Goal: Task Accomplishment & Management: Use online tool/utility

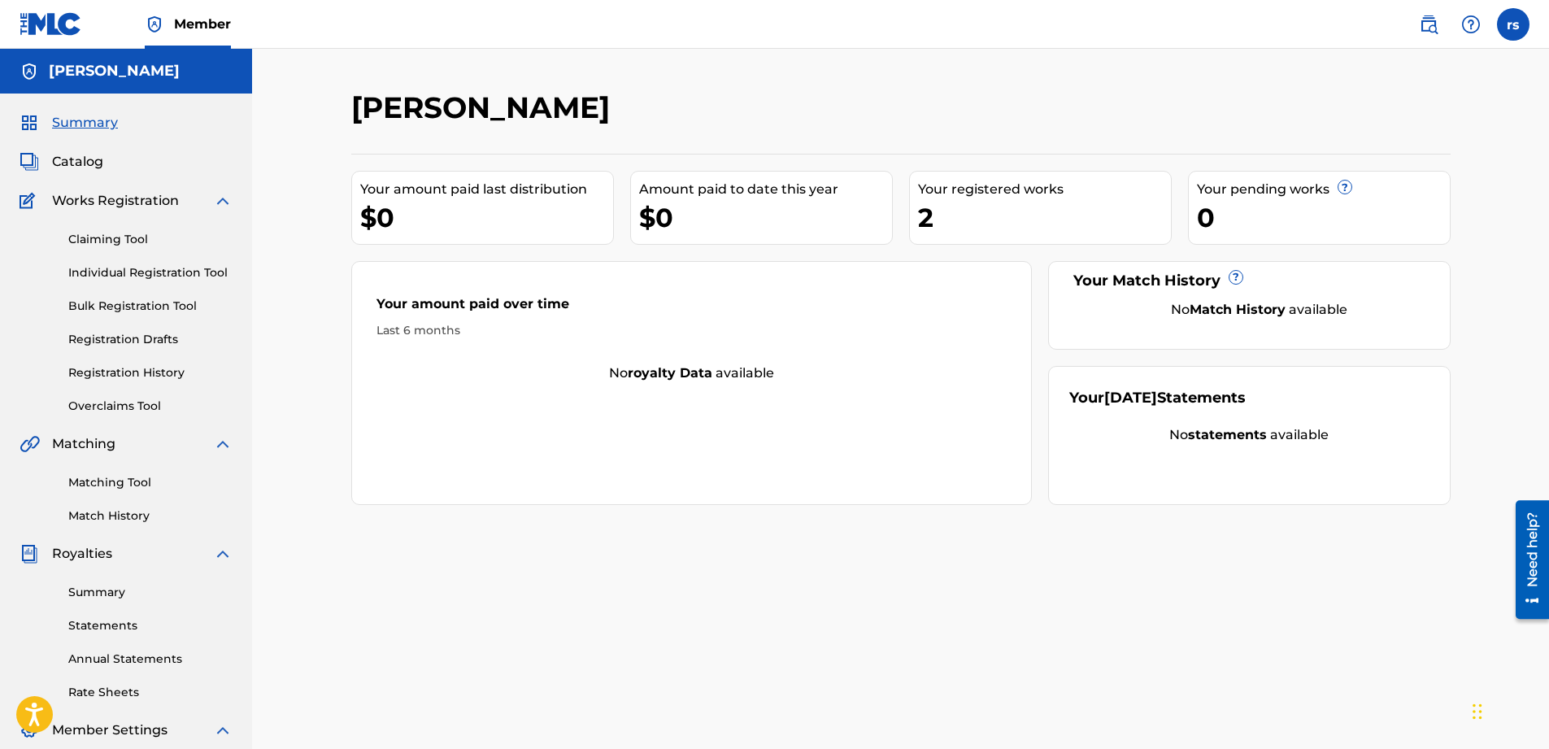
click at [924, 207] on div "2" at bounding box center [1044, 217] width 253 height 37
click at [967, 194] on div "Your registered works" at bounding box center [1044, 190] width 253 height 20
click at [135, 370] on link "Registration History" at bounding box center [150, 372] width 164 height 17
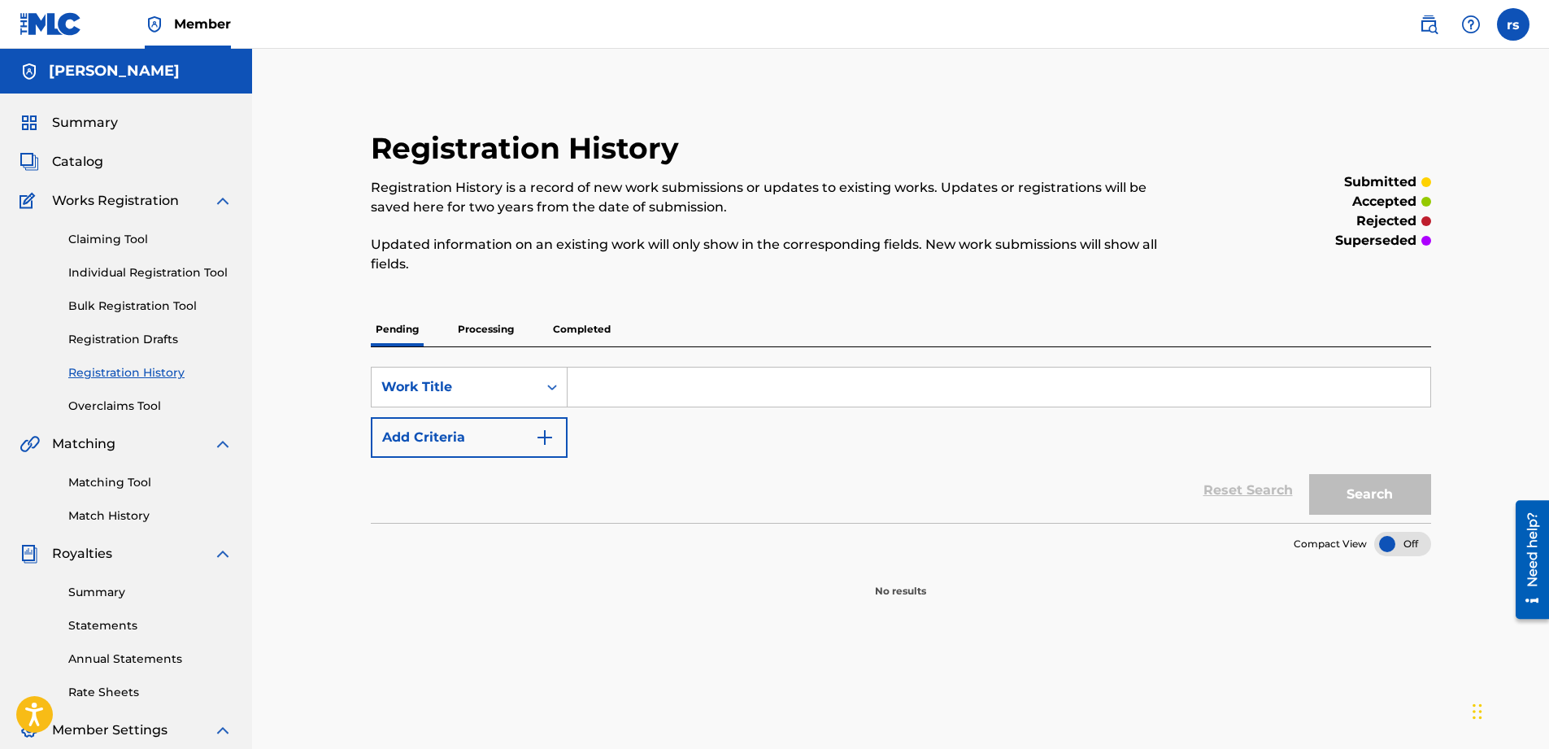
click at [488, 330] on p "Processing" at bounding box center [486, 329] width 66 height 34
click at [586, 329] on p "Completed" at bounding box center [581, 329] width 67 height 34
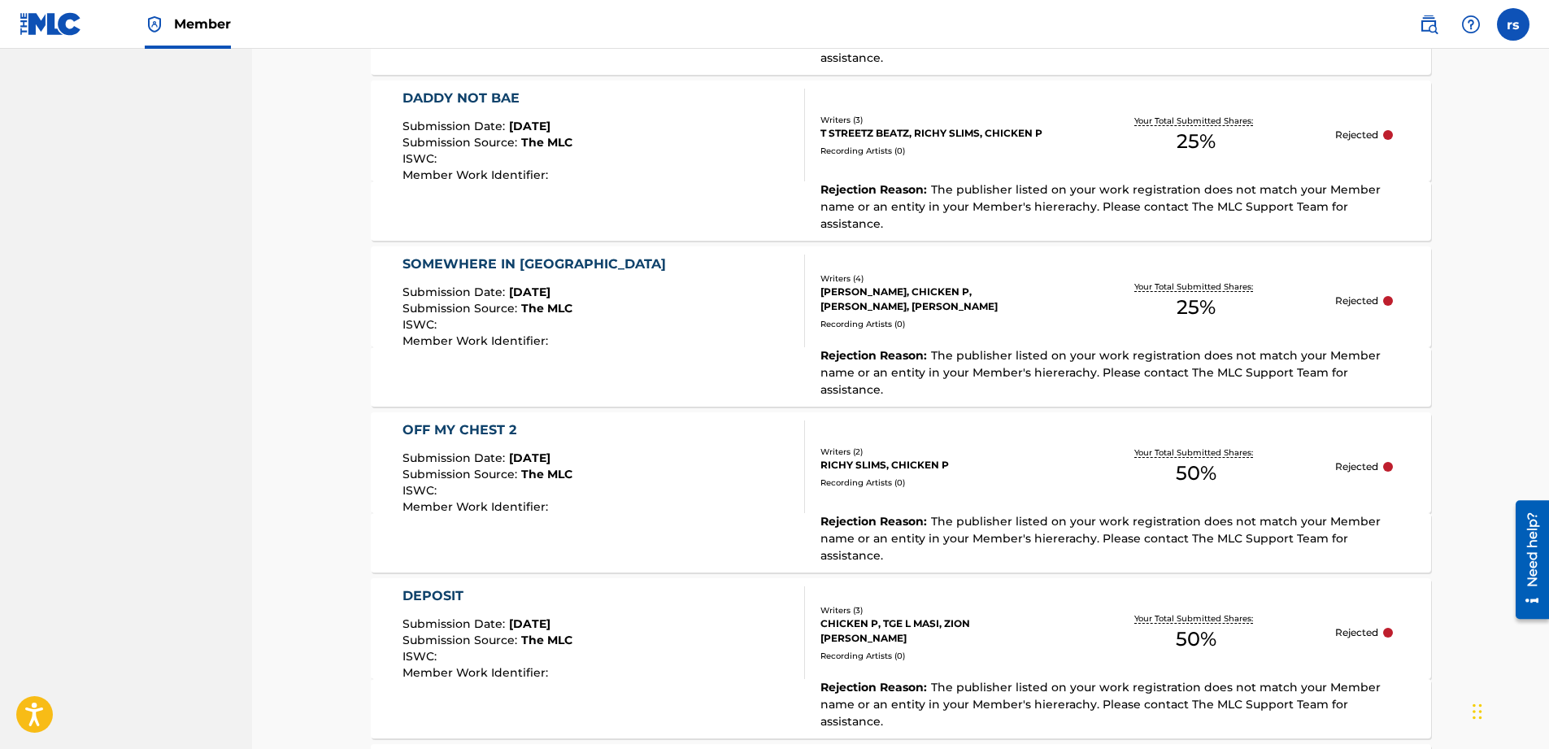
scroll to position [1225, 0]
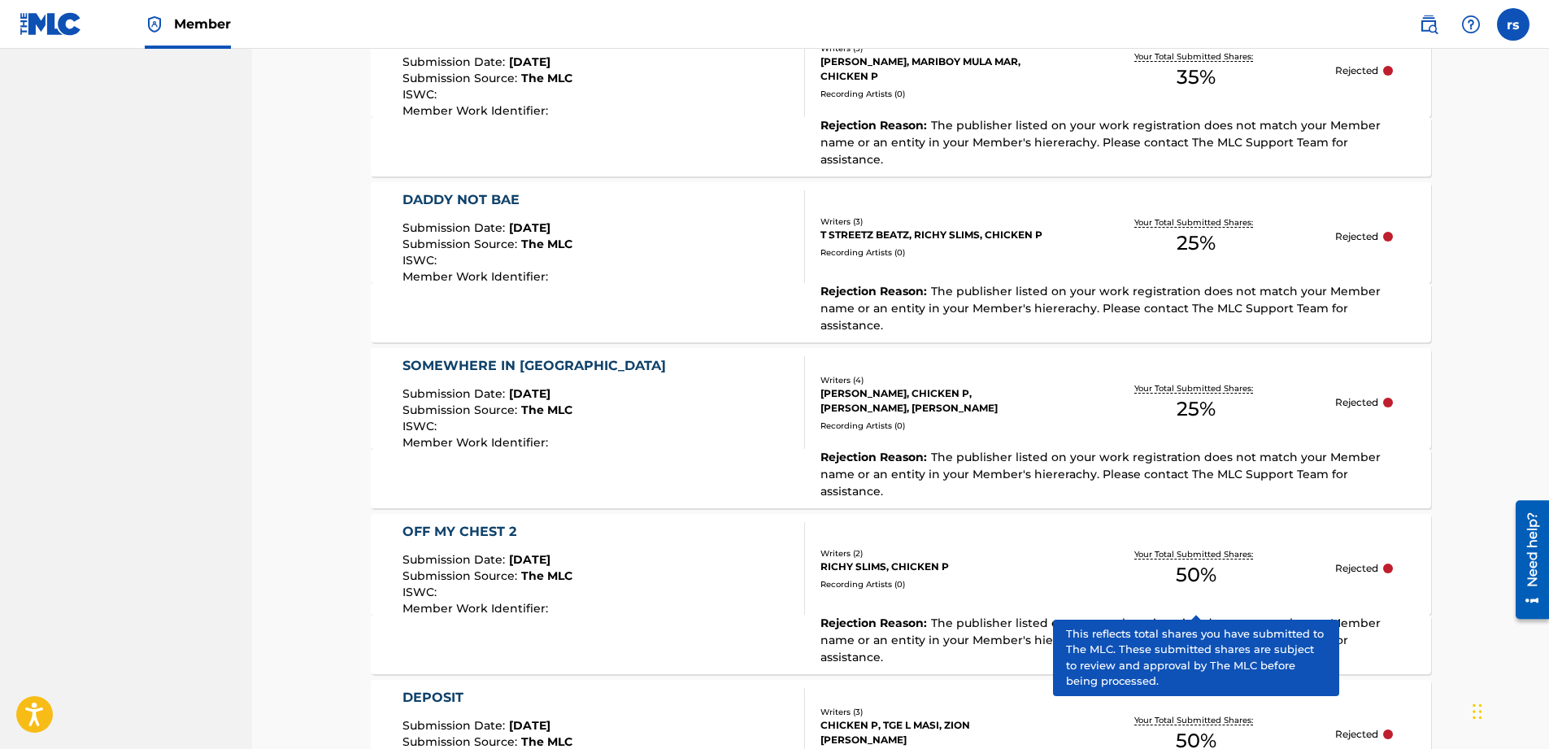
click at [1193, 548] on p "Your Total Submitted Shares:" at bounding box center [1195, 554] width 123 height 12
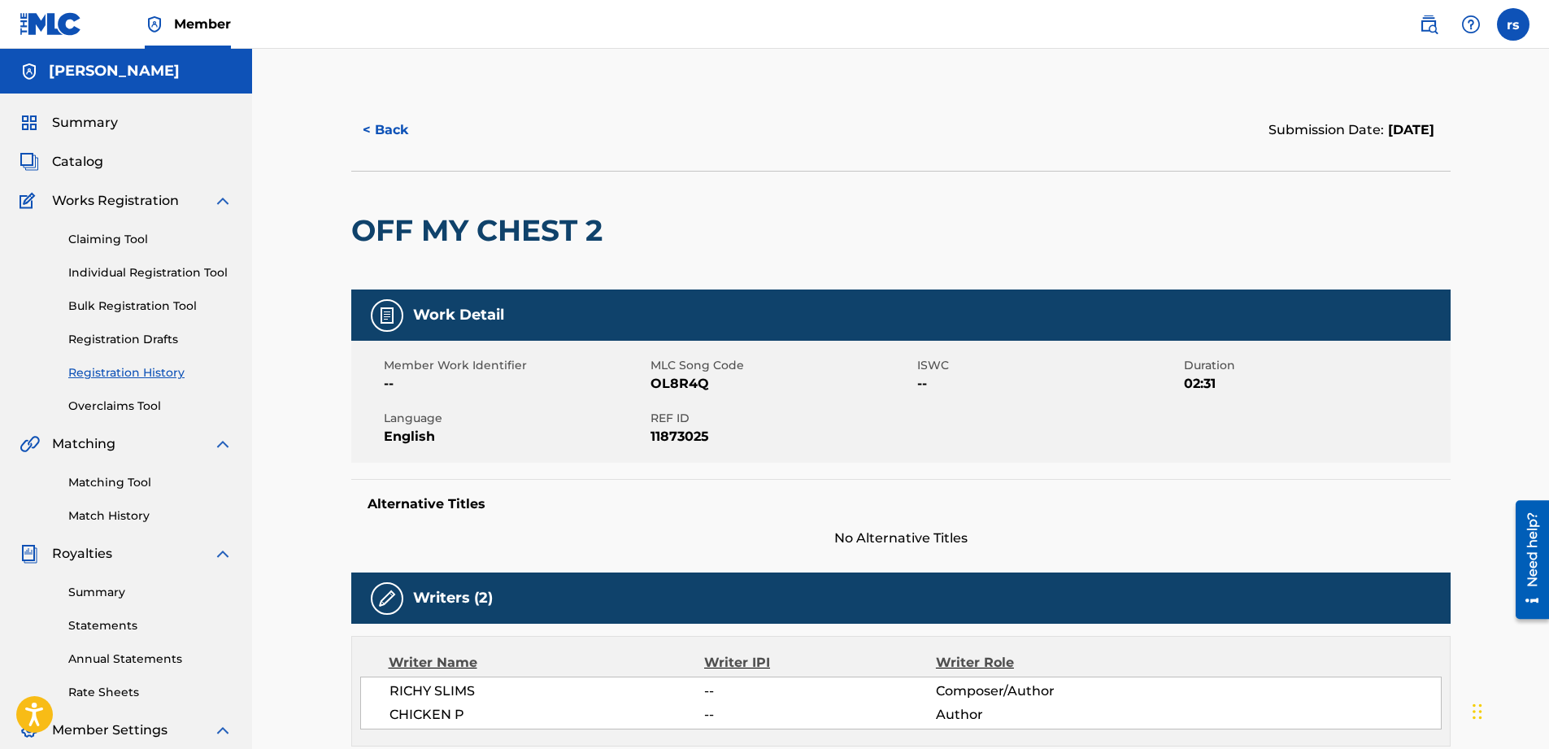
click at [396, 124] on button "< Back" at bounding box center [400, 130] width 98 height 41
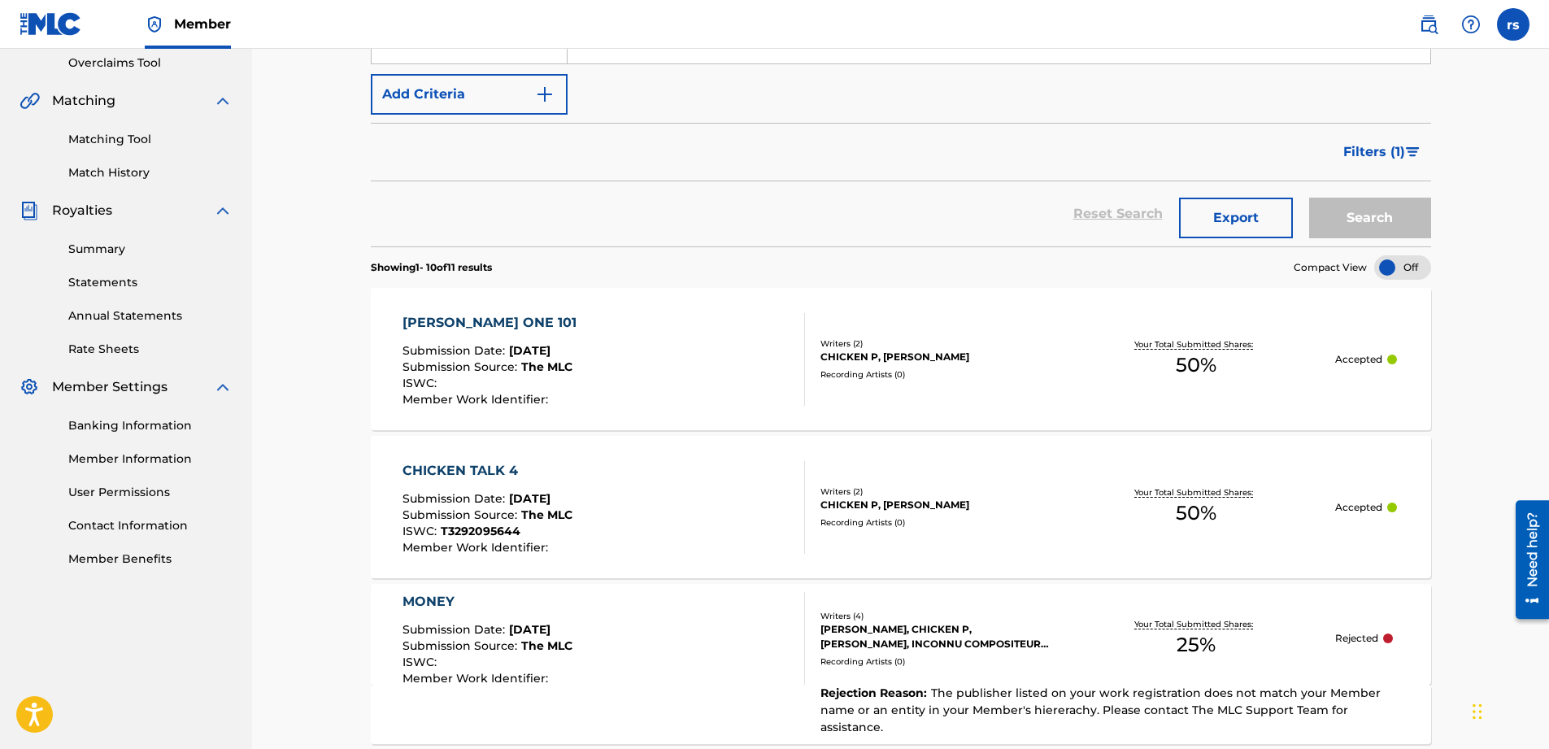
scroll to position [422, 0]
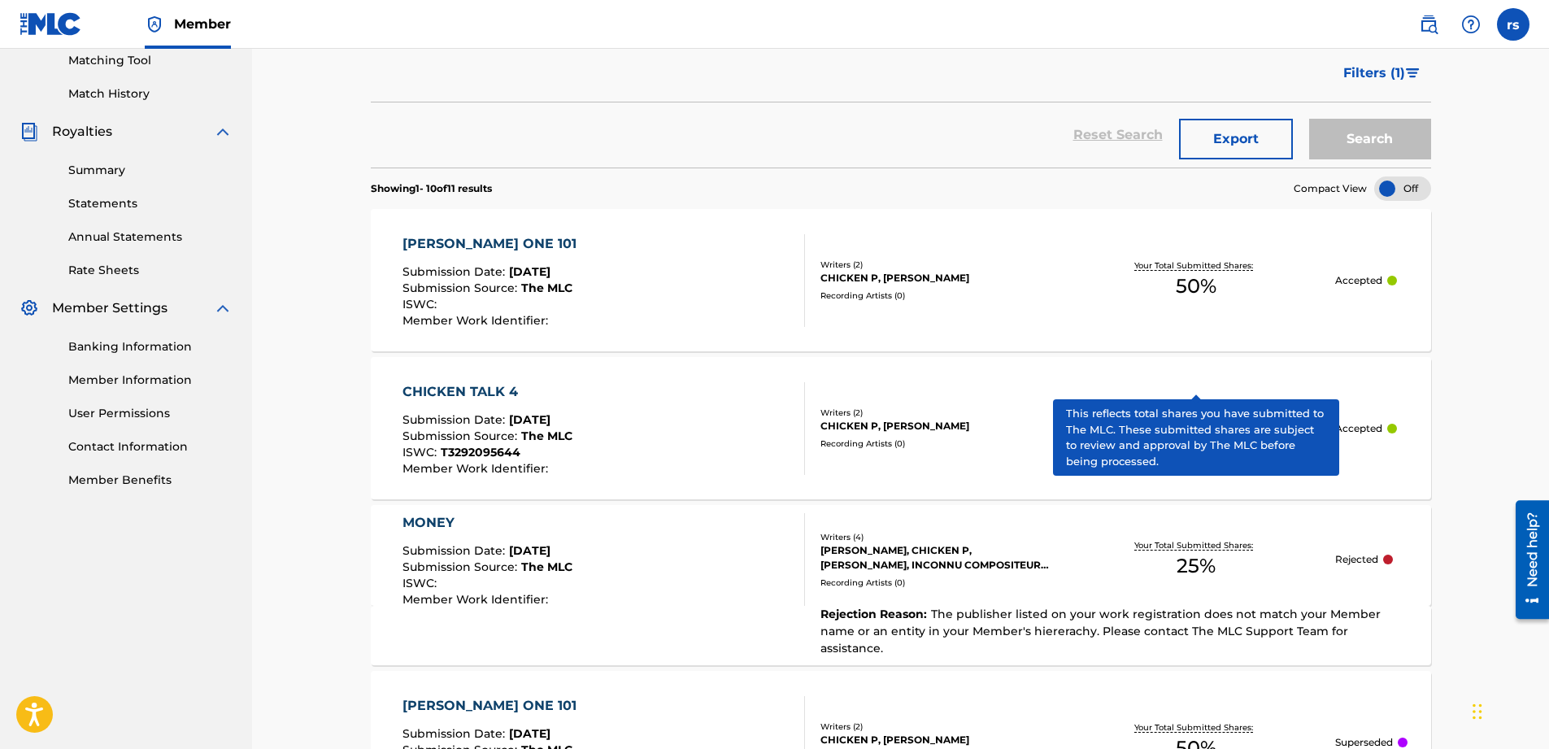
click at [1154, 267] on p "Your Total Submitted Shares:" at bounding box center [1195, 265] width 123 height 12
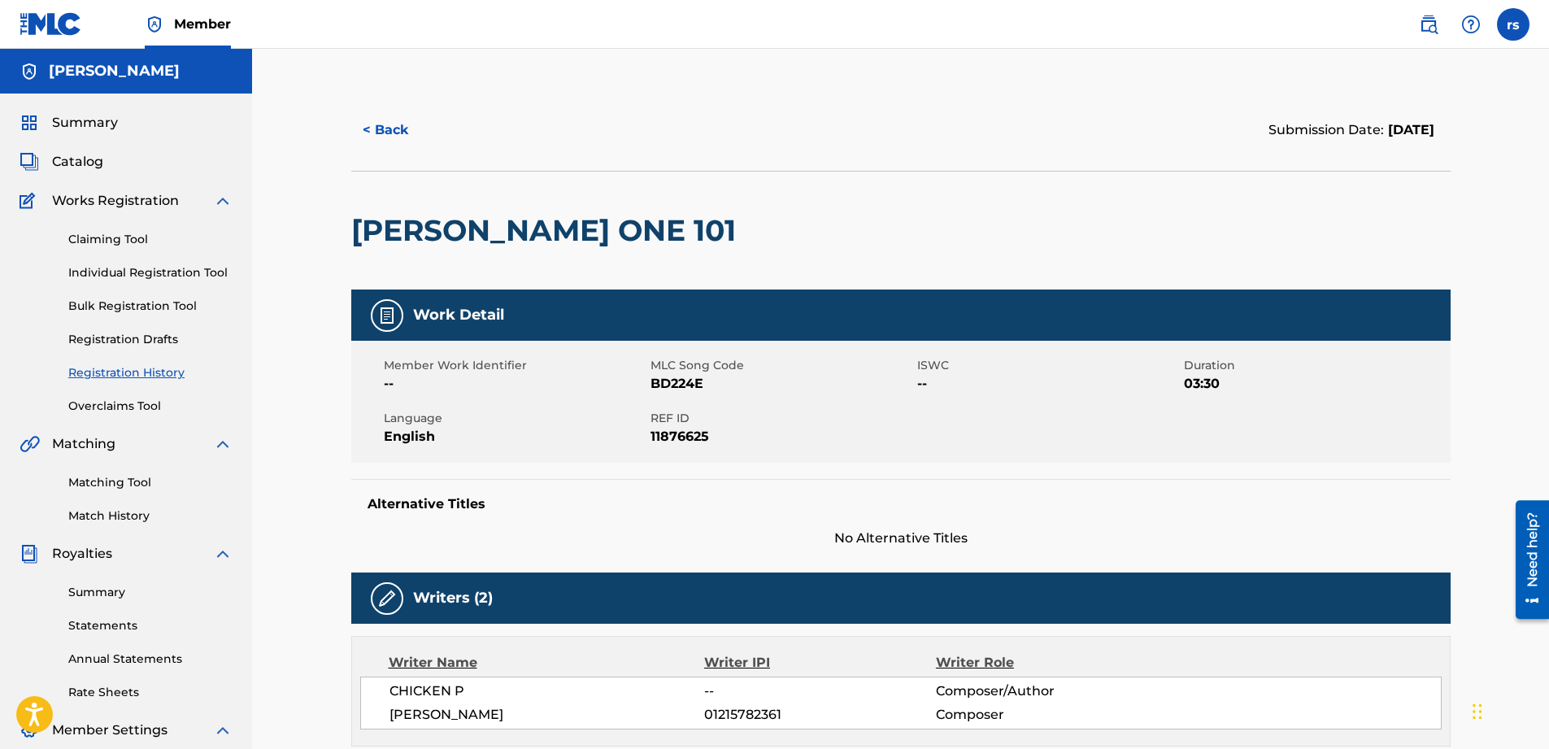
click at [390, 129] on button "< Back" at bounding box center [400, 130] width 98 height 41
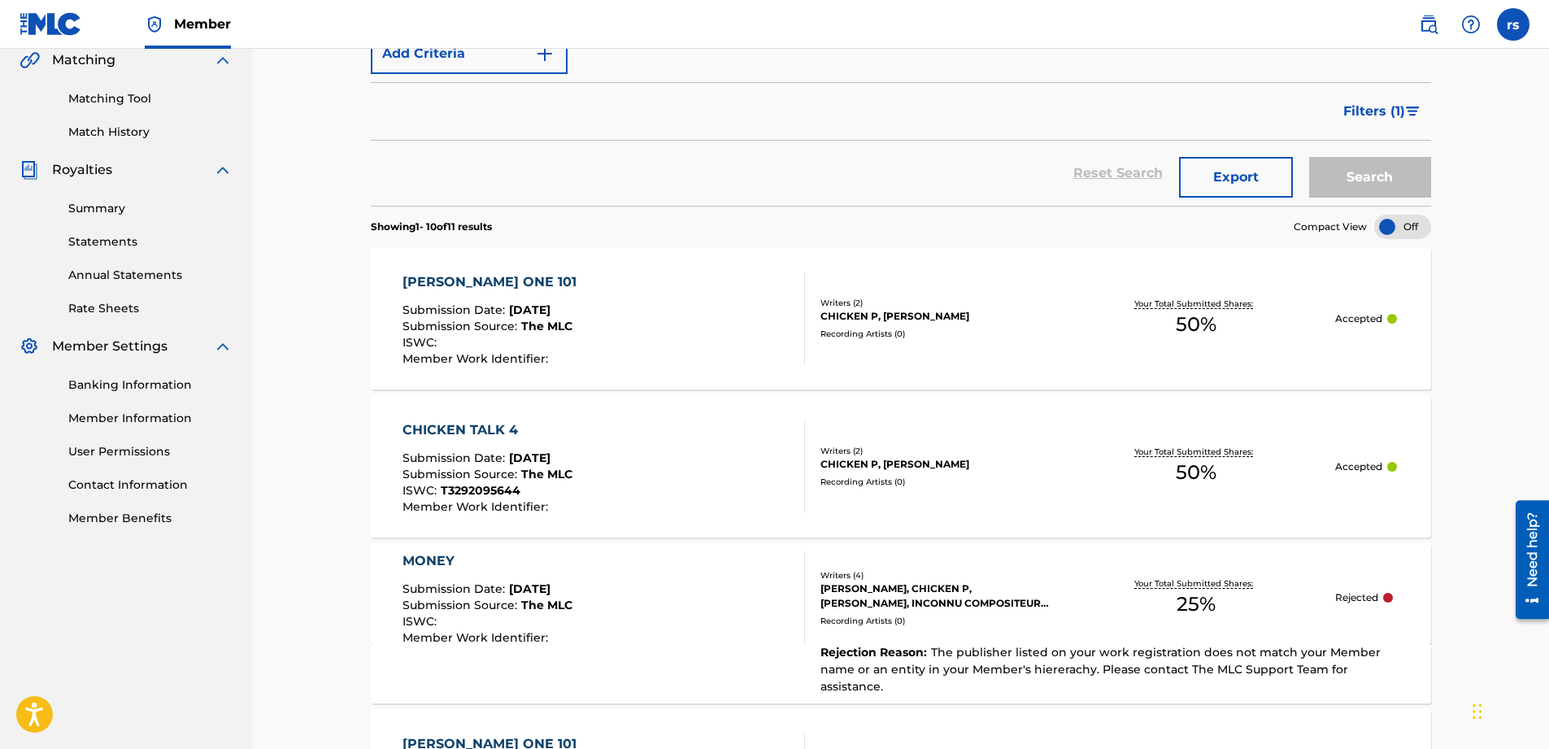
scroll to position [585, 0]
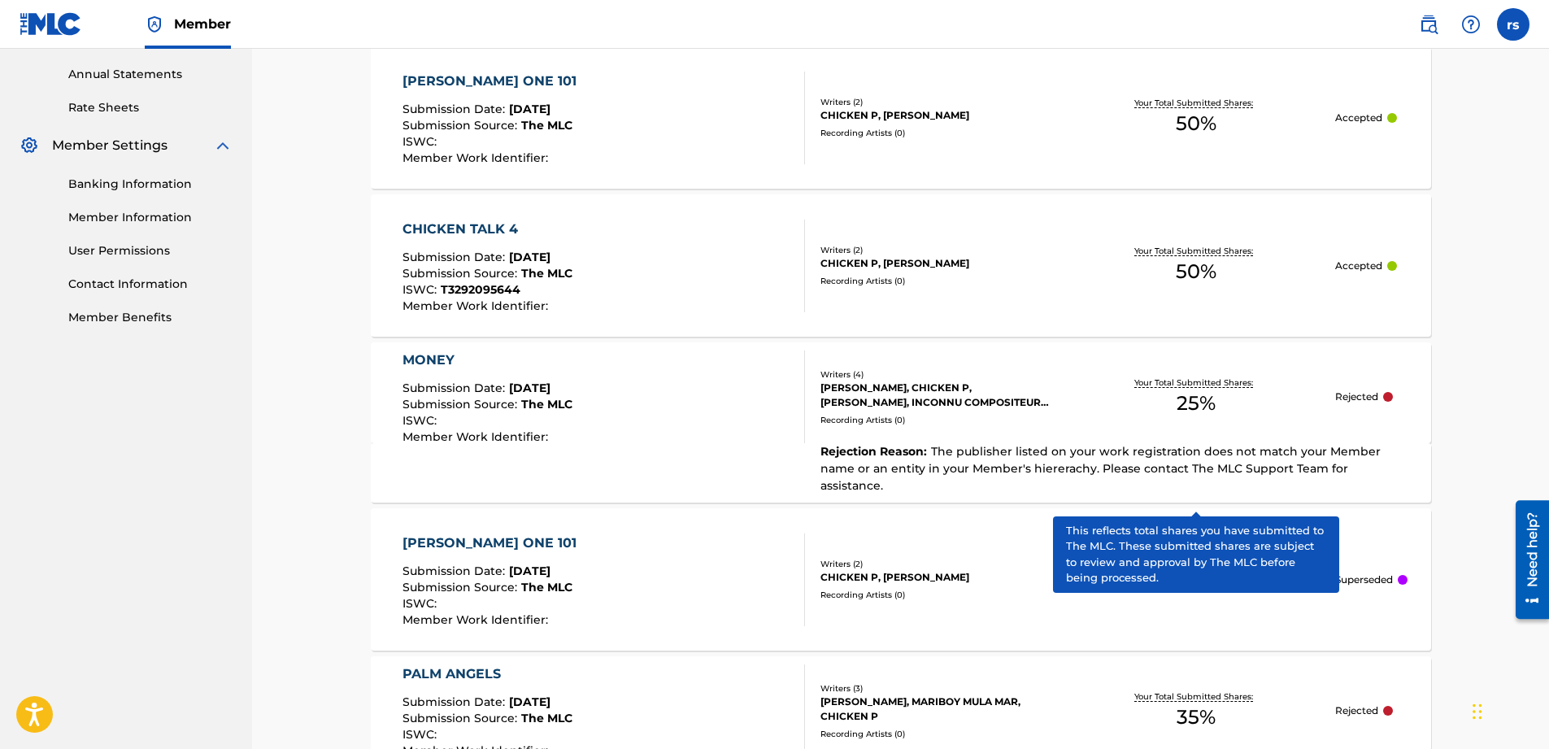
click at [1181, 381] on p "Your Total Submitted Shares:" at bounding box center [1195, 383] width 123 height 12
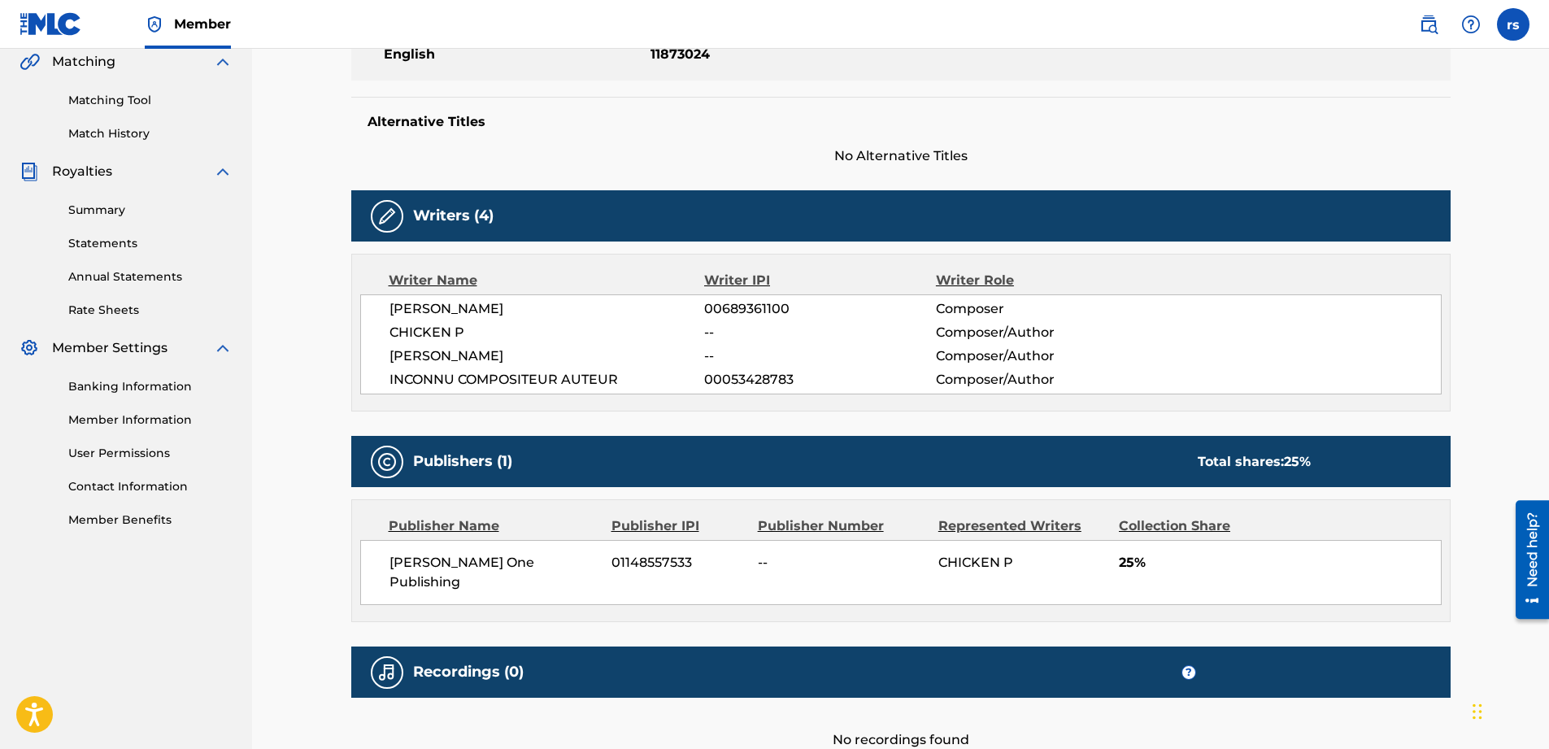
scroll to position [407, 0]
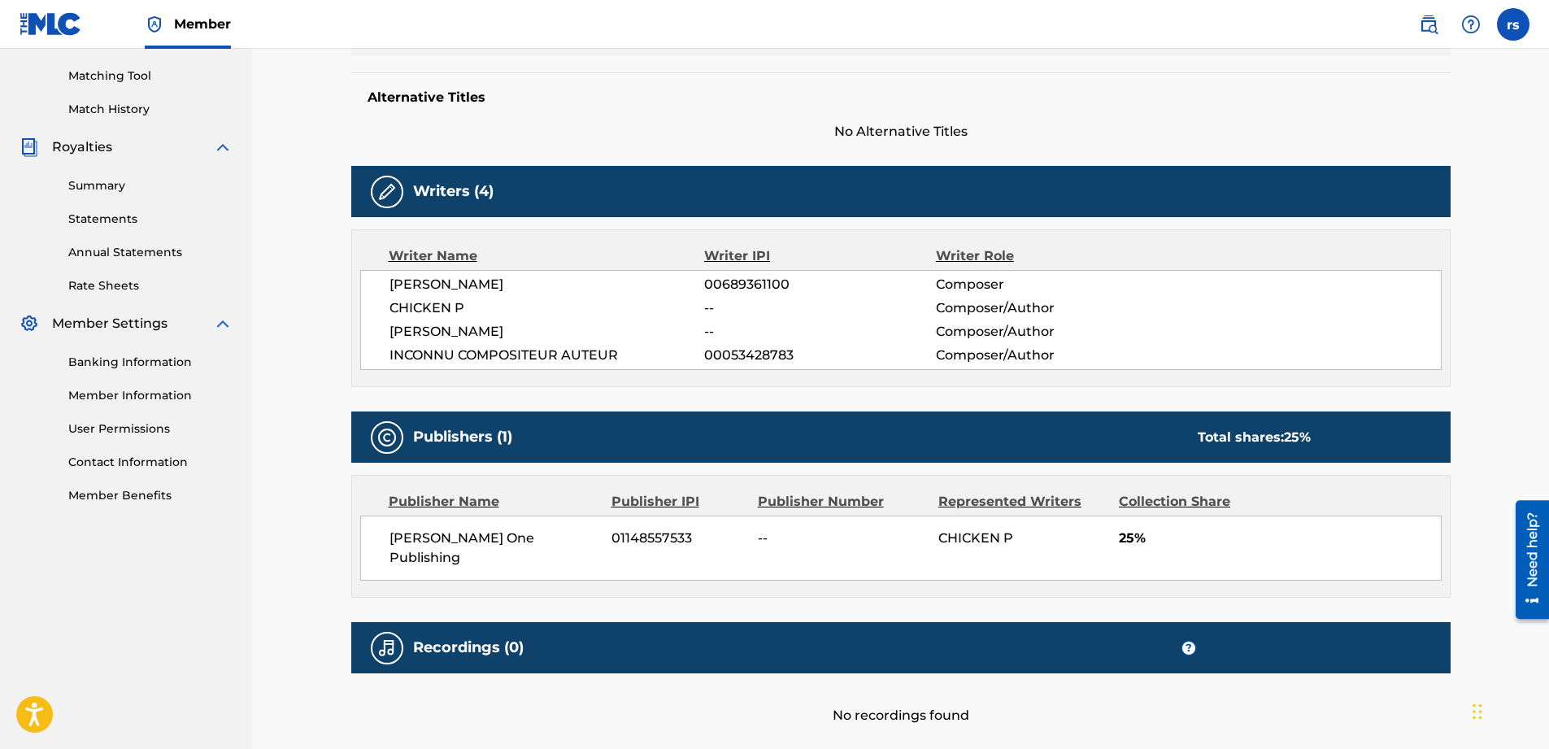
click at [736, 516] on div "[PERSON_NAME] One Publishing 01148557533 -- CHICKEN P 25%" at bounding box center [901, 548] width 1082 height 65
click at [667, 537] on span "01148557533" at bounding box center [679, 539] width 134 height 20
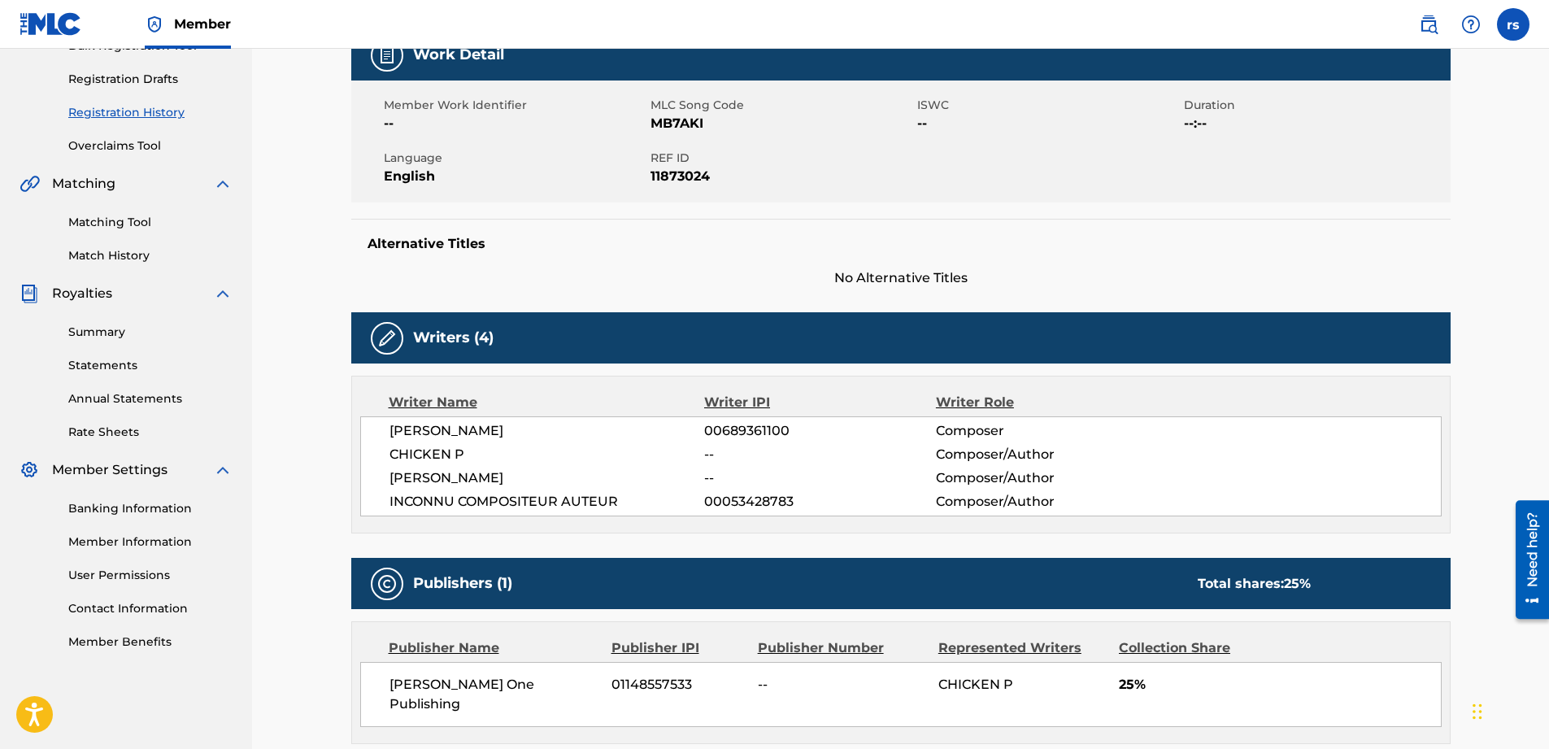
scroll to position [0, 0]
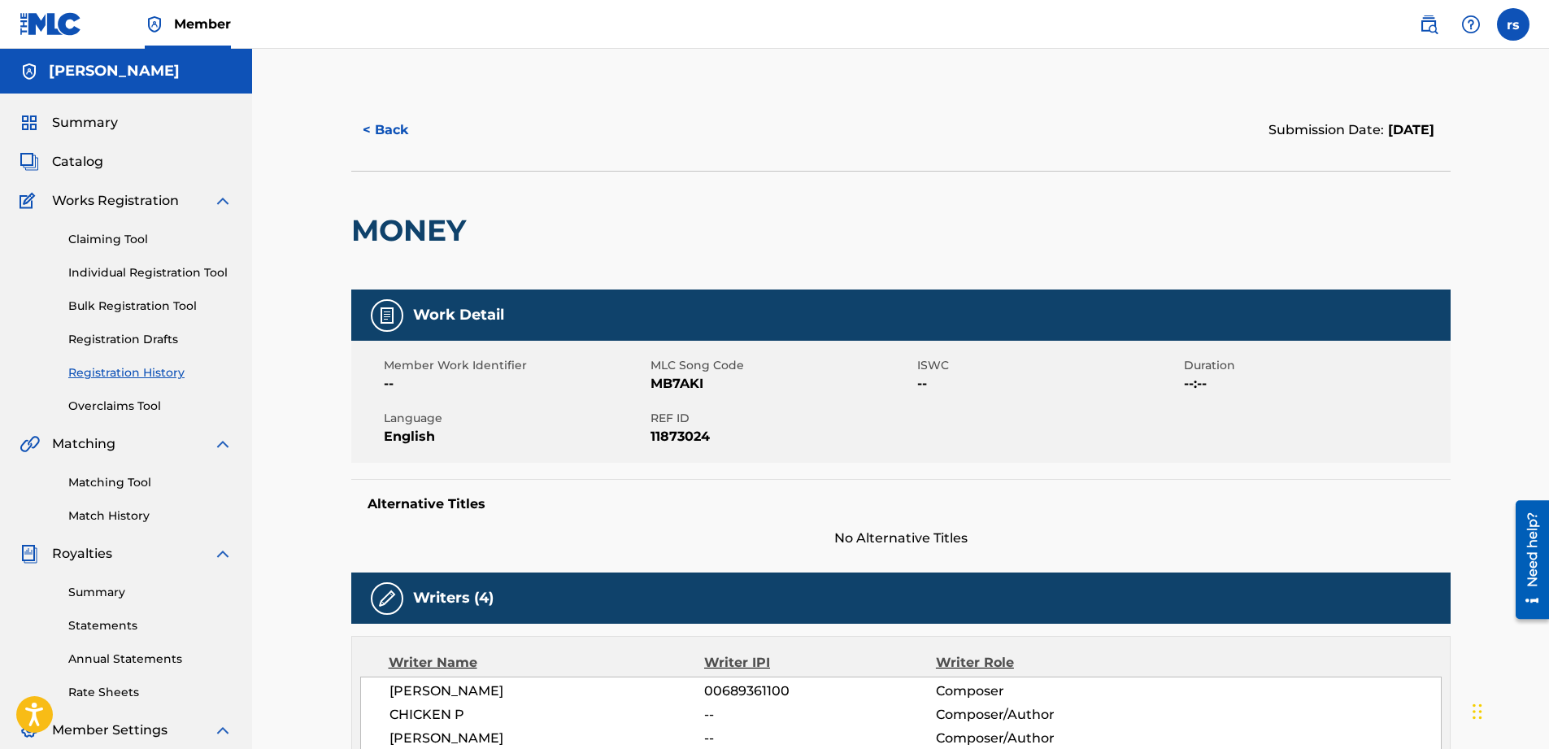
click at [377, 130] on button "< Back" at bounding box center [400, 130] width 98 height 41
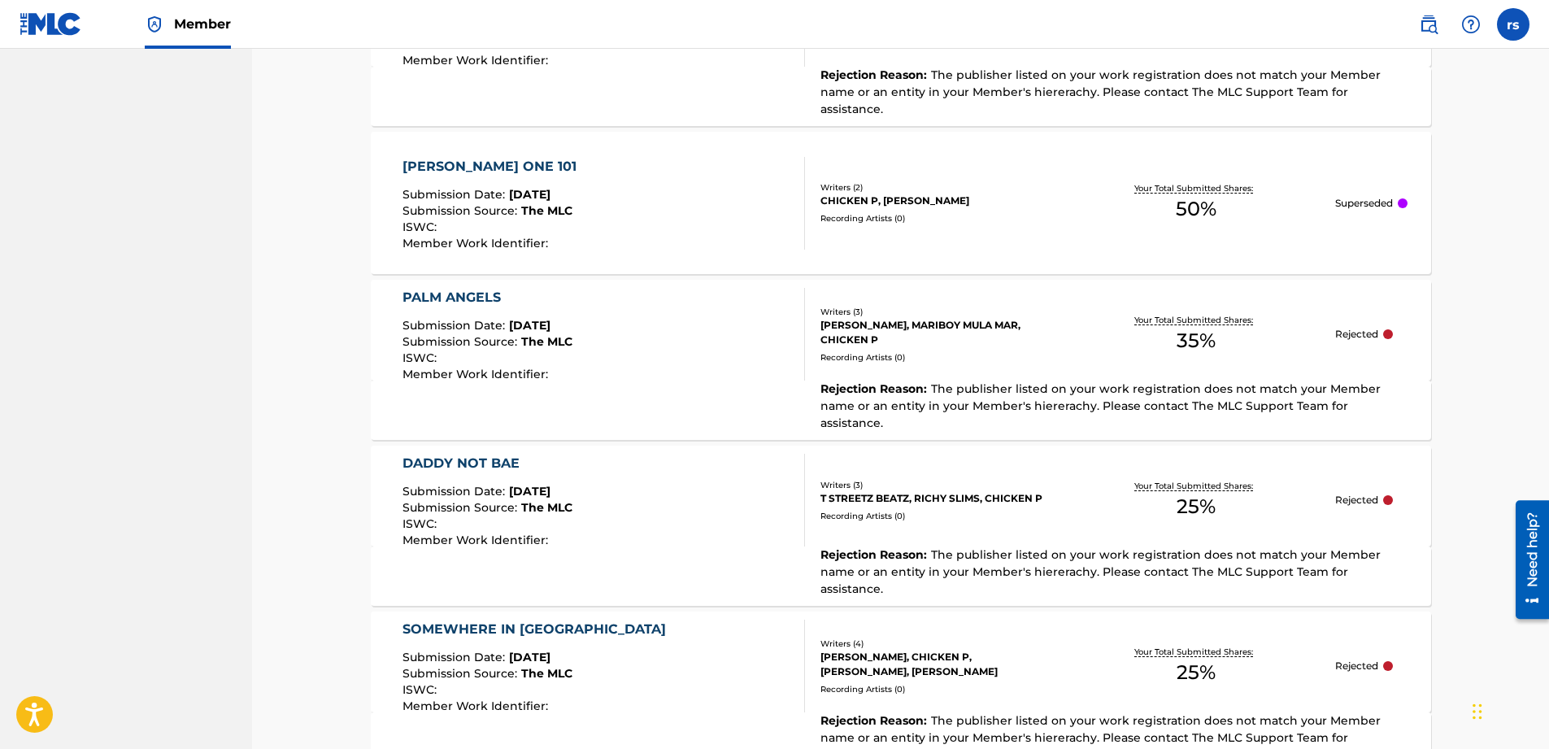
scroll to position [991, 0]
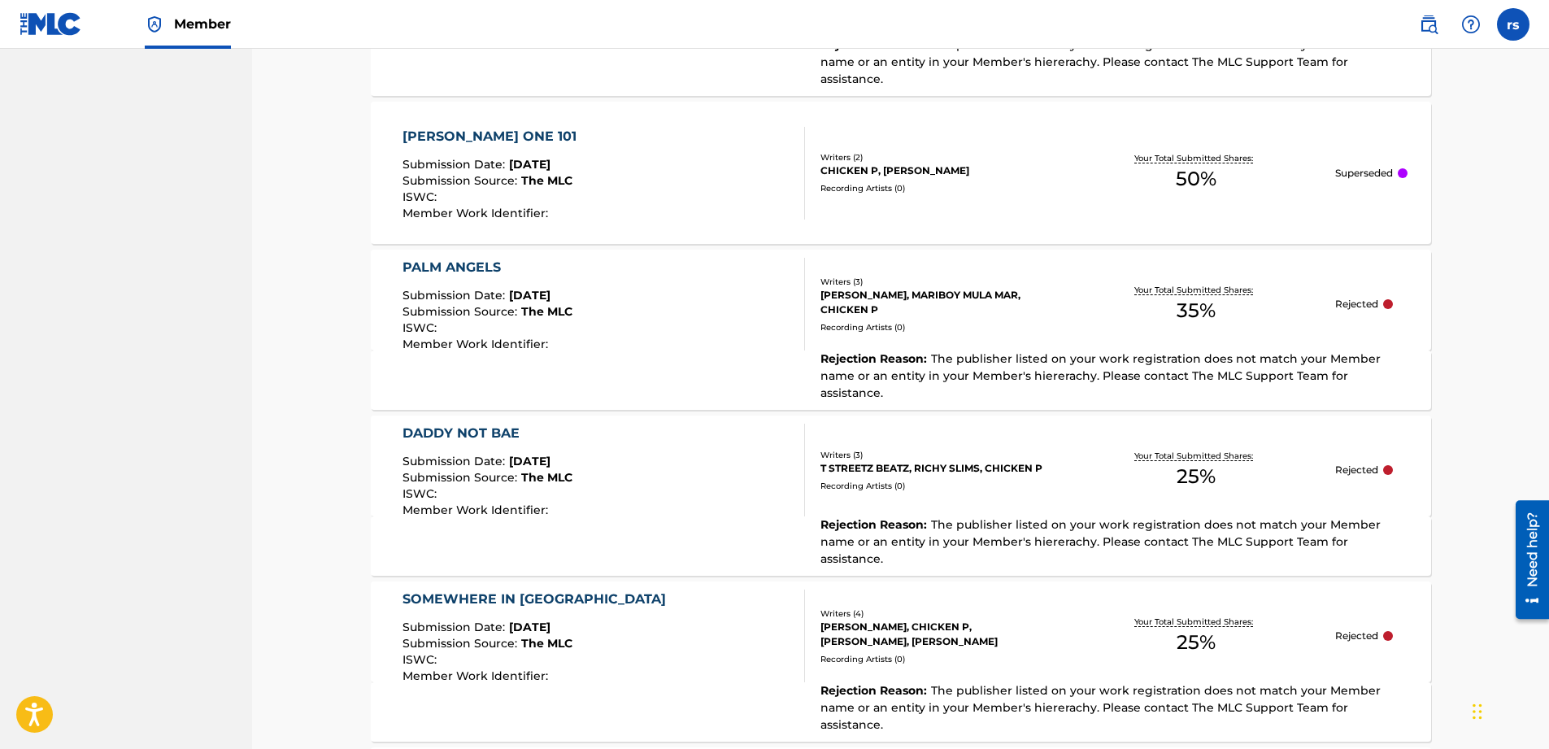
click at [476, 590] on div "SOMEWHERE IN [GEOGRAPHIC_DATA]" at bounding box center [539, 600] width 272 height 20
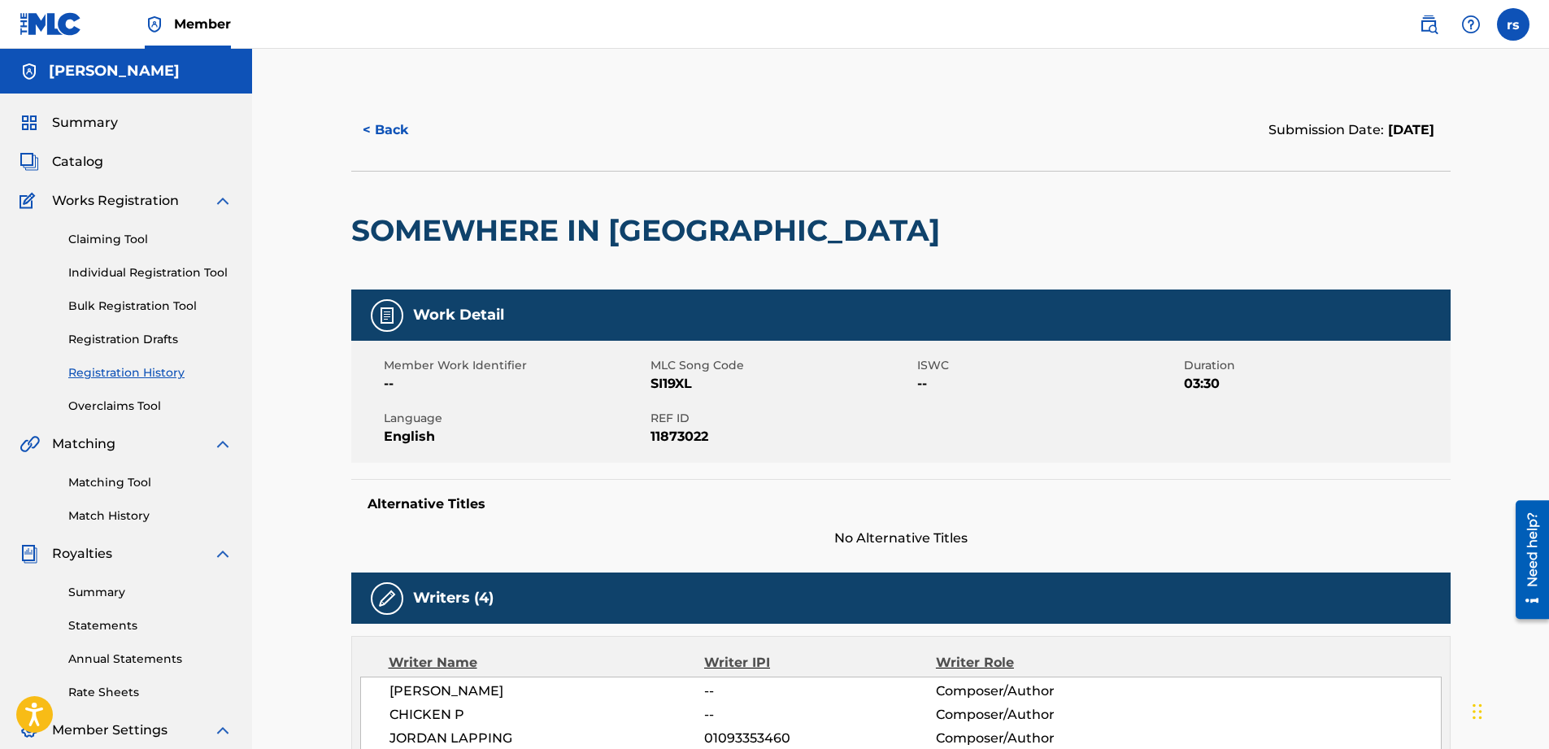
click at [103, 404] on link "Overclaims Tool" at bounding box center [150, 406] width 164 height 17
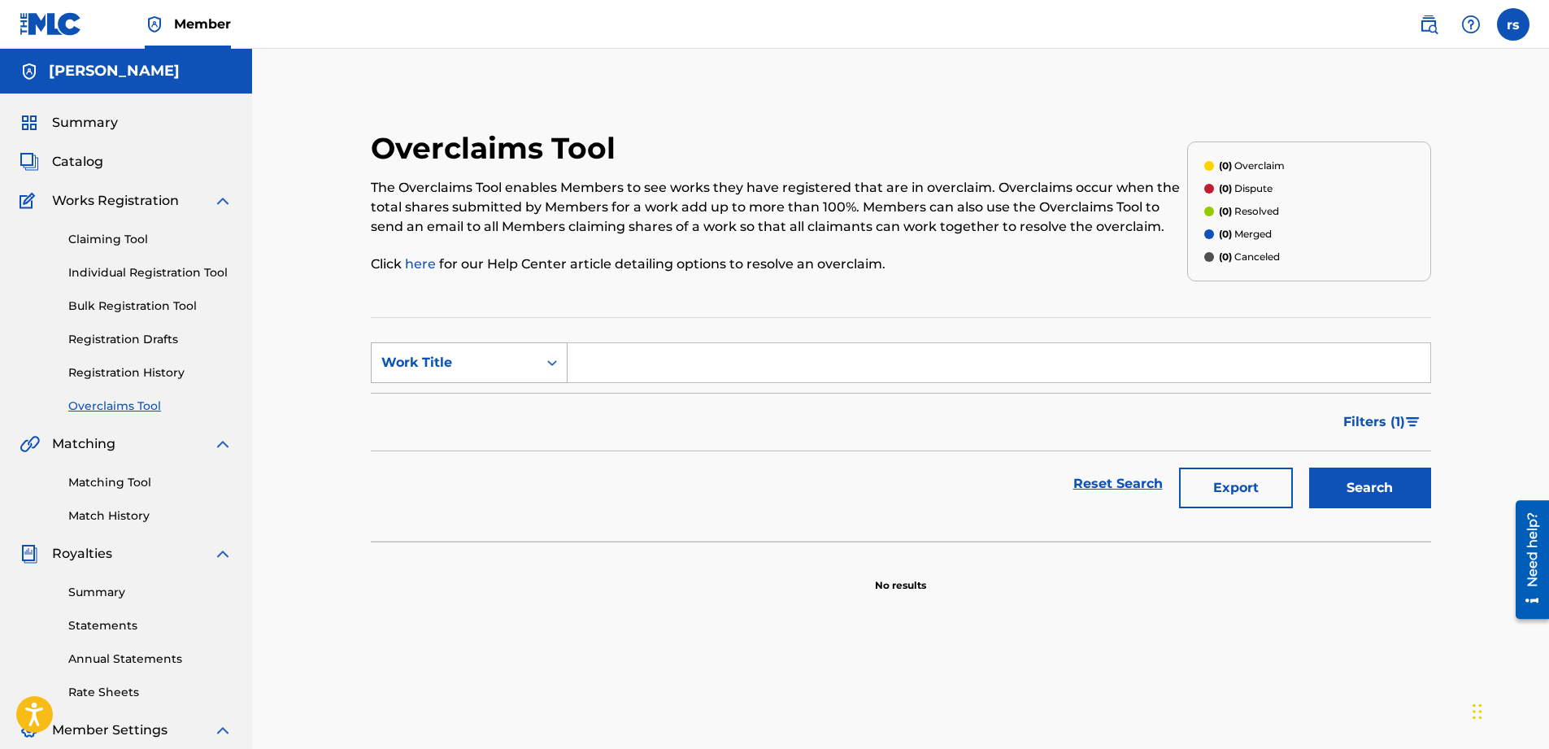
click at [562, 361] on div "Search Form" at bounding box center [552, 362] width 29 height 29
click at [494, 446] on div "Overclaim ID" at bounding box center [469, 444] width 195 height 41
click at [601, 355] on input "Search Form" at bounding box center [999, 362] width 863 height 39
click at [560, 363] on div "Search Form" at bounding box center [552, 362] width 29 height 29
click at [529, 409] on div "Work Title" at bounding box center [469, 403] width 195 height 41
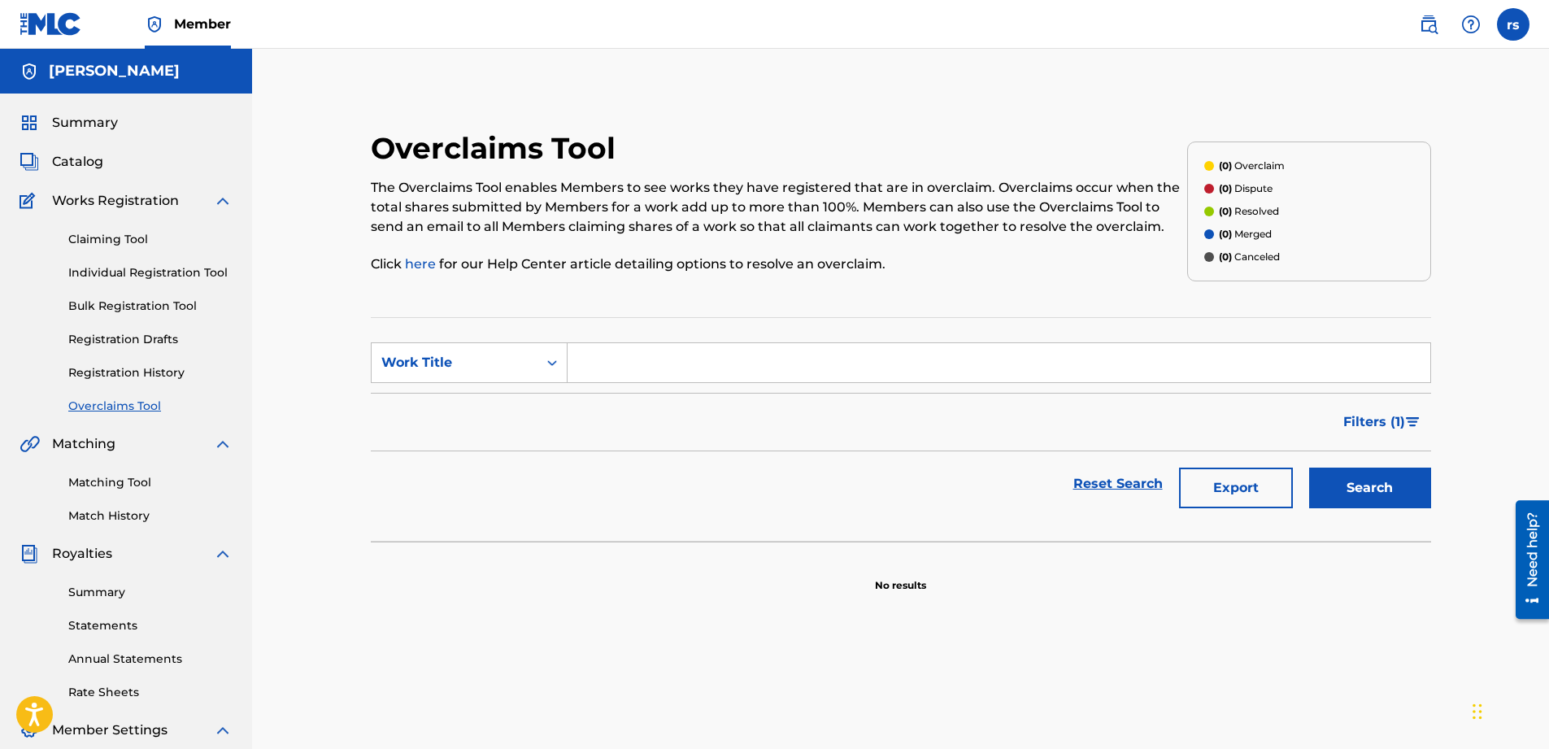
click at [97, 161] on span "Catalog" at bounding box center [77, 162] width 51 height 20
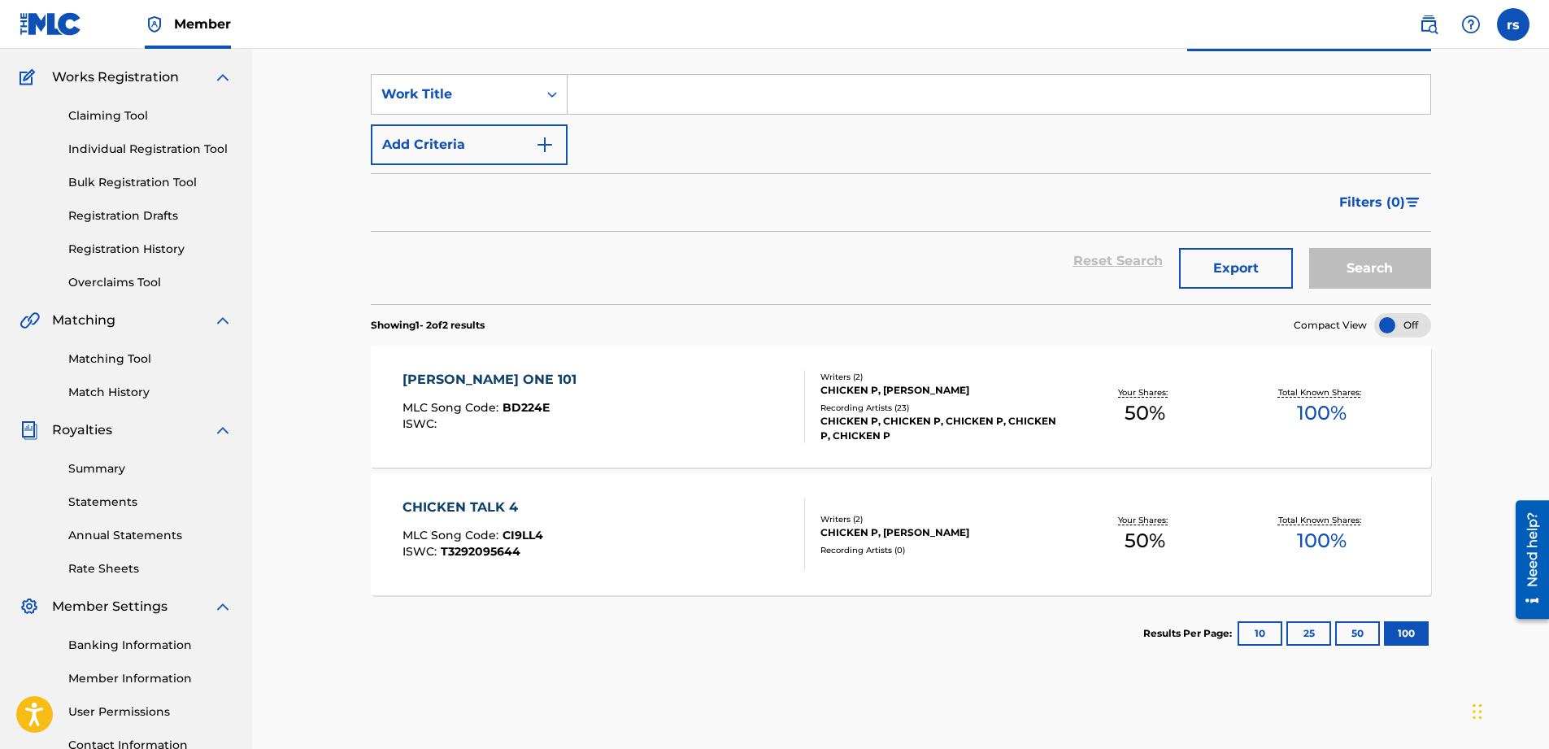
scroll to position [97, 0]
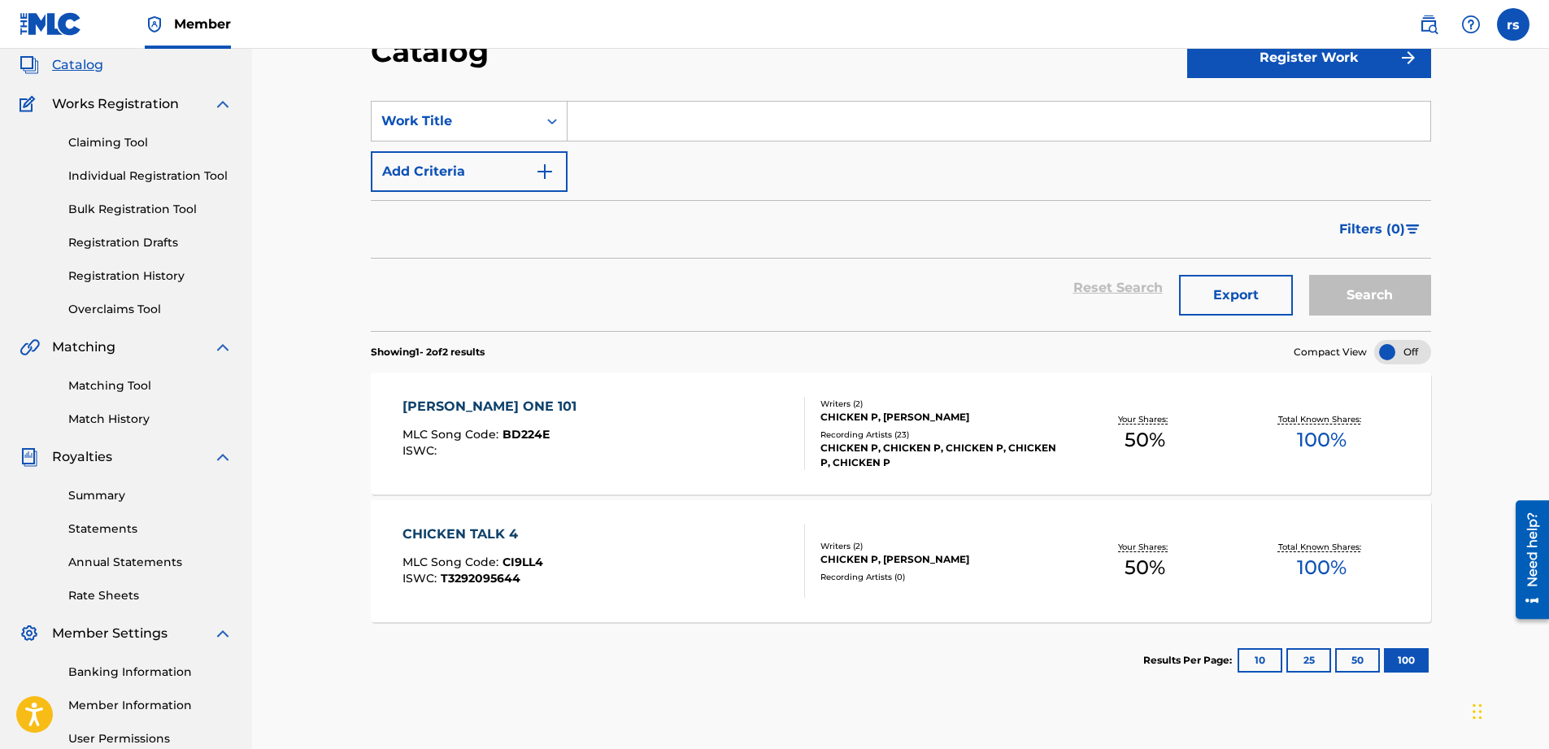
click at [477, 403] on div "[PERSON_NAME] ONE 101" at bounding box center [494, 407] width 182 height 20
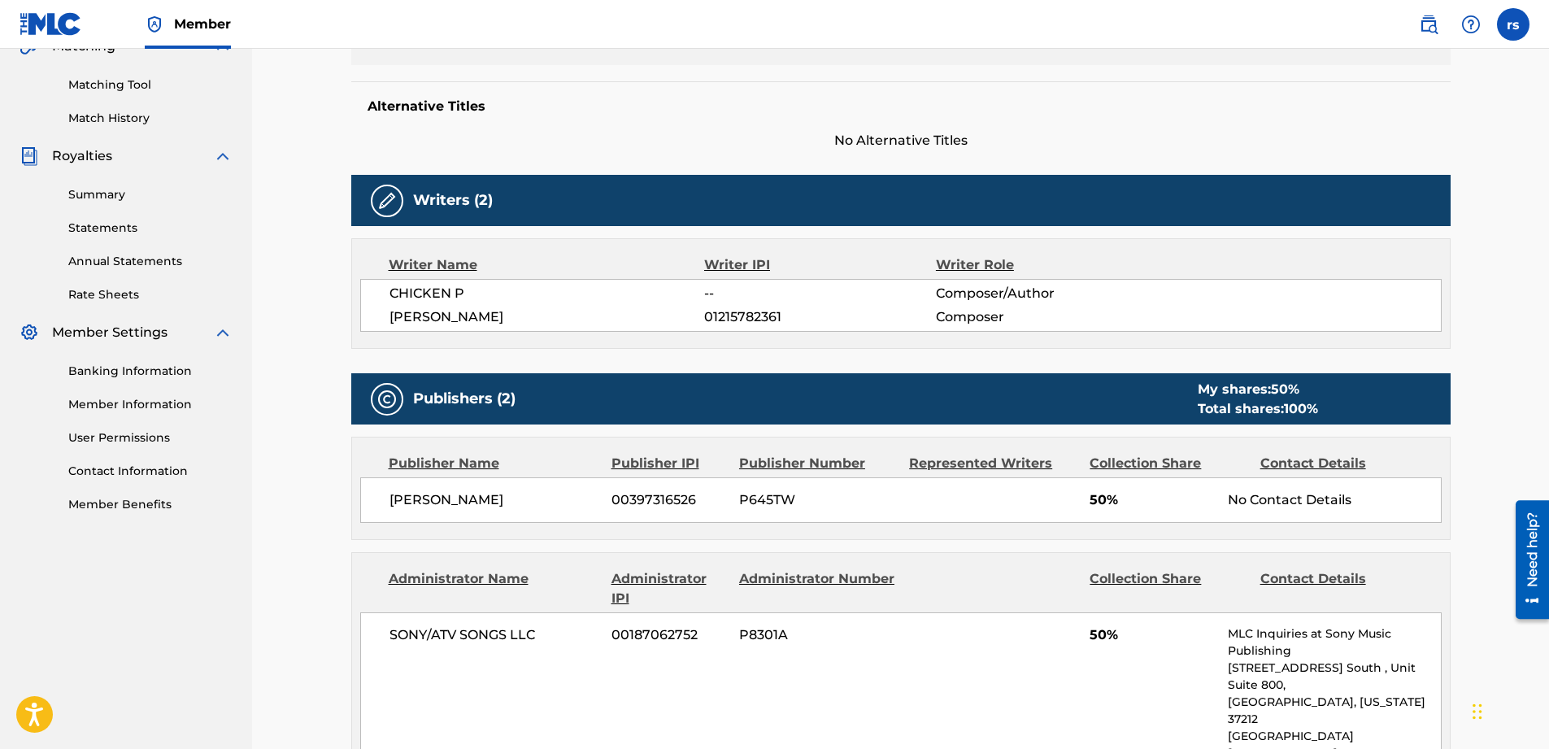
scroll to position [407, 0]
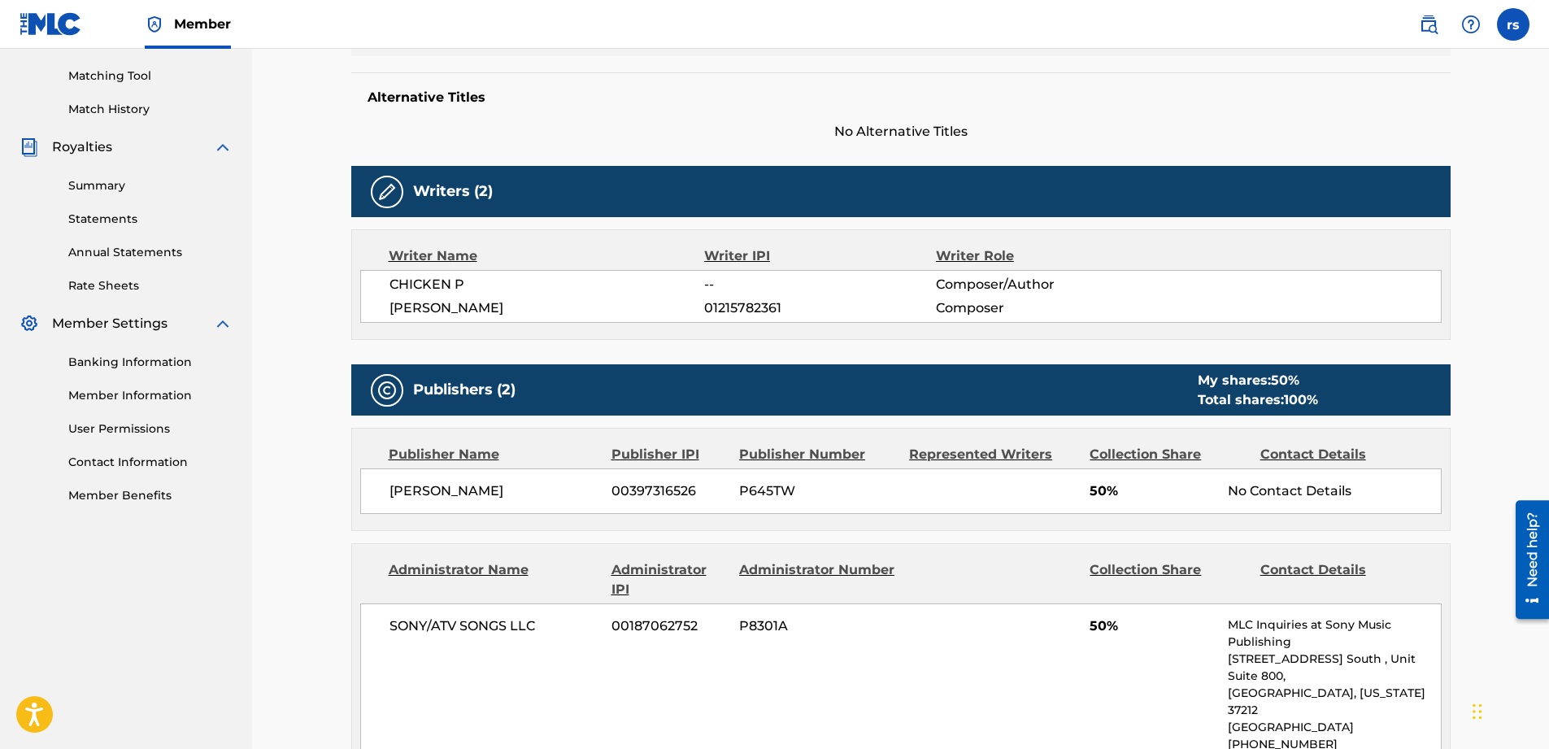
click at [716, 285] on span "--" at bounding box center [819, 285] width 231 height 20
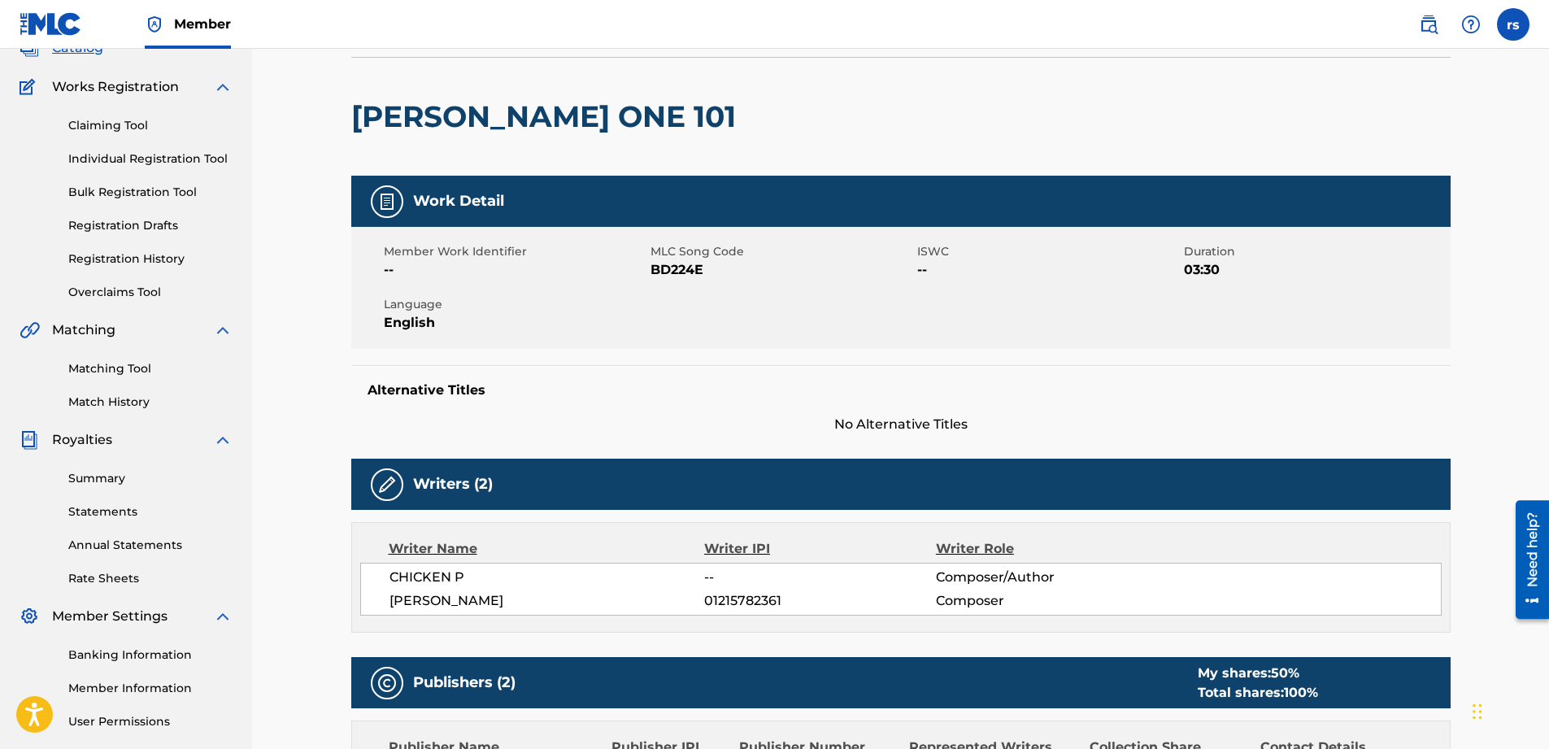
scroll to position [0, 0]
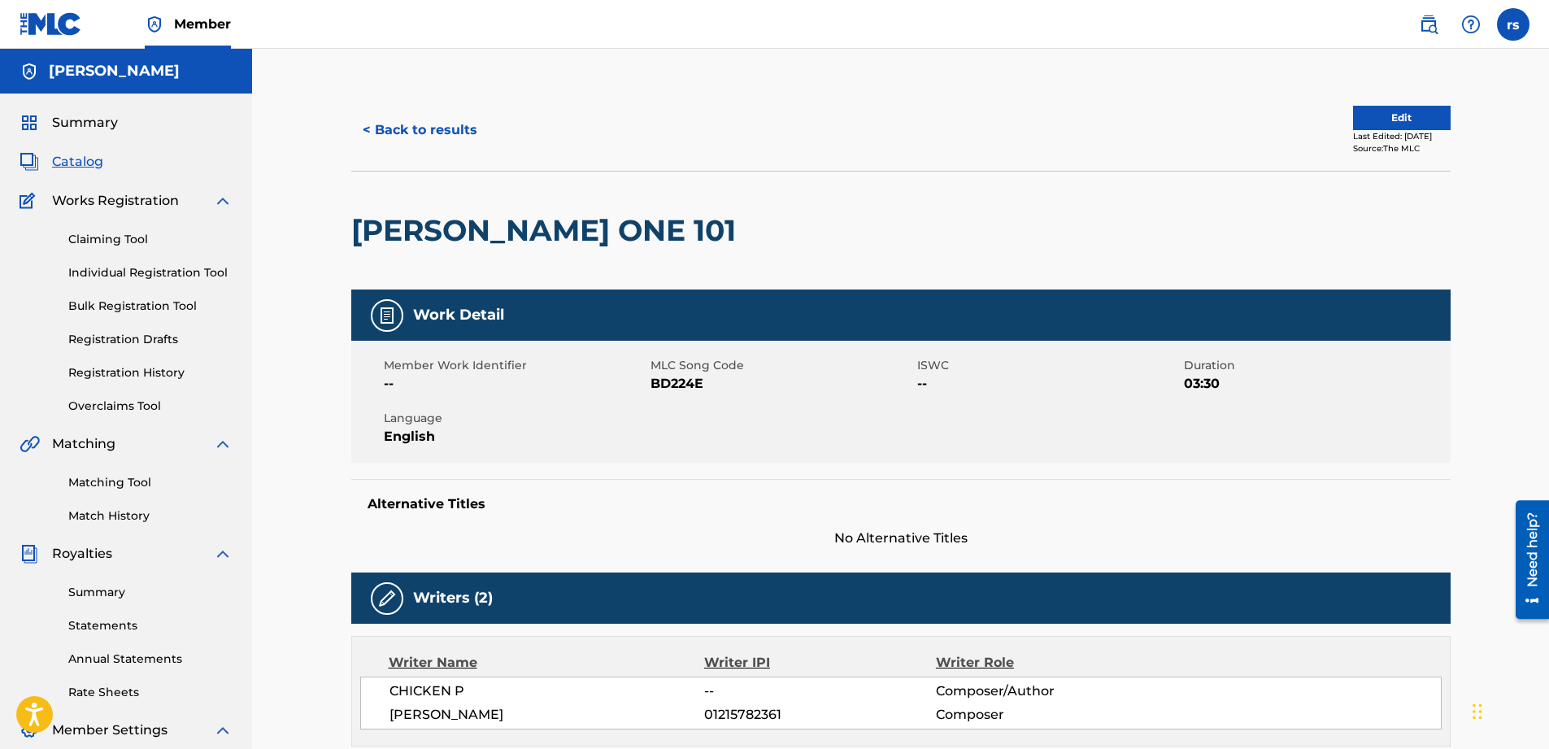
click at [90, 161] on span "Catalog" at bounding box center [77, 162] width 51 height 20
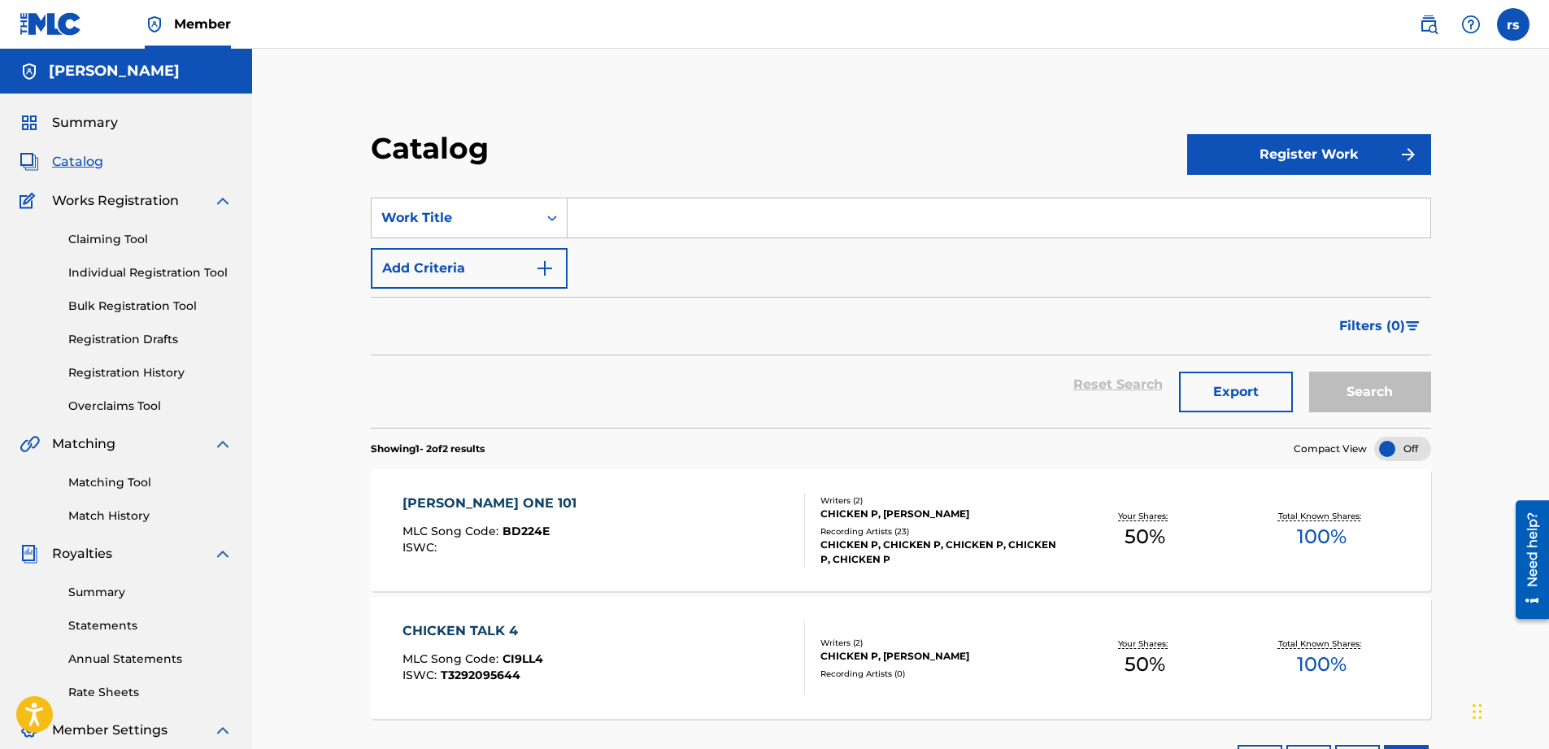
click at [113, 237] on link "Claiming Tool" at bounding box center [150, 239] width 164 height 17
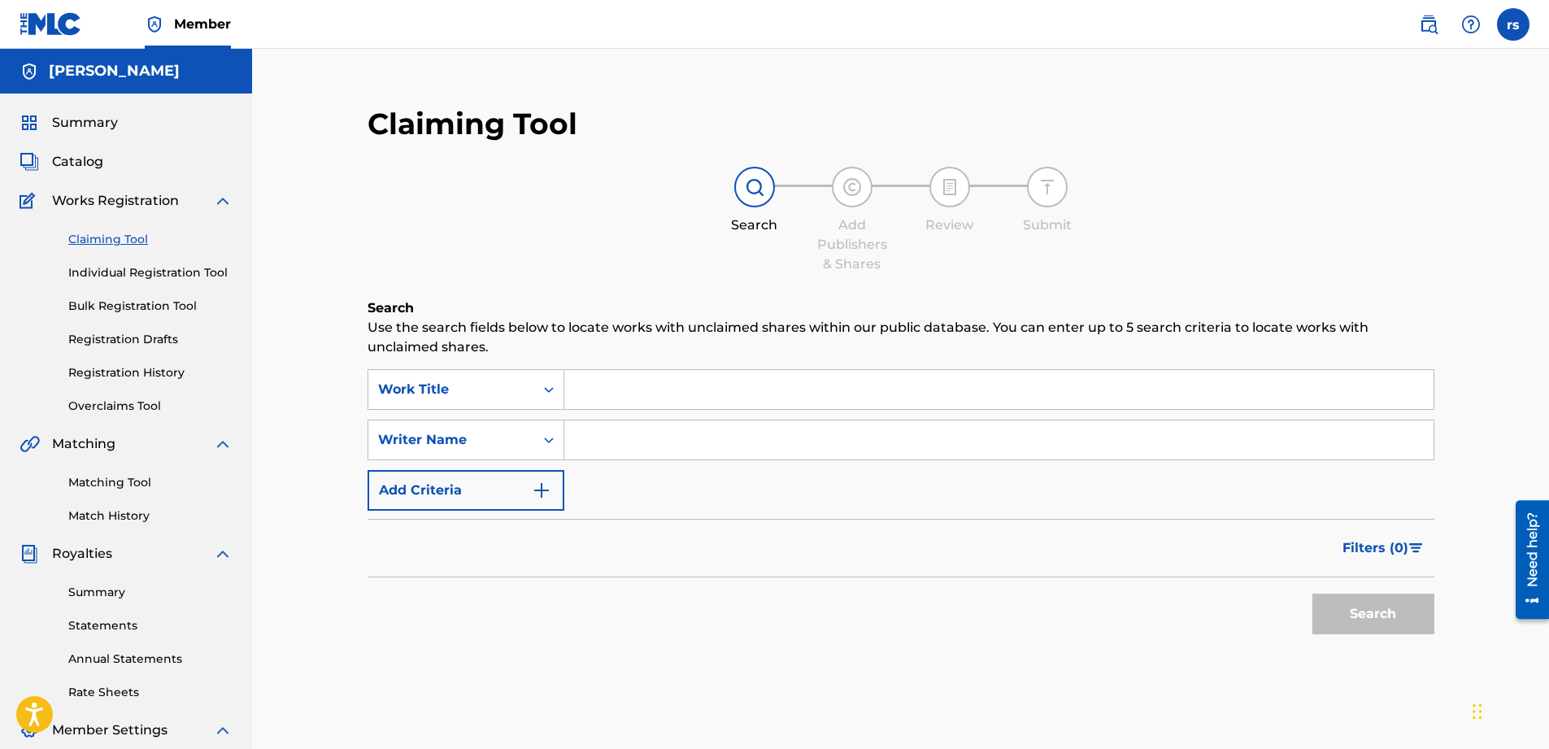
click at [753, 437] on input "Search Form" at bounding box center [998, 439] width 869 height 39
type input "Chicken p"
drag, startPoint x: 1418, startPoint y: 609, endPoint x: 1250, endPoint y: 547, distance: 179.3
click at [1416, 609] on button "Search" at bounding box center [1373, 614] width 122 height 41
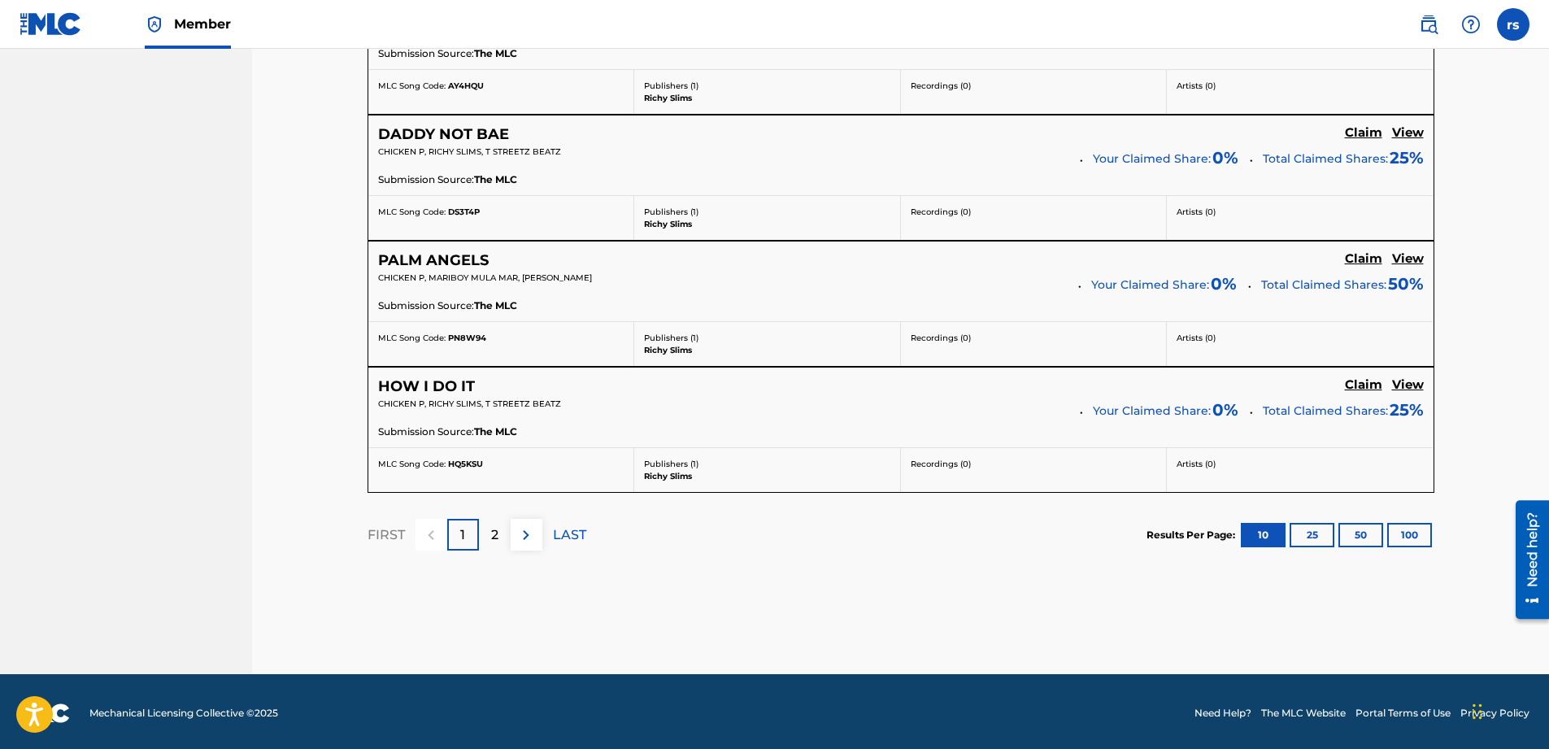
scroll to position [1437, 0]
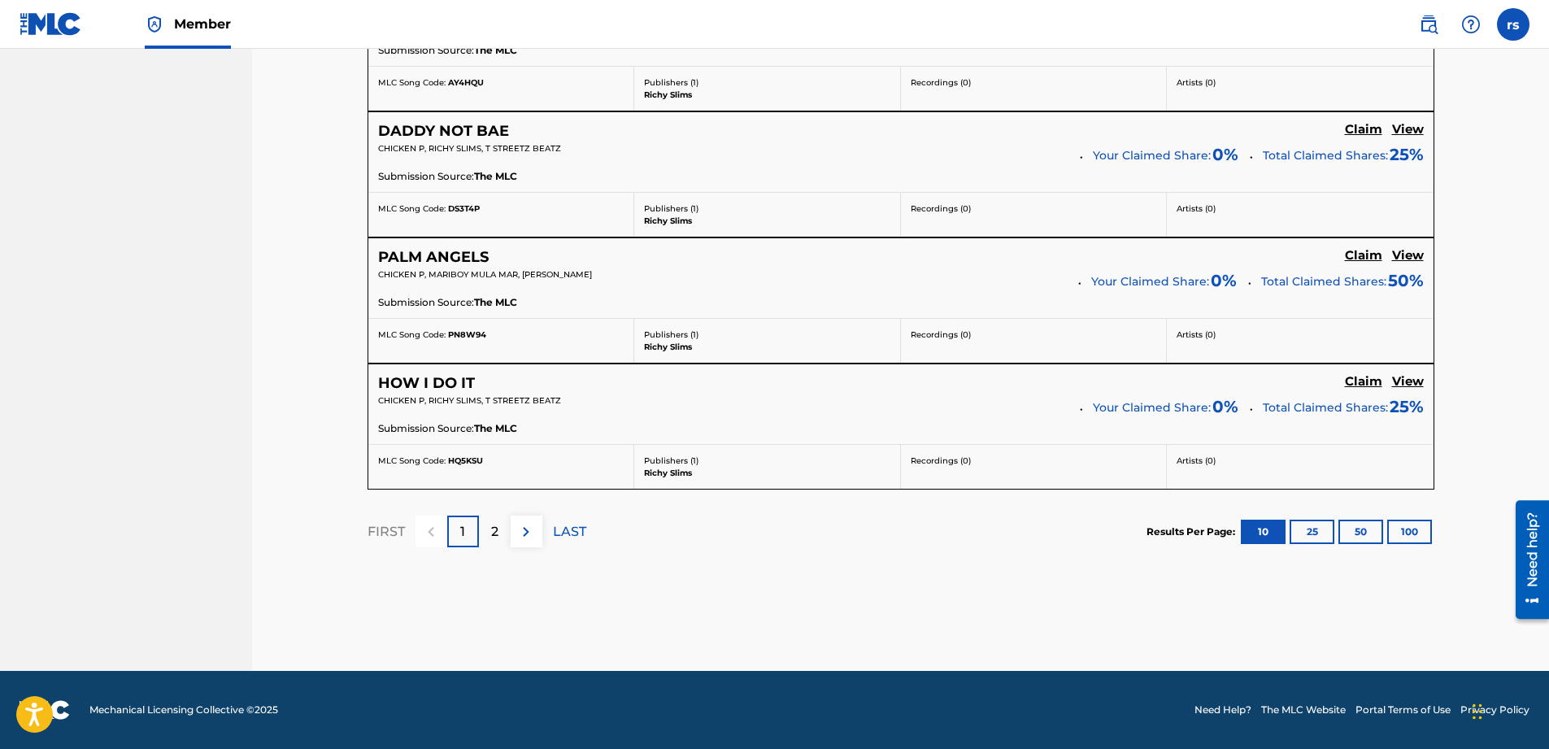
click at [496, 526] on p "2" at bounding box center [494, 532] width 7 height 20
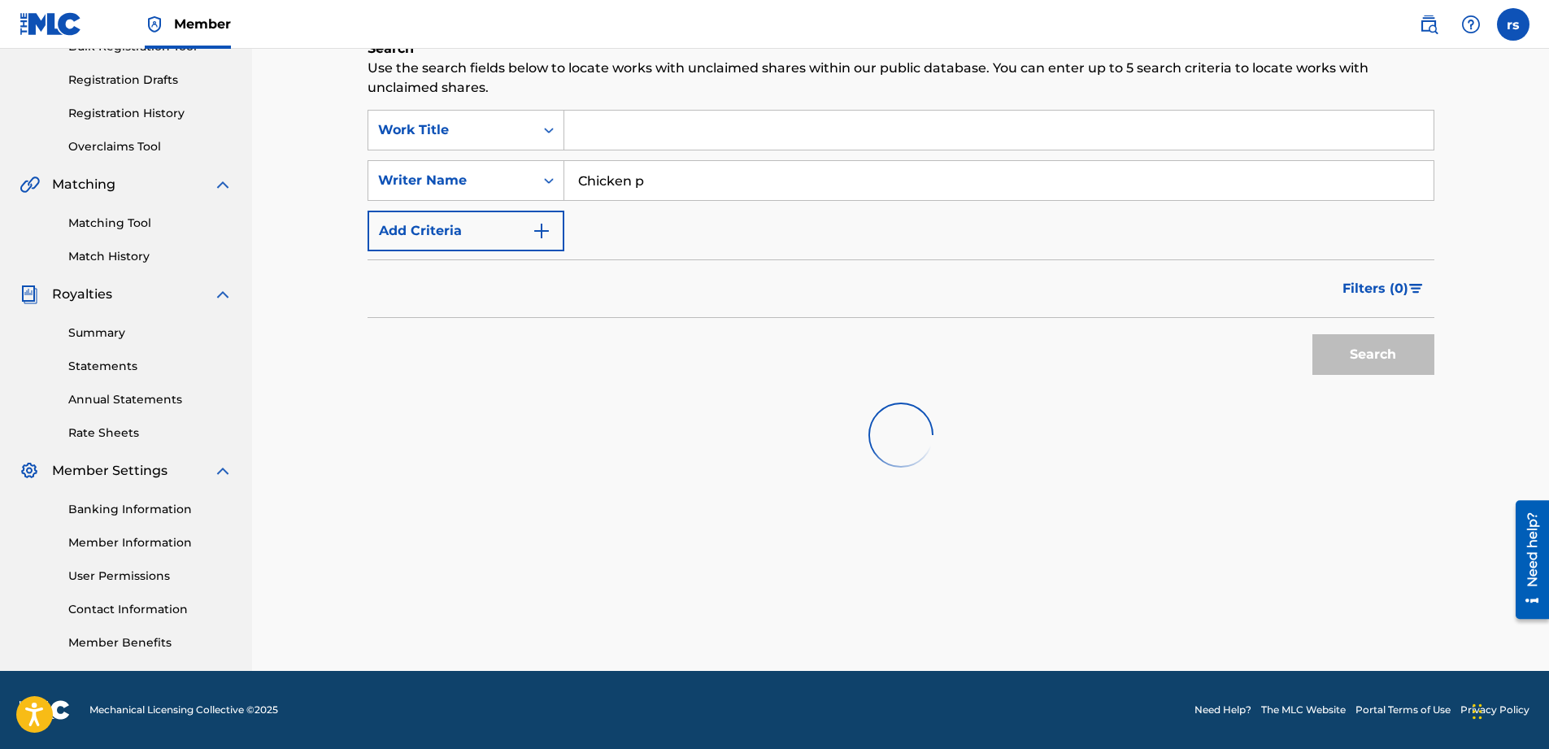
scroll to position [681, 0]
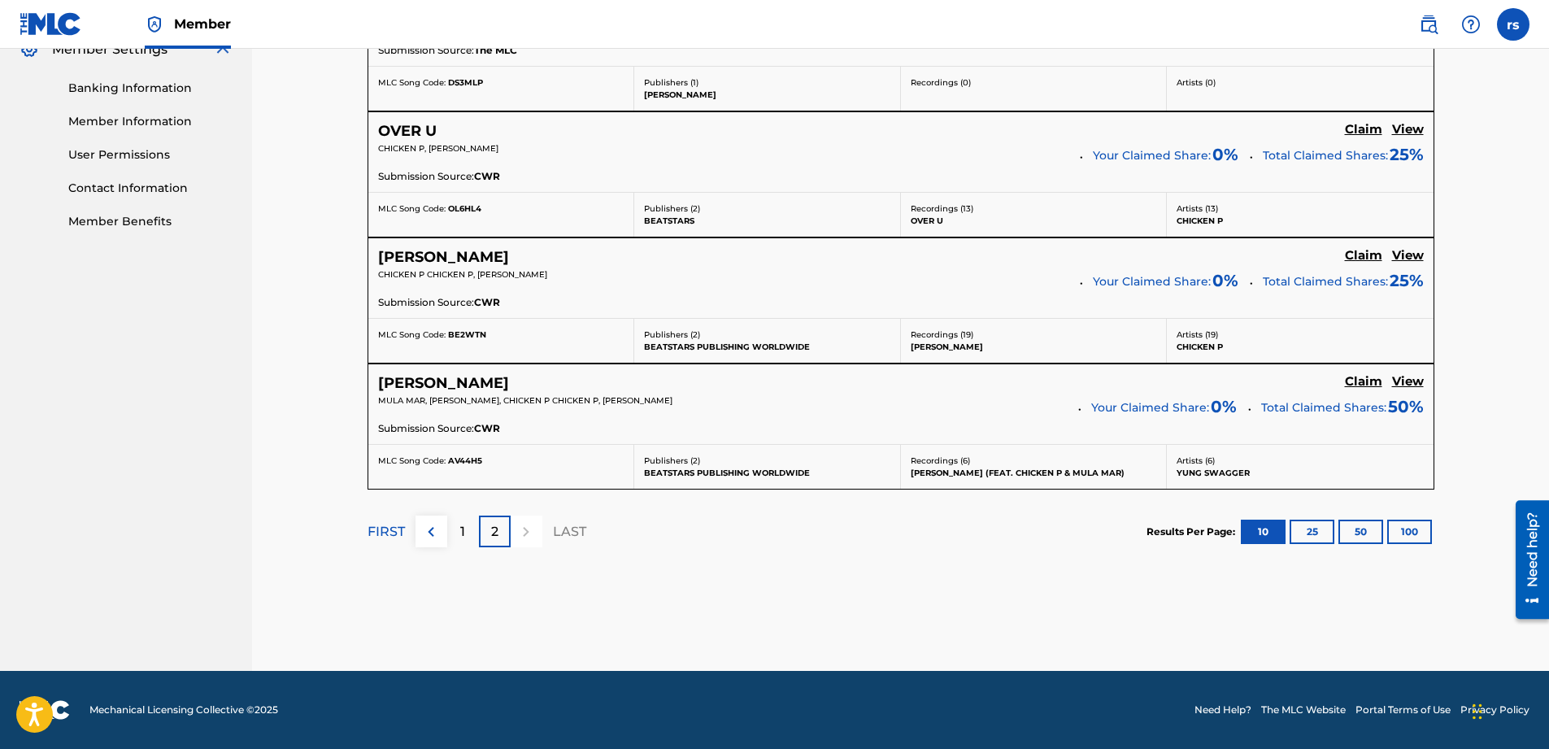
click at [1401, 538] on button "100" at bounding box center [1409, 532] width 45 height 24
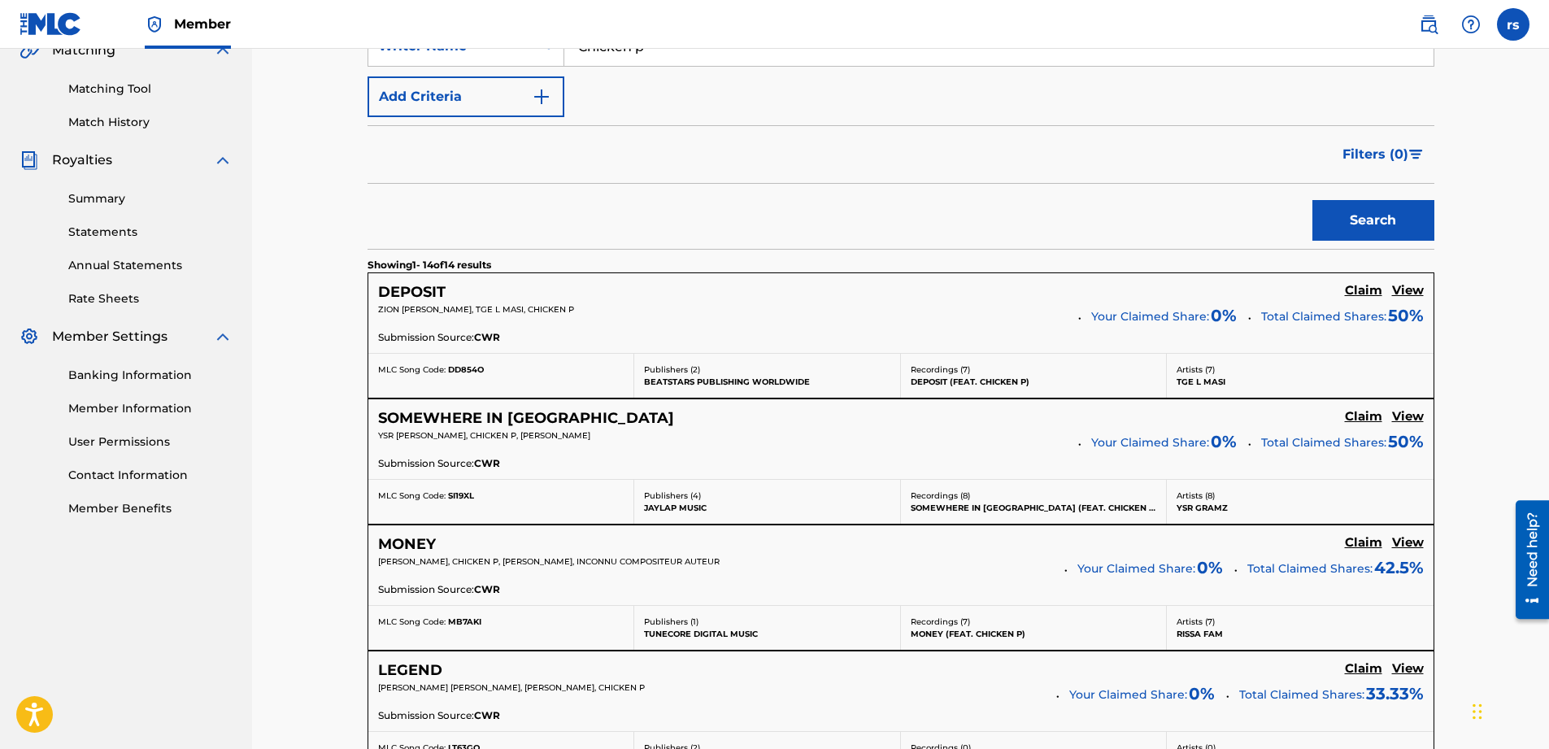
scroll to position [488, 0]
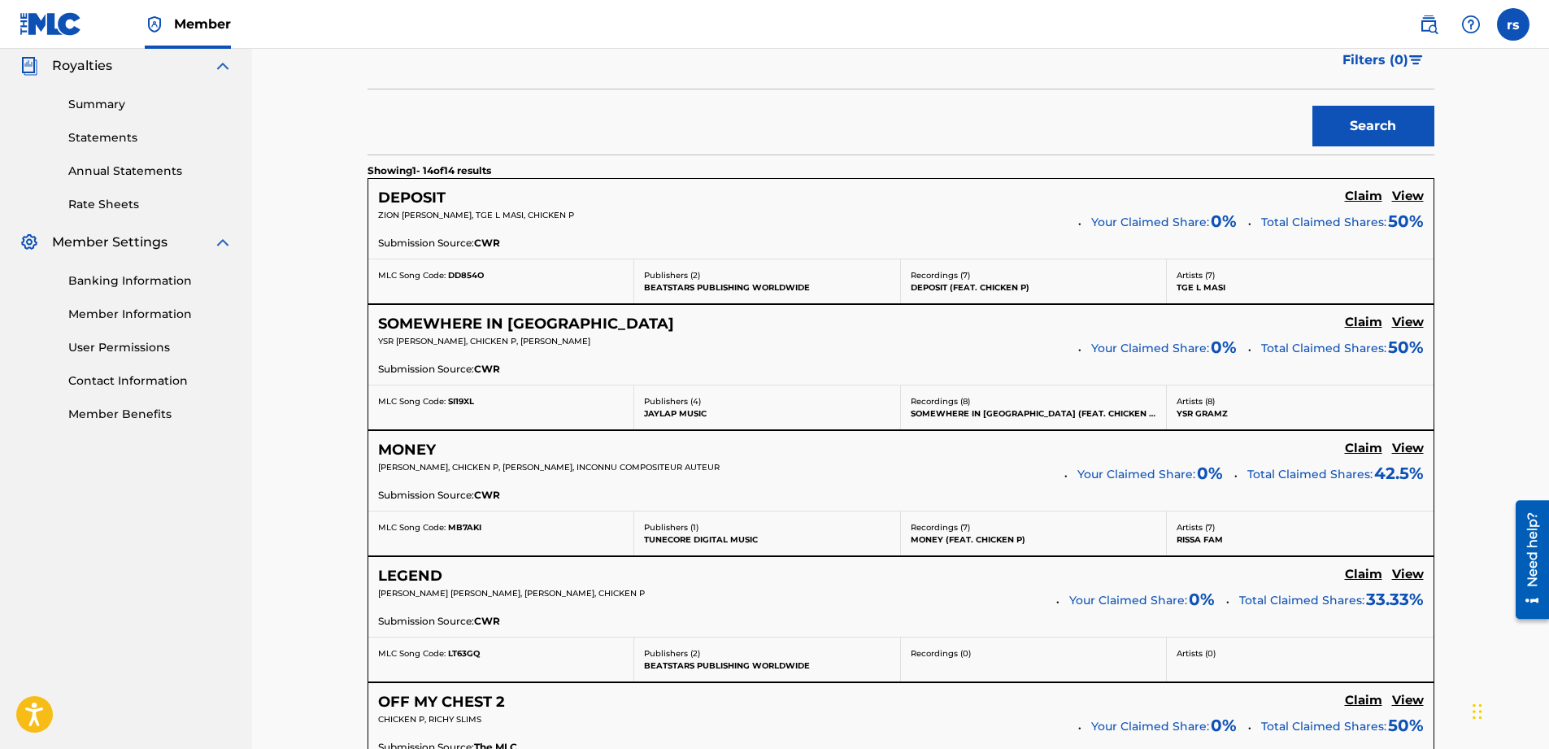
click at [1408, 194] on h5 "View" at bounding box center [1408, 196] width 32 height 15
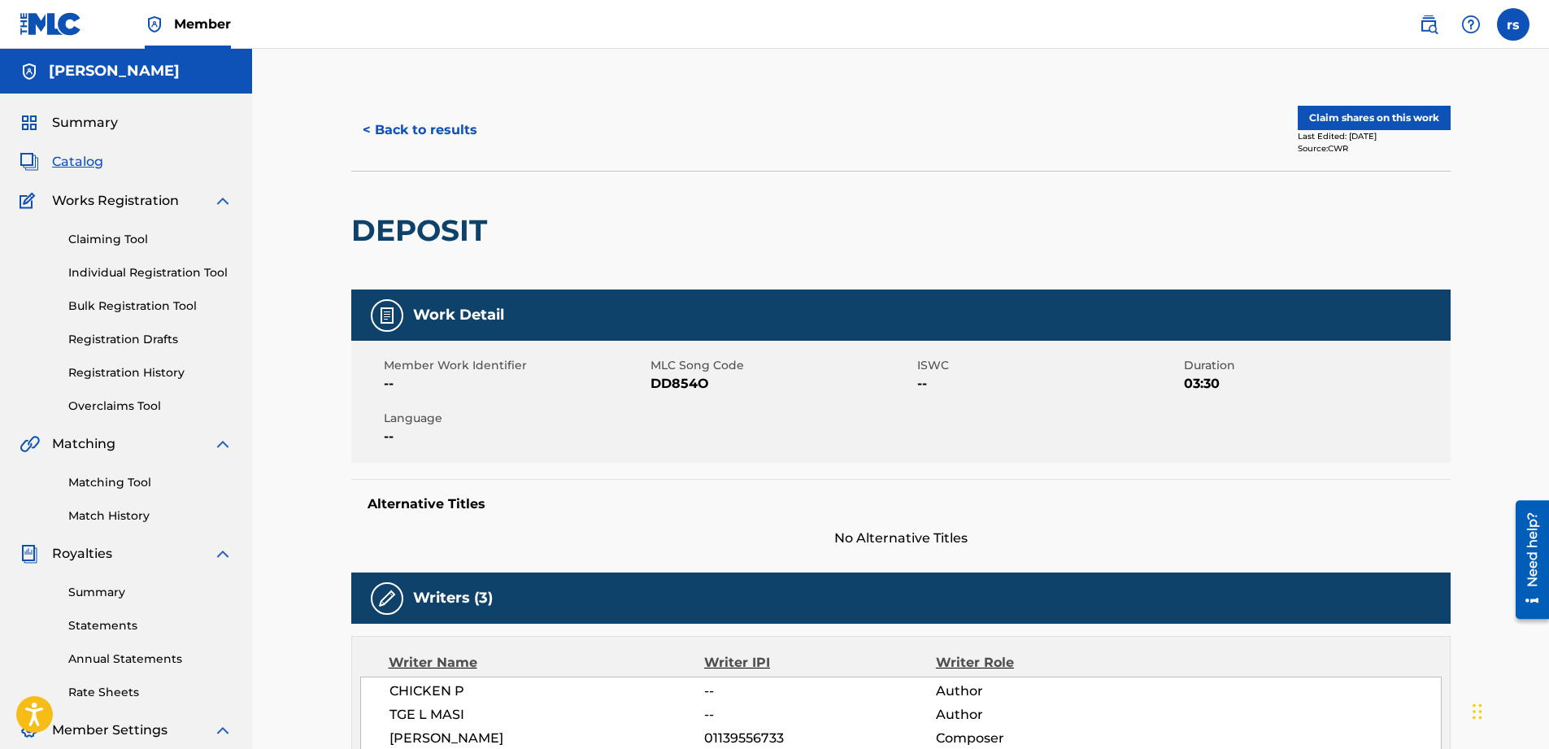
click at [447, 126] on button "< Back to results" at bounding box center [419, 130] width 137 height 41
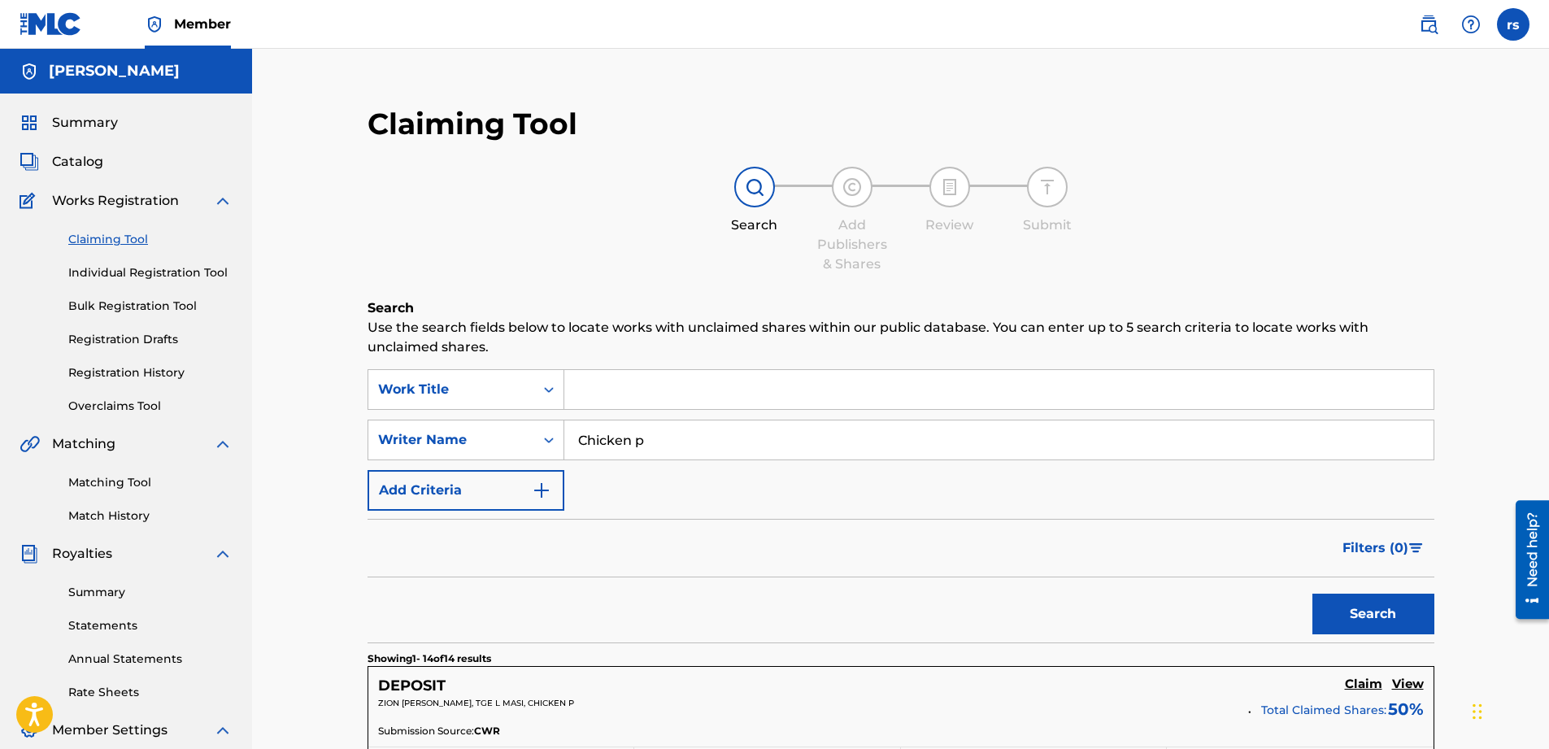
scroll to position [488, 0]
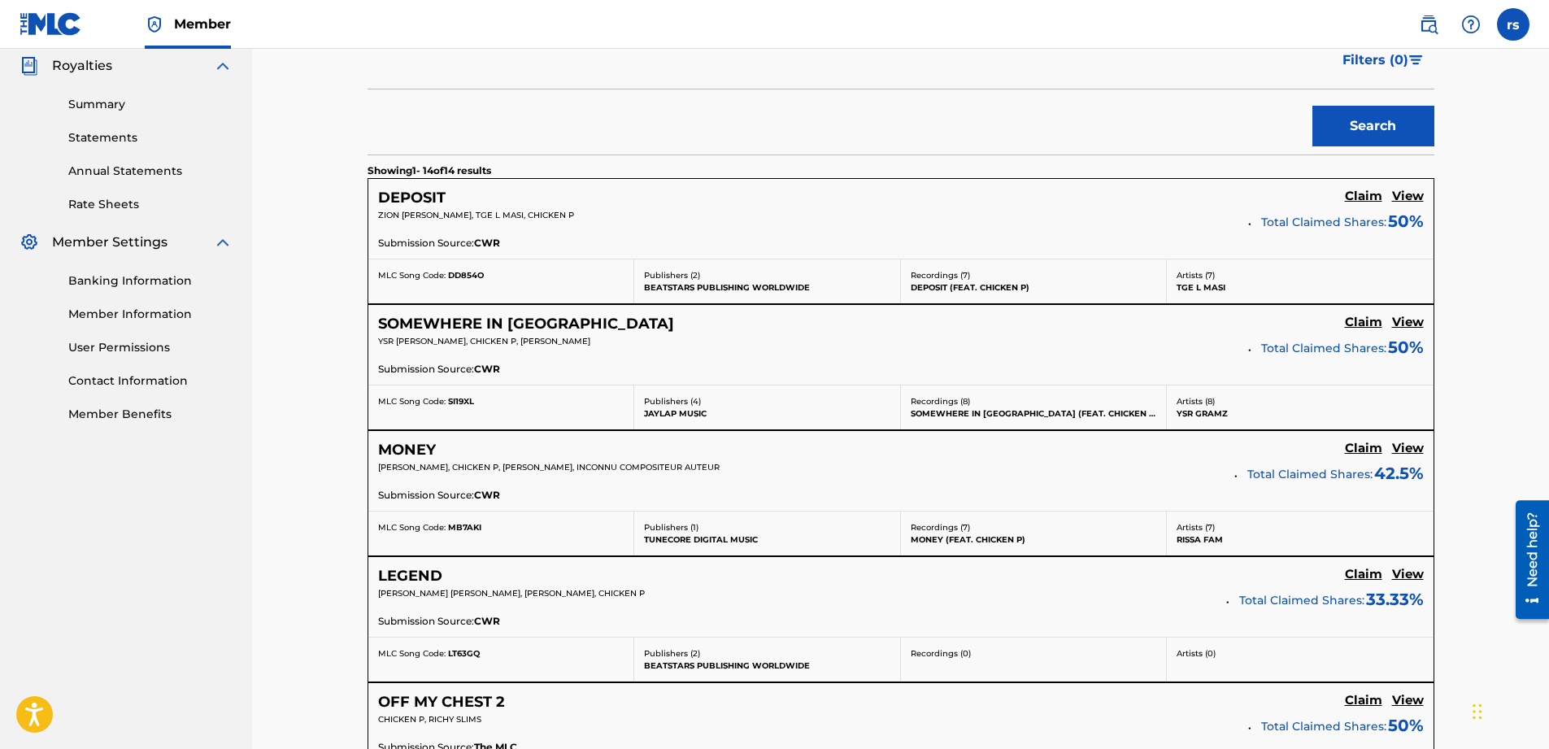
click at [1408, 322] on h5 "View" at bounding box center [1408, 322] width 32 height 15
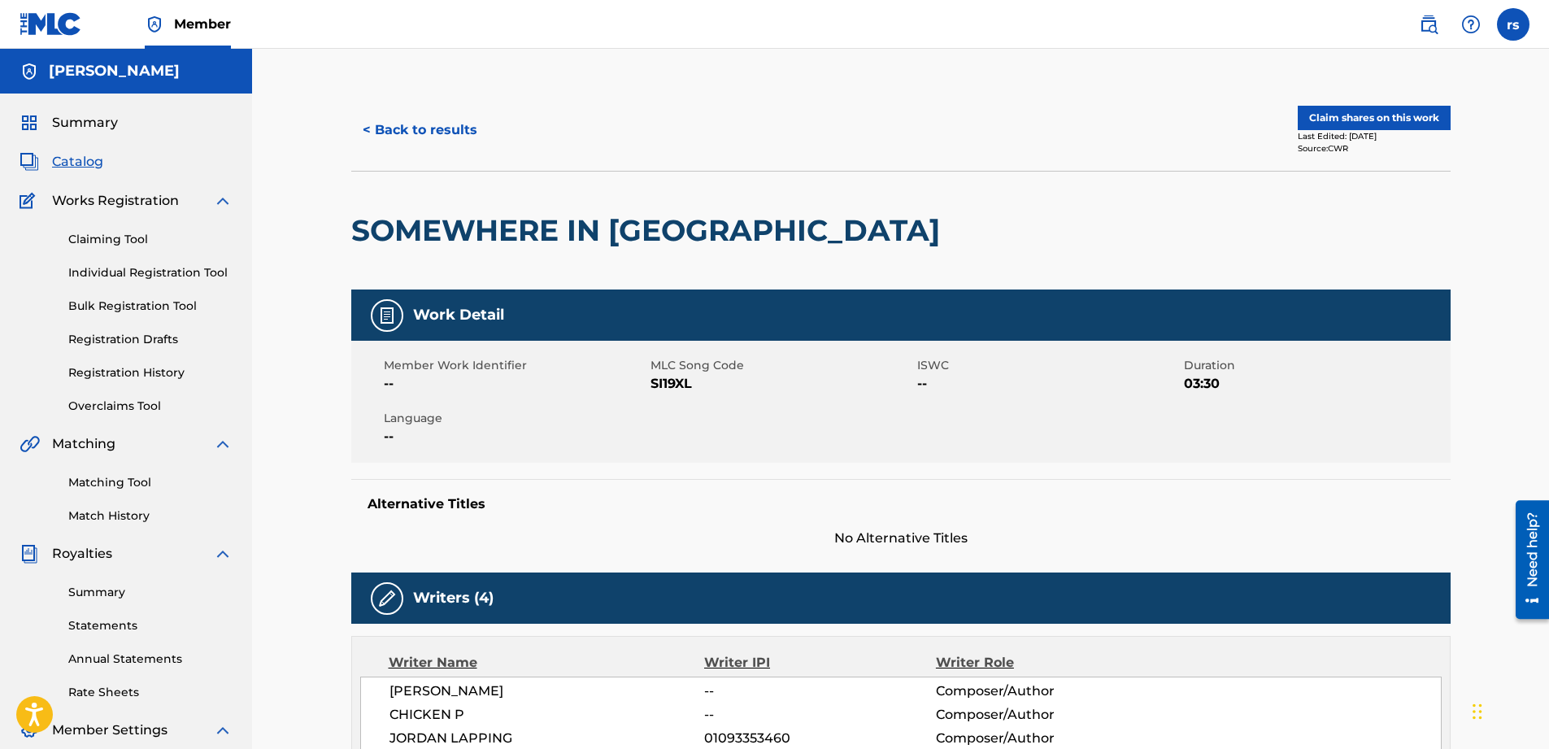
click at [134, 478] on link "Matching Tool" at bounding box center [150, 482] width 164 height 17
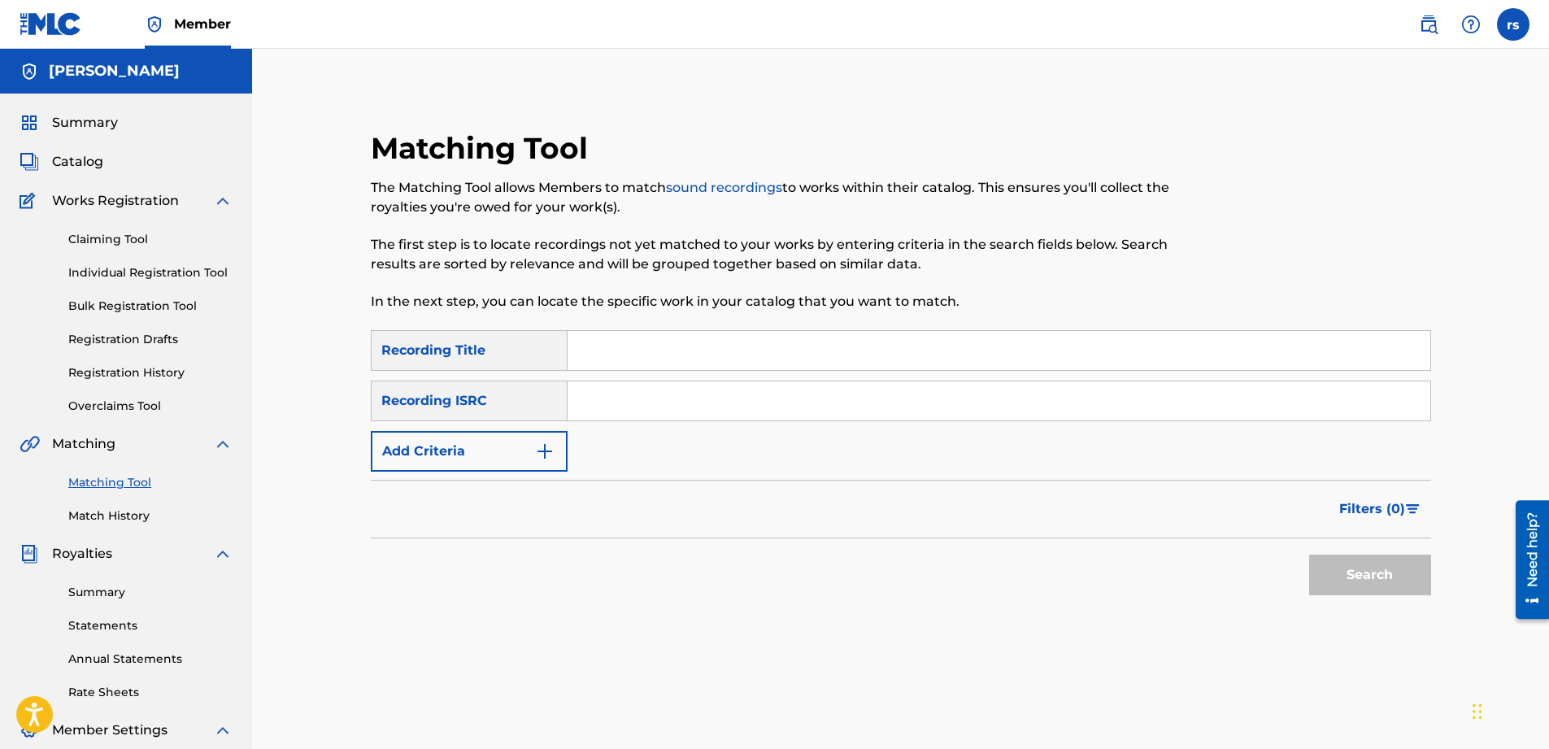
click at [554, 453] on img "Search Form" at bounding box center [545, 452] width 20 height 20
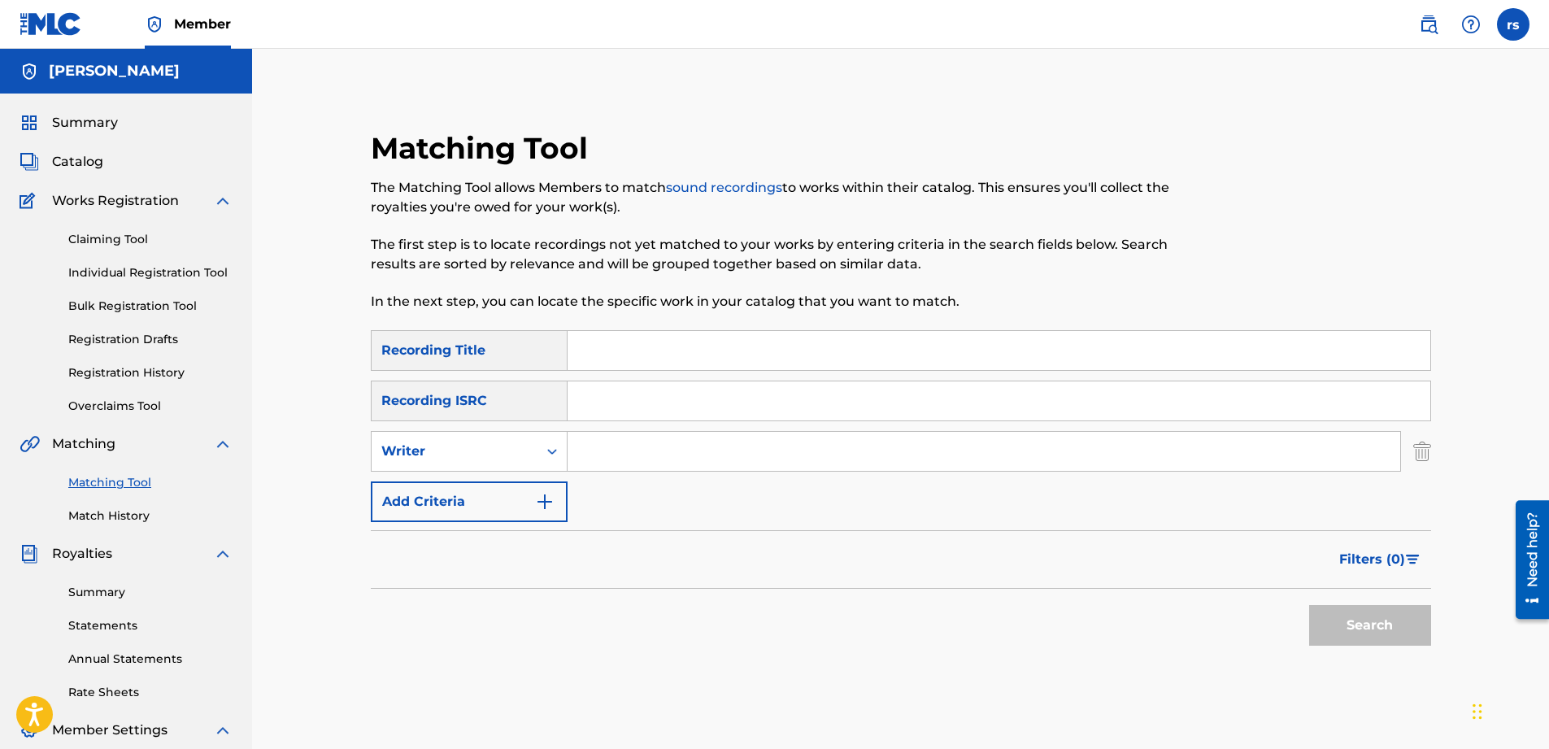
click at [646, 442] on input "Search Form" at bounding box center [984, 451] width 833 height 39
type input "h"
click at [1373, 616] on button "Search" at bounding box center [1370, 625] width 122 height 41
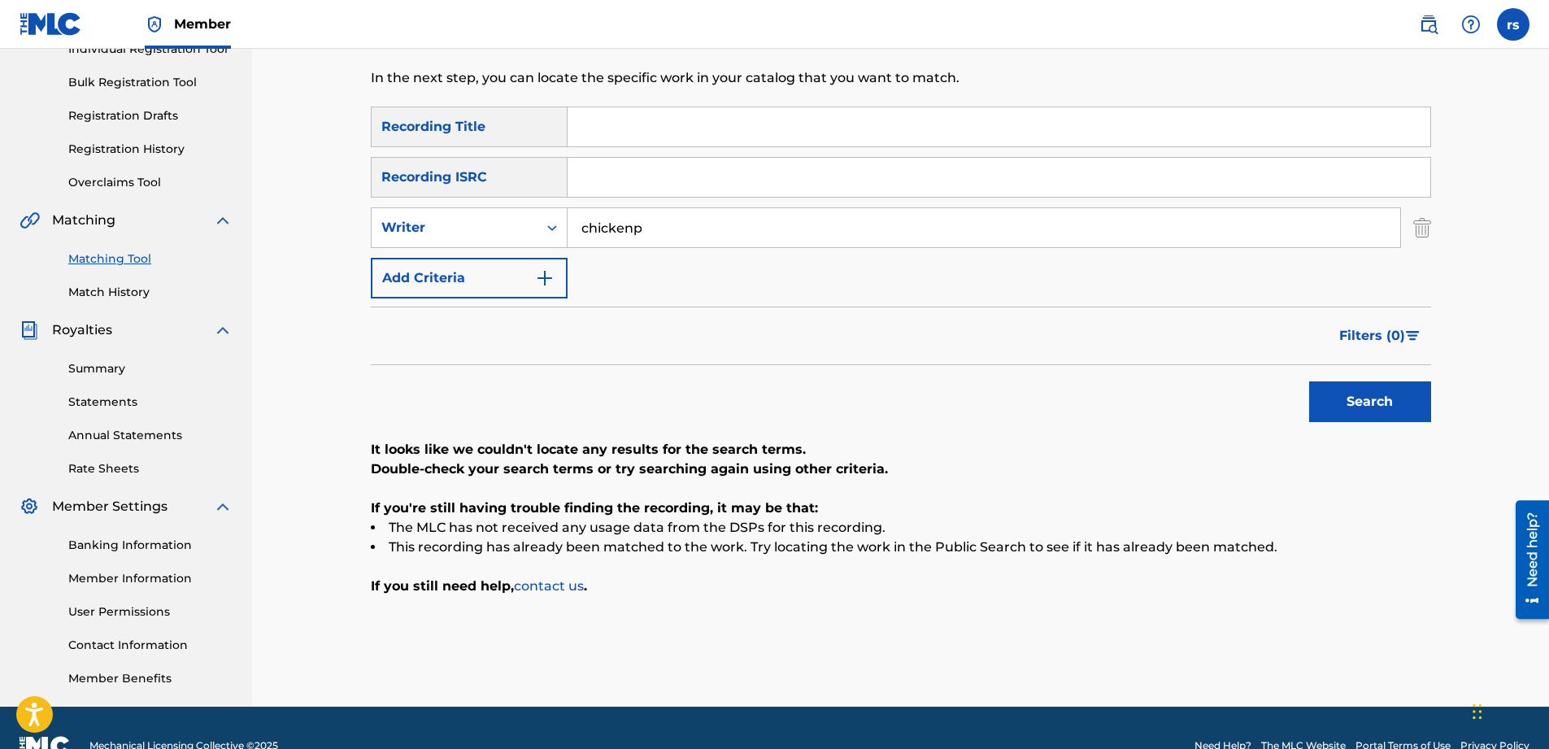
scroll to position [244, 0]
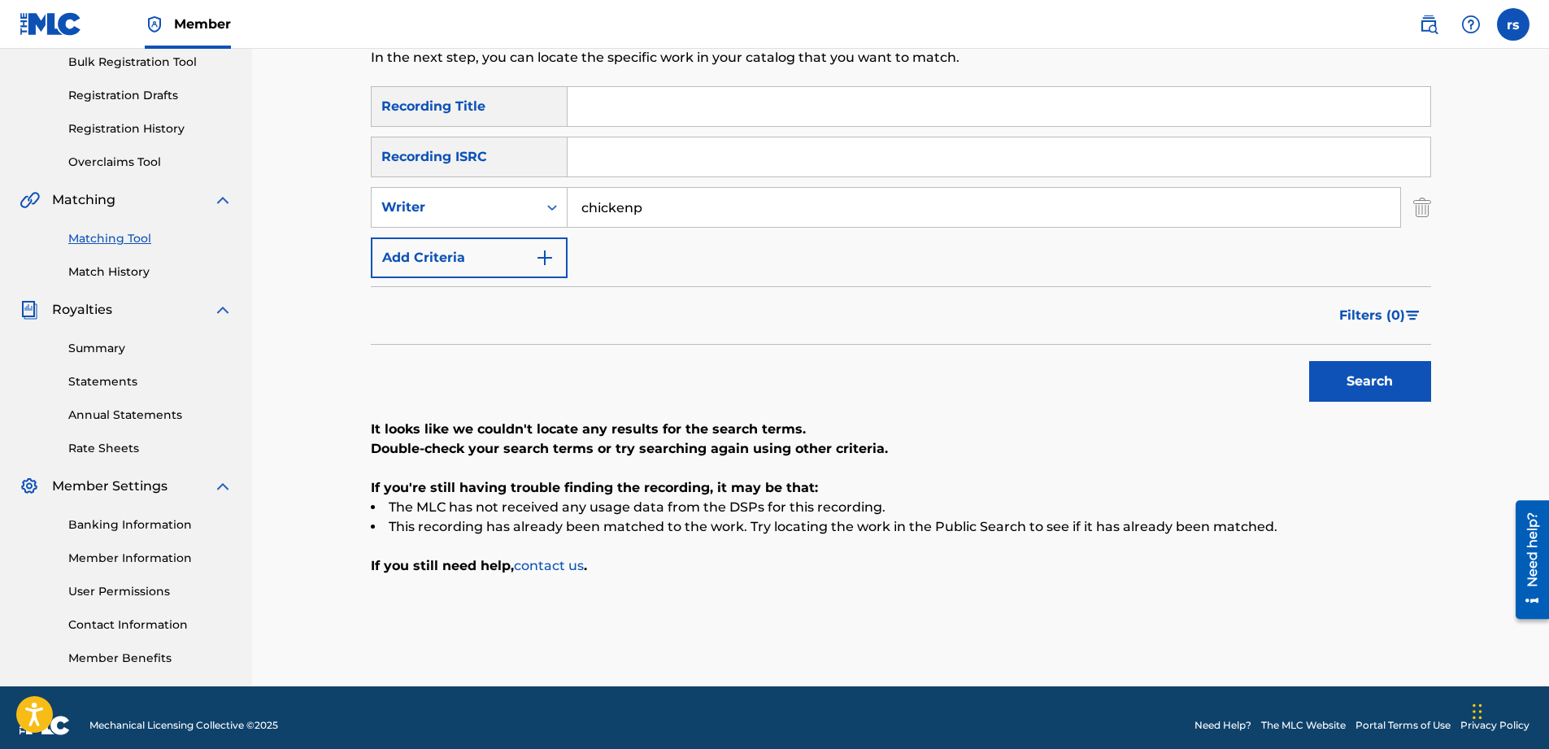
click at [629, 206] on input "chickenp" at bounding box center [984, 207] width 833 height 39
type input "chicken p"
click at [1346, 385] on button "Search" at bounding box center [1370, 381] width 122 height 41
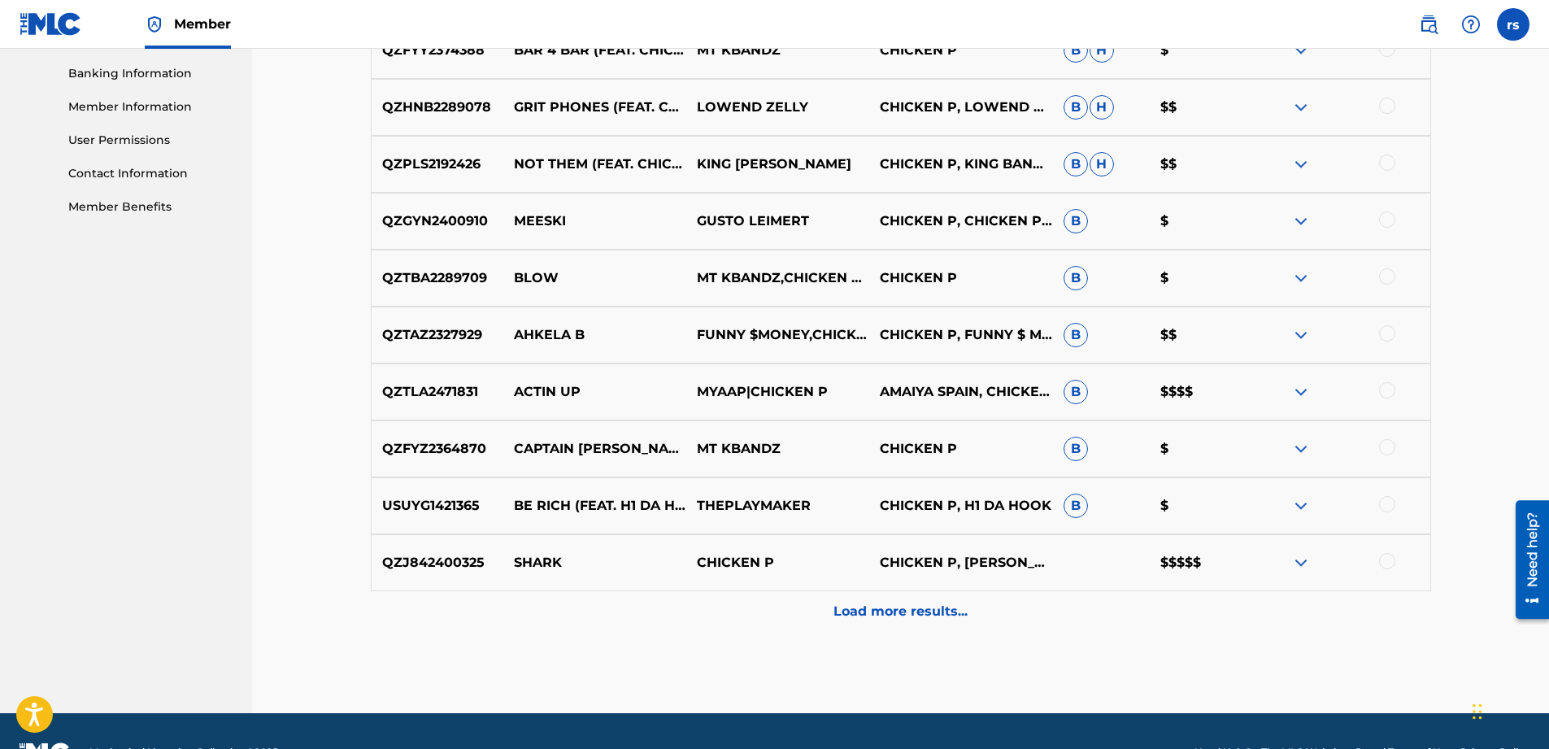
scroll to position [738, 0]
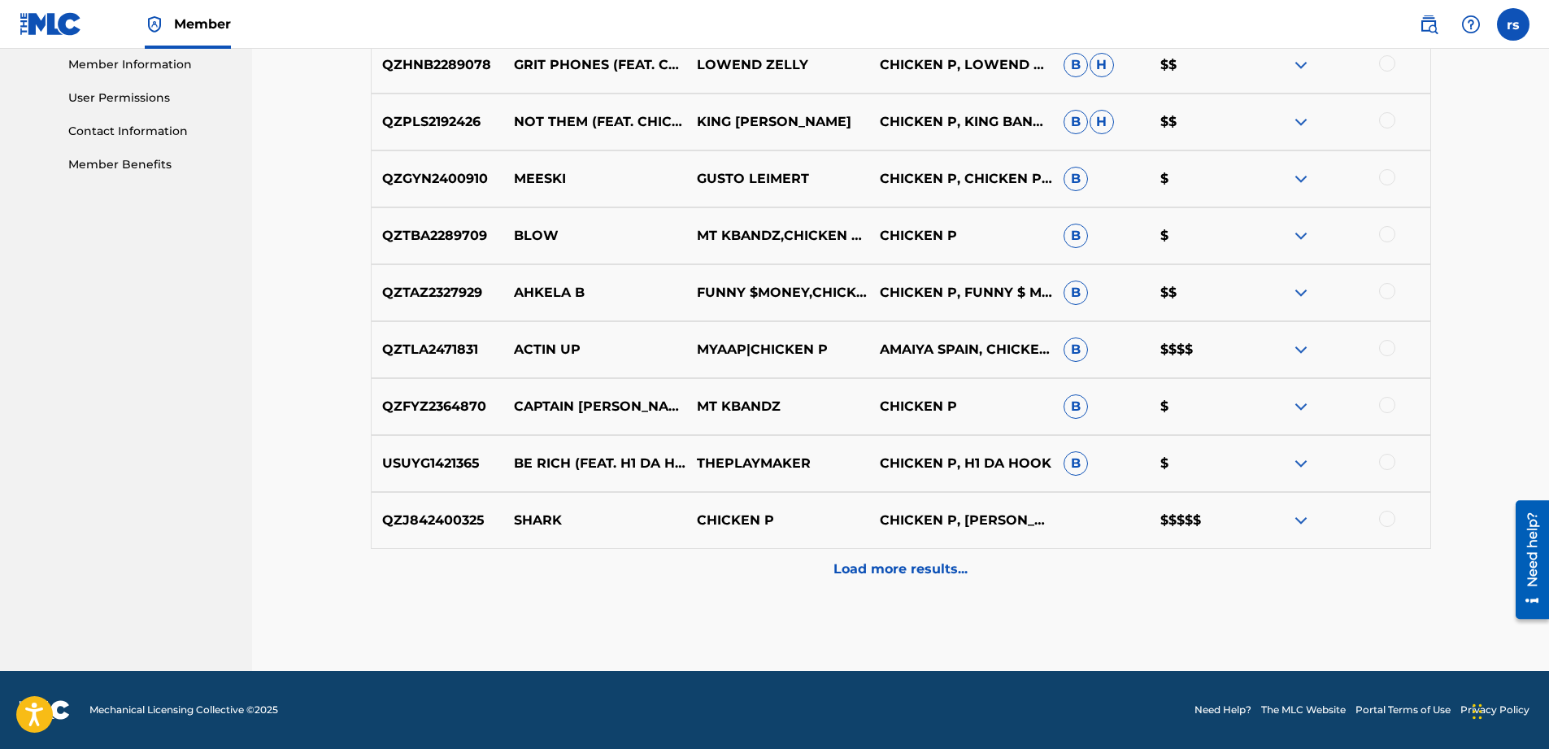
click at [879, 573] on p "Load more results..." at bounding box center [901, 569] width 134 height 20
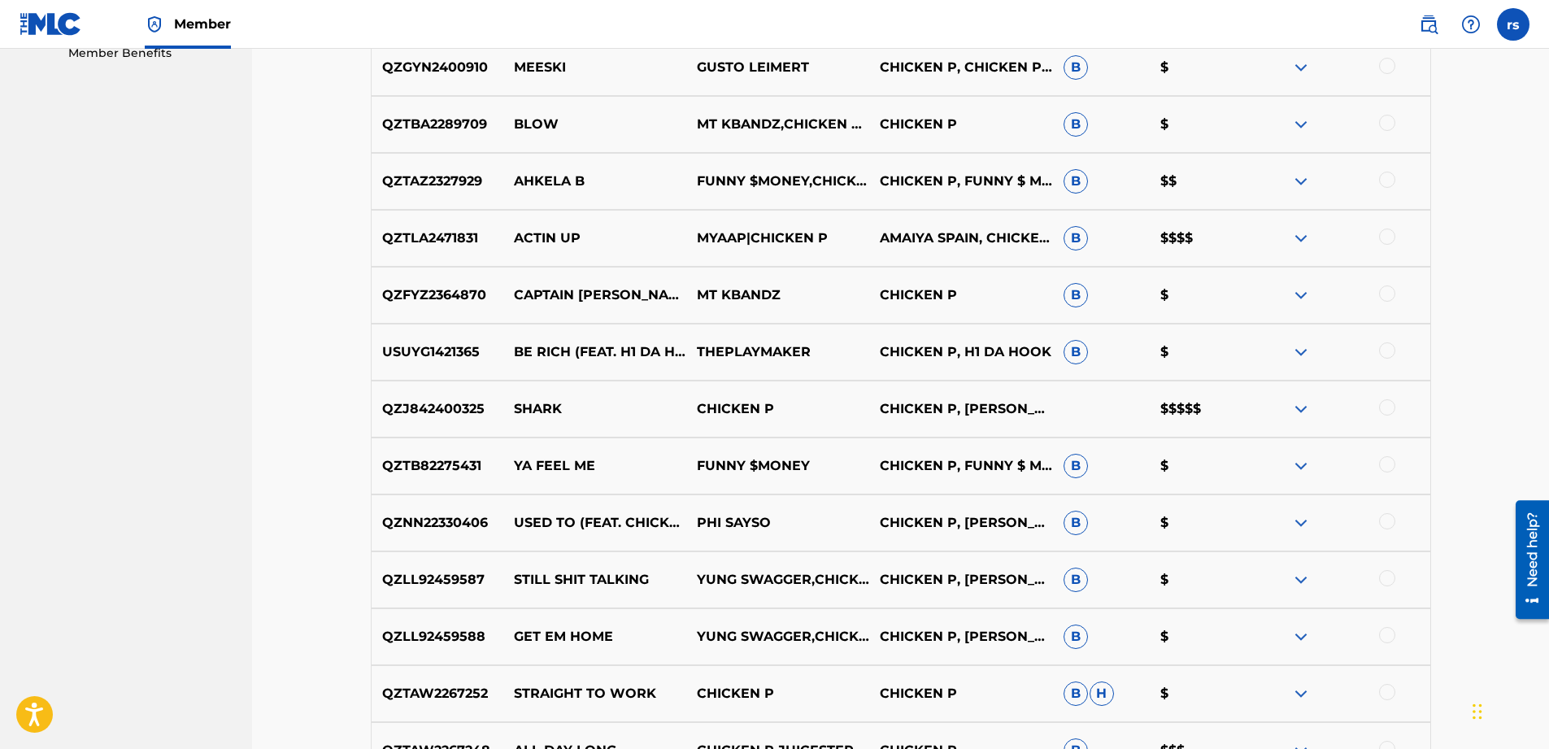
scroll to position [1307, 0]
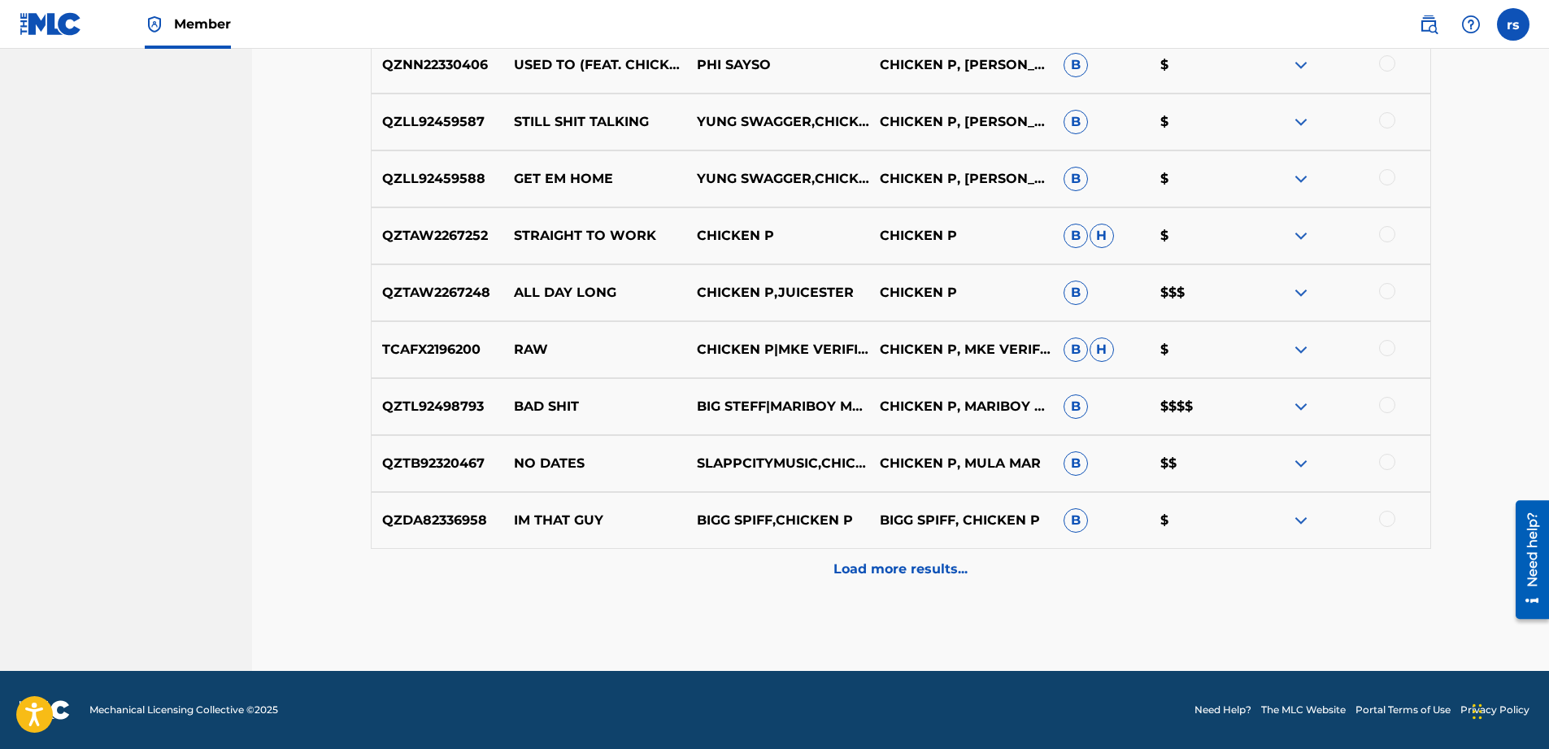
click at [898, 567] on p "Load more results..." at bounding box center [901, 569] width 134 height 20
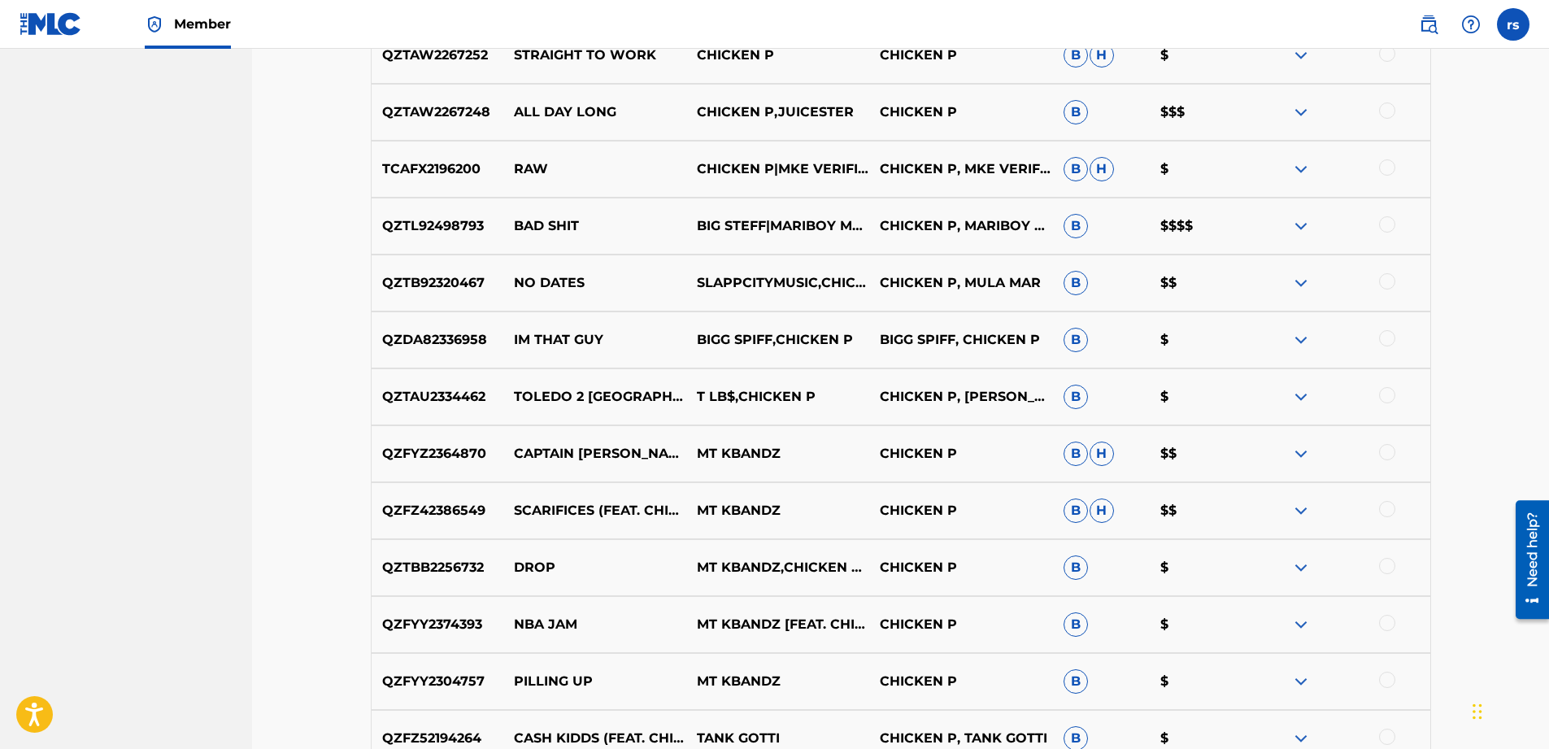
scroll to position [1876, 0]
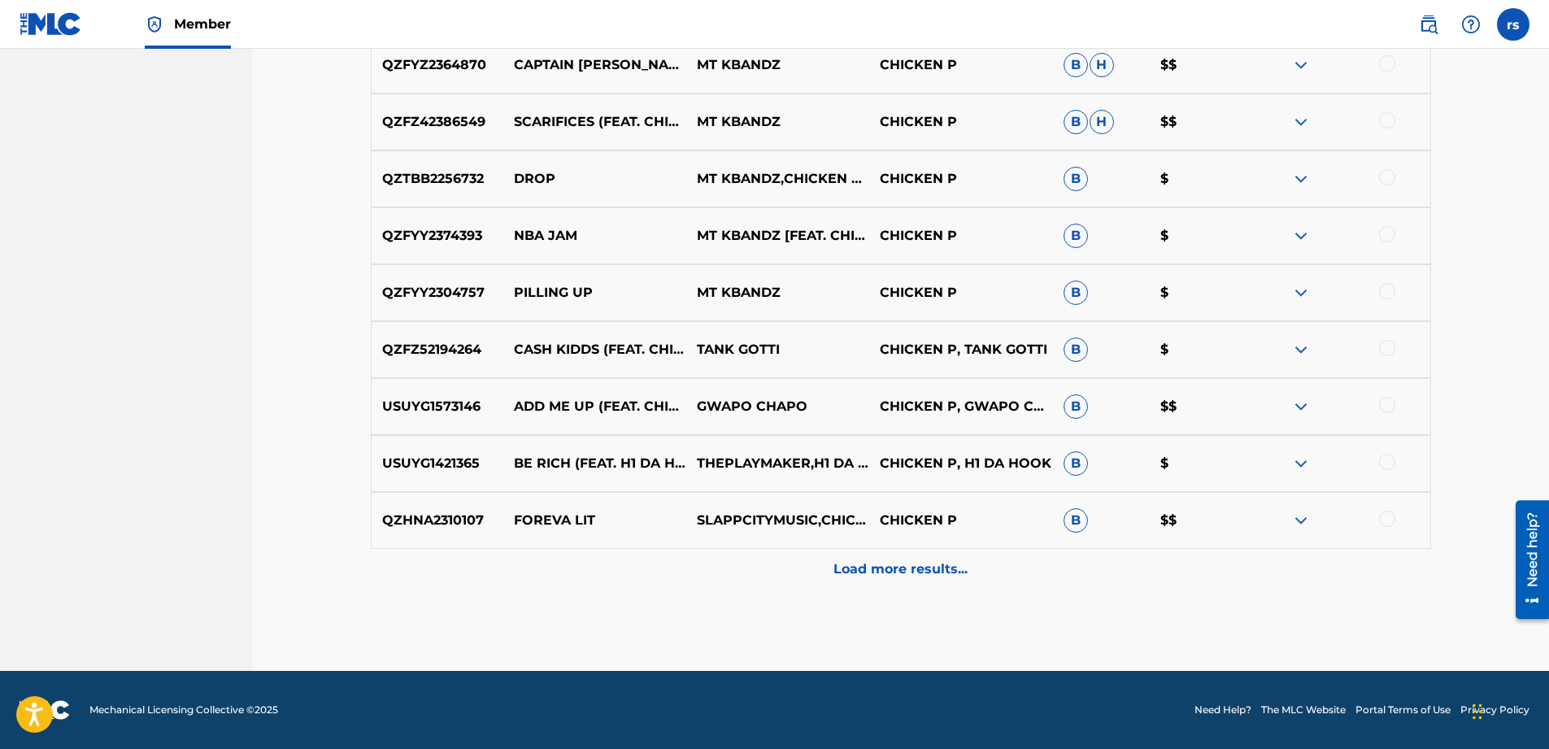
click at [885, 577] on p "Load more results..." at bounding box center [901, 569] width 134 height 20
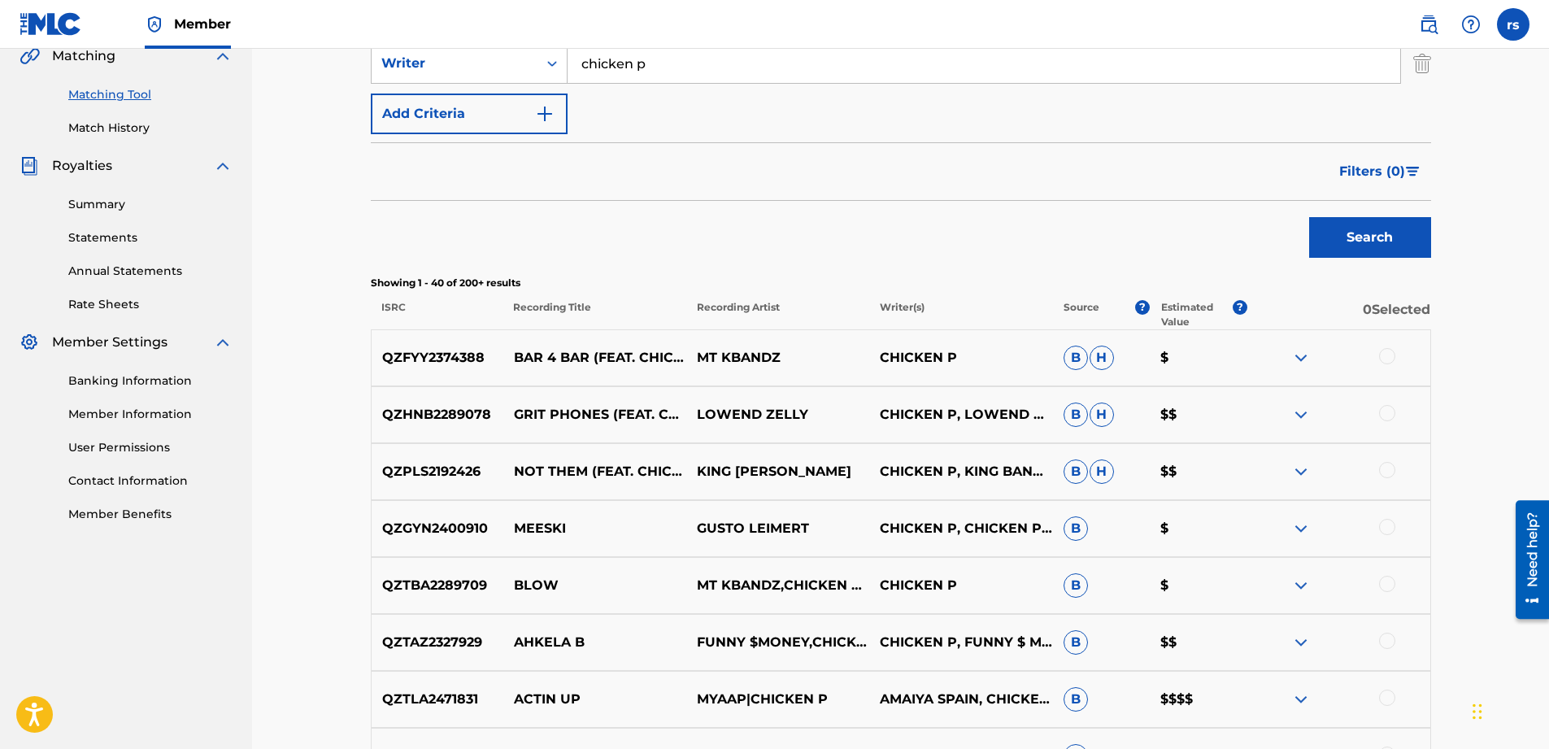
scroll to position [407, 0]
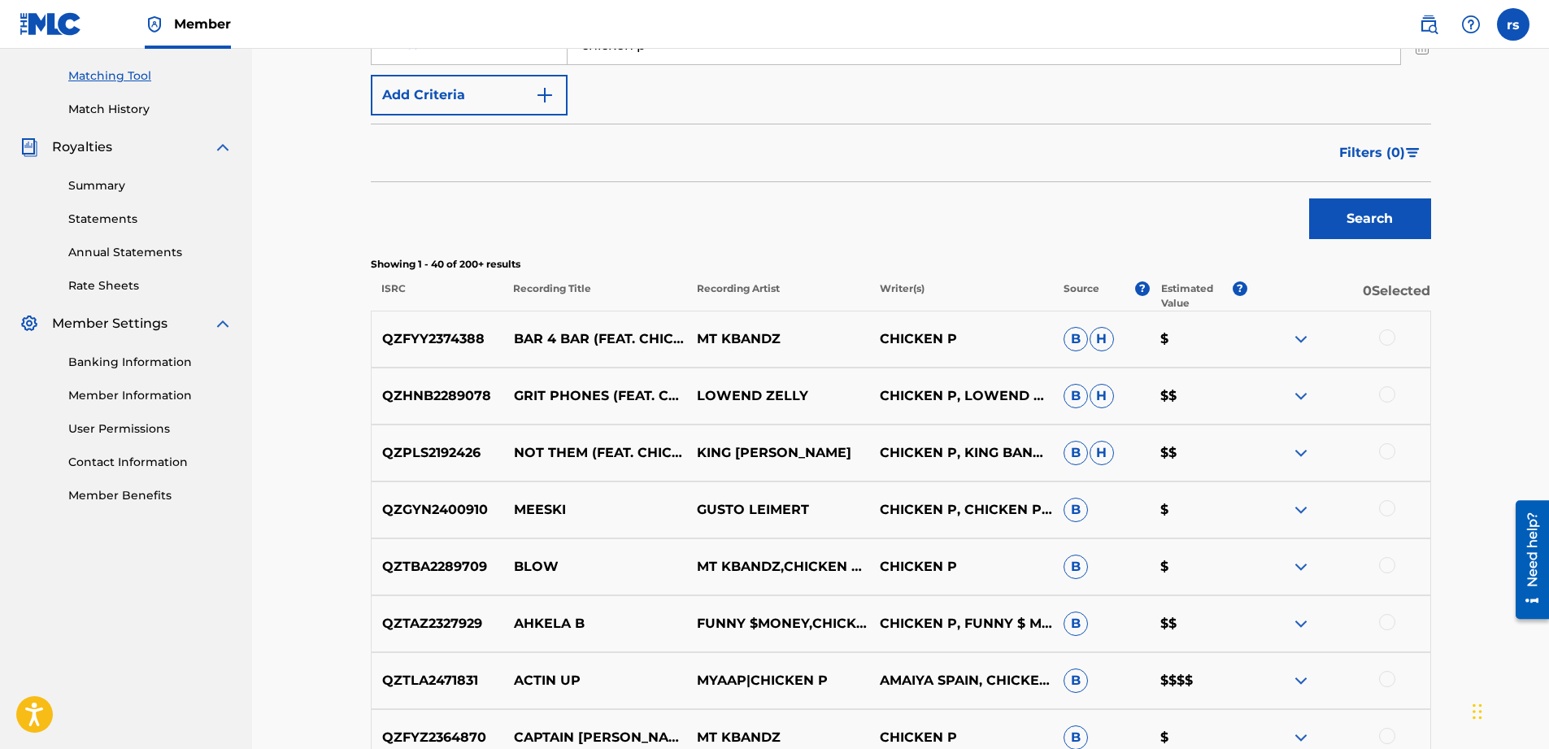
click at [1105, 340] on span "H" at bounding box center [1102, 339] width 24 height 24
click at [1073, 337] on span "B" at bounding box center [1076, 339] width 24 height 24
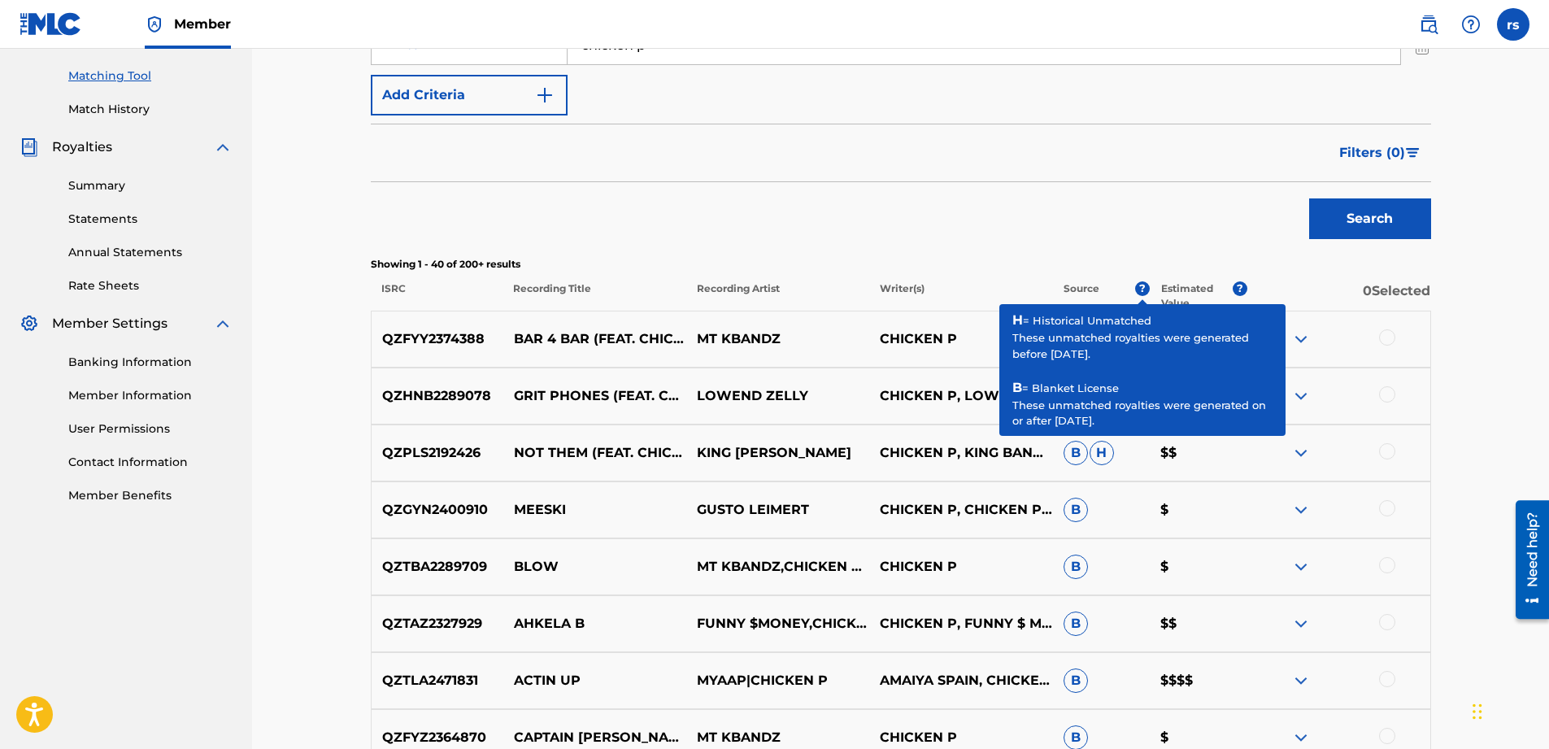
click at [1146, 286] on span "?" at bounding box center [1142, 288] width 15 height 15
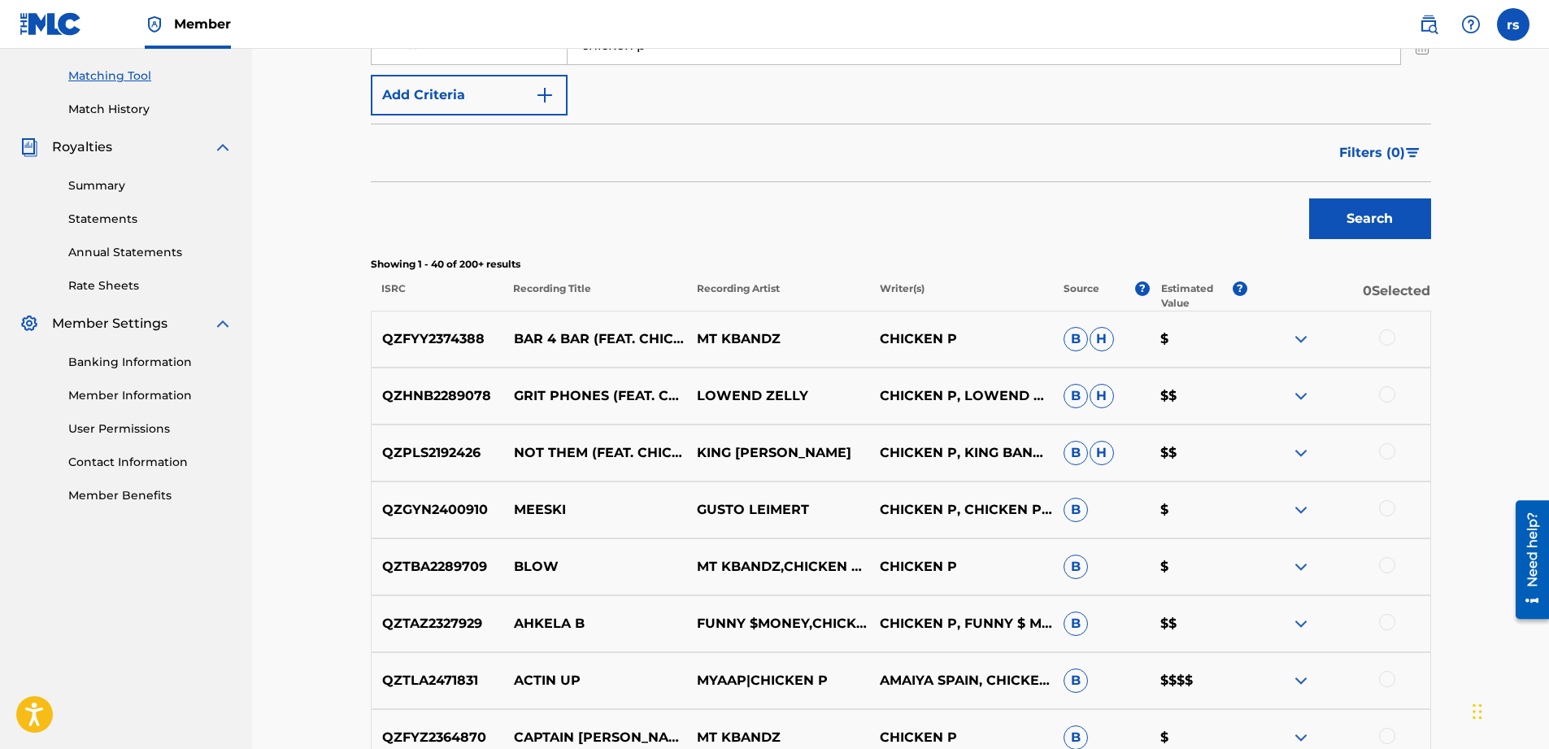
click at [1303, 346] on img at bounding box center [1301, 339] width 20 height 20
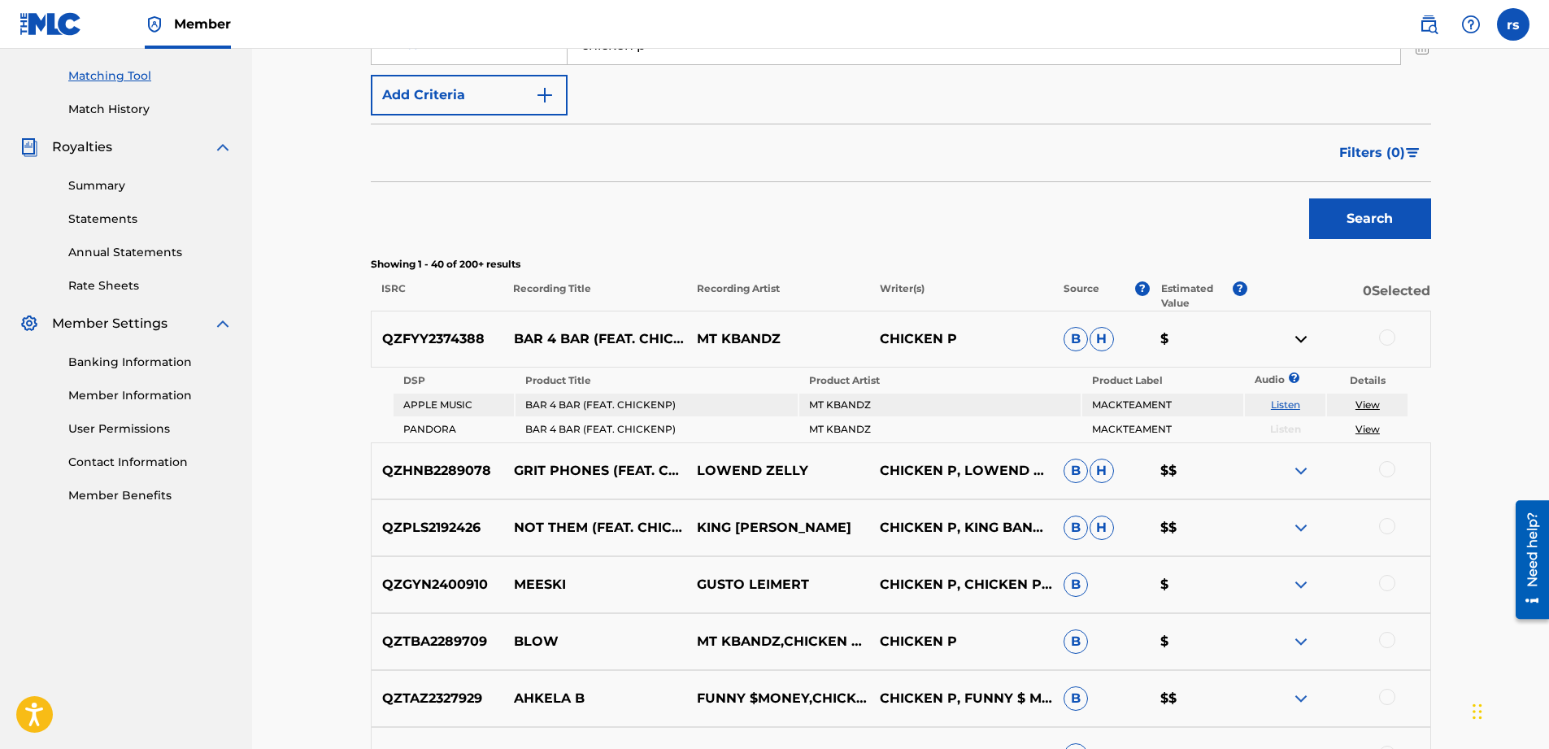
click at [1280, 404] on link "Listen" at bounding box center [1285, 404] width 29 height 12
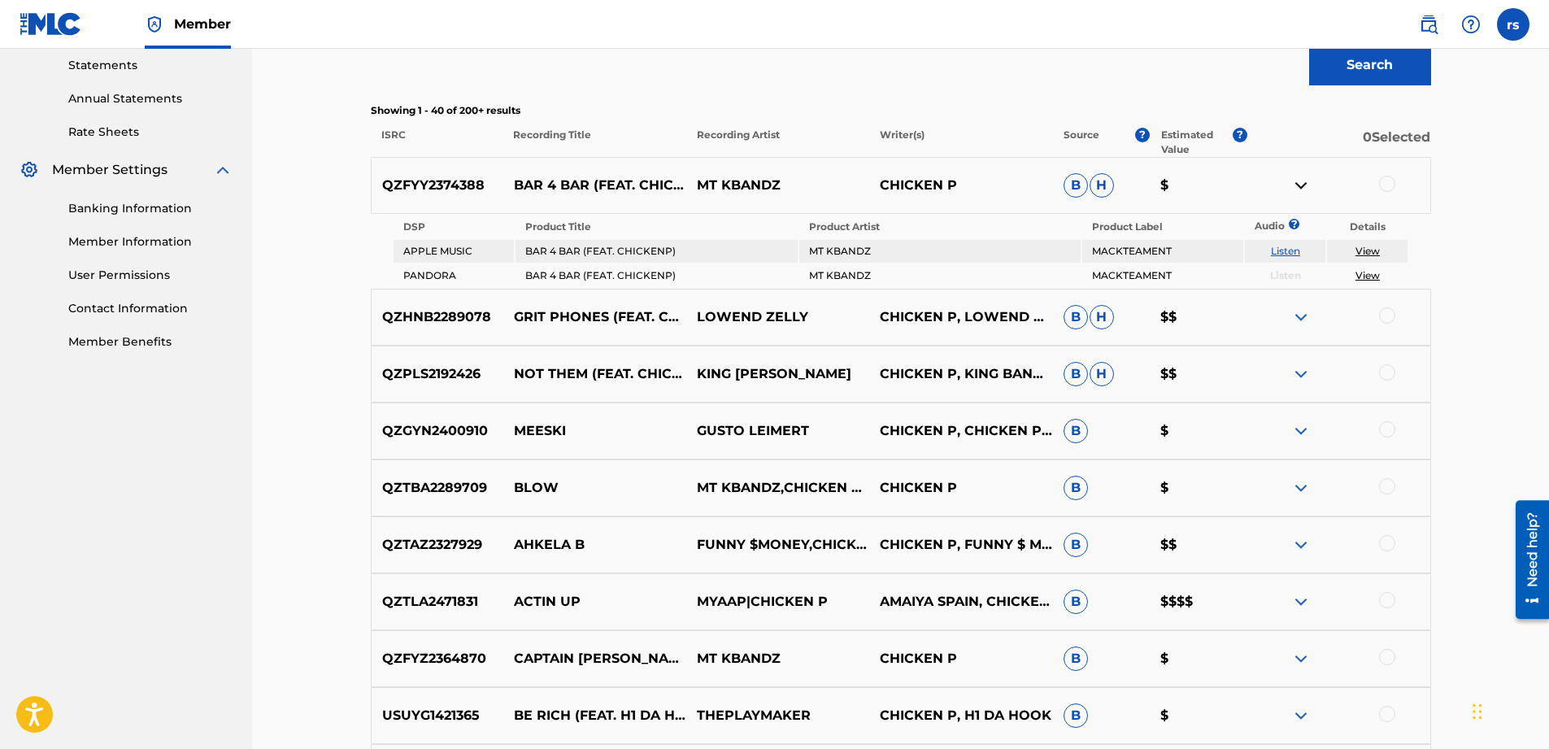
scroll to position [569, 0]
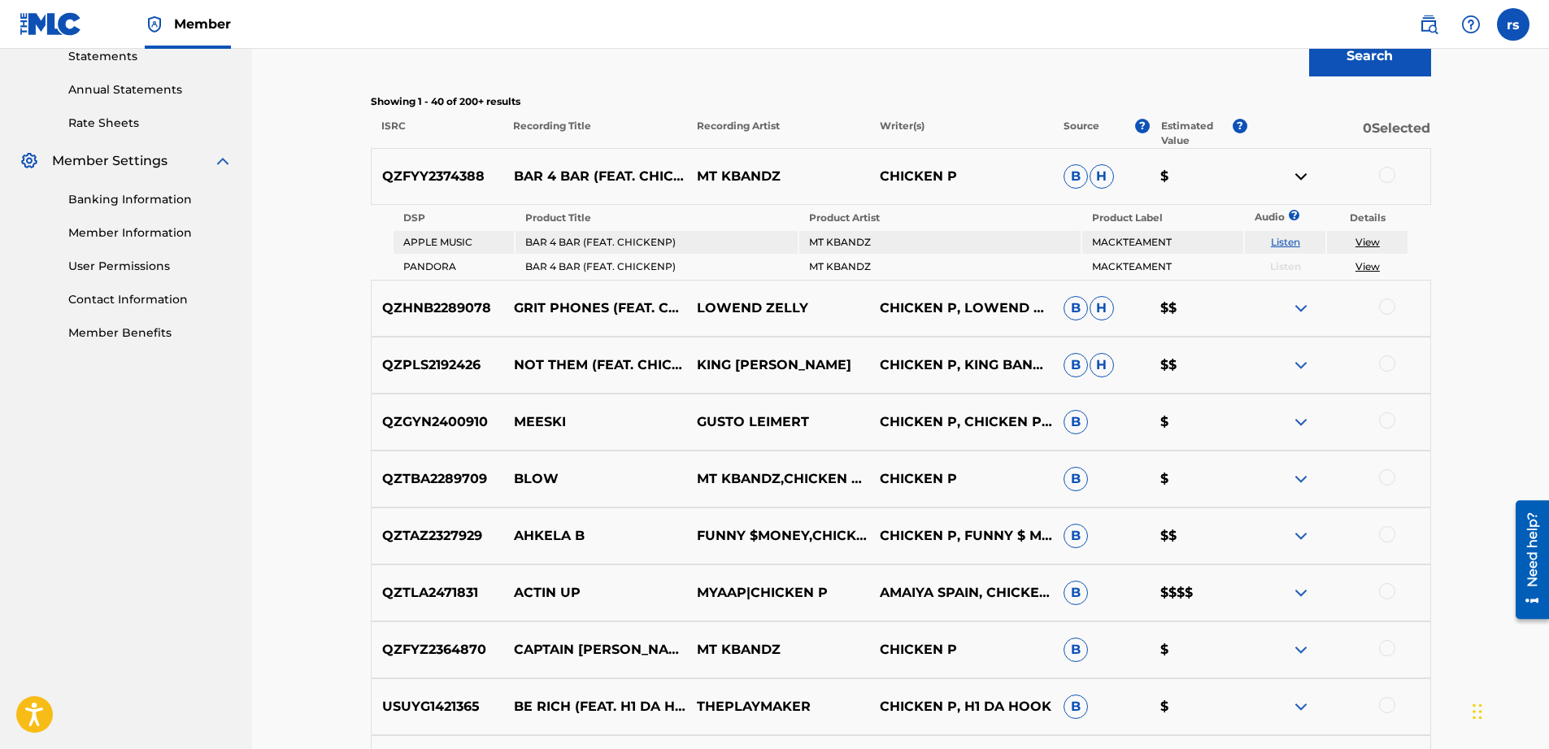
click at [1297, 302] on img at bounding box center [1301, 308] width 20 height 20
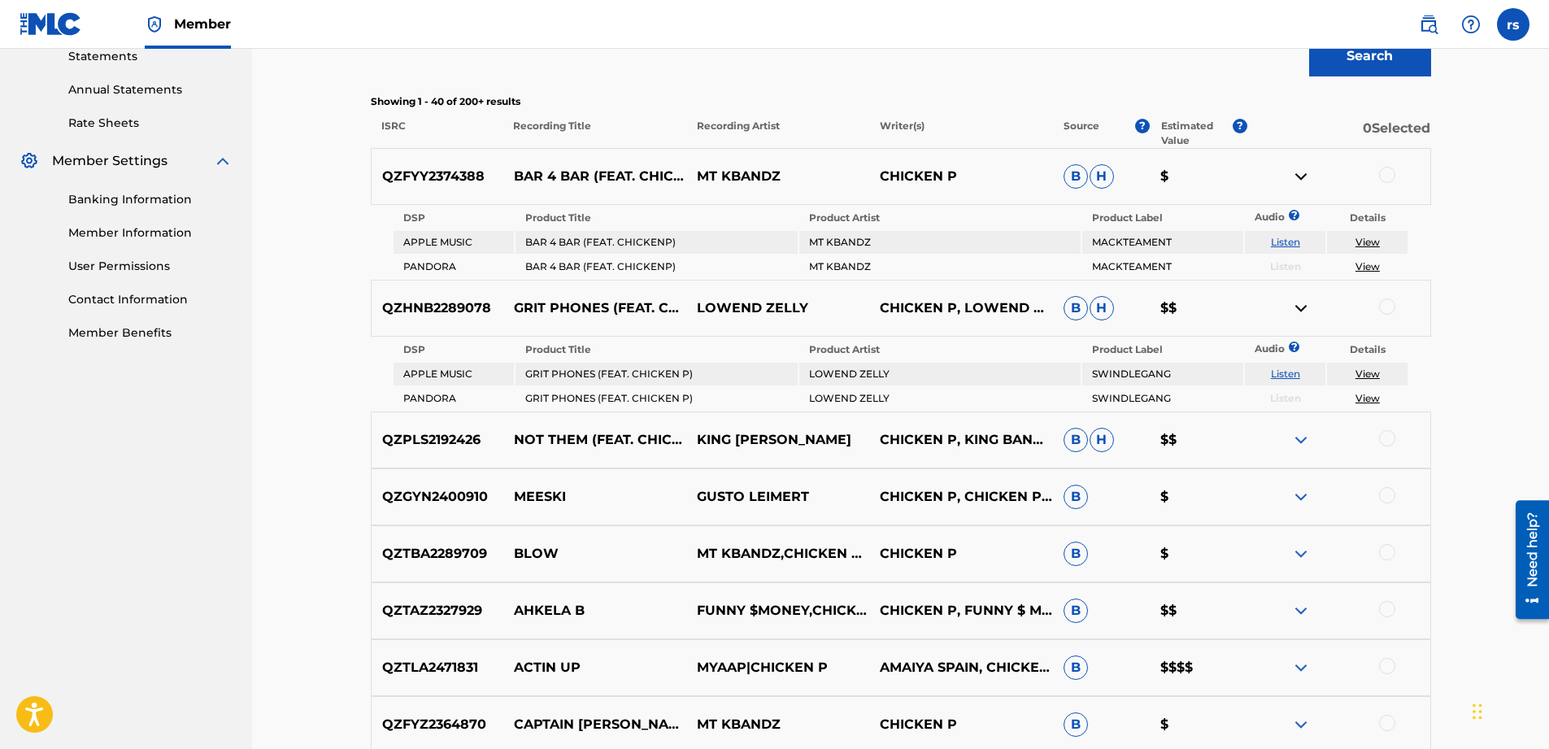
click at [1108, 308] on span "H" at bounding box center [1102, 308] width 24 height 24
click at [1177, 307] on p "$$" at bounding box center [1198, 308] width 97 height 20
click at [1169, 307] on p "$$" at bounding box center [1198, 308] width 97 height 20
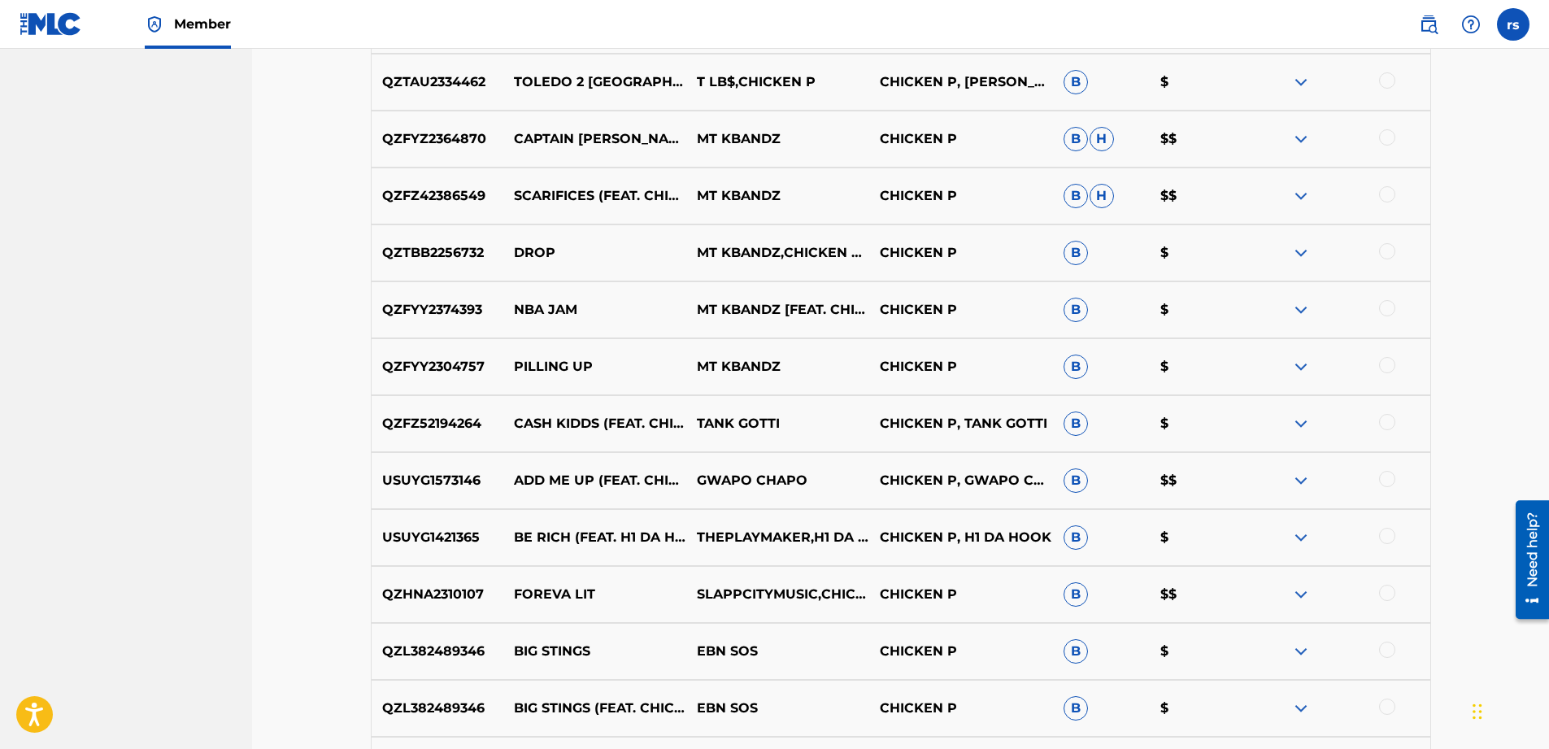
scroll to position [1301, 0]
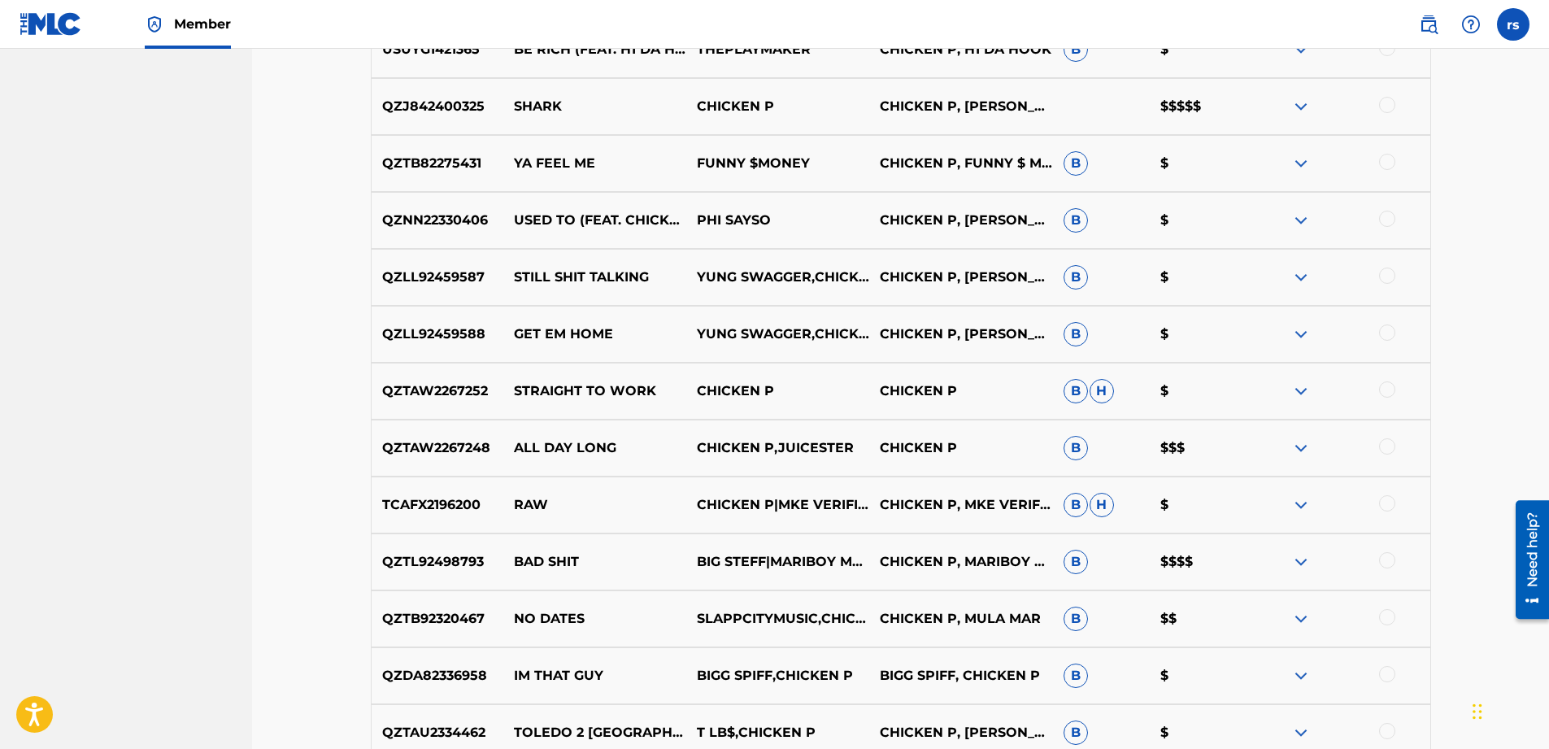
click at [1293, 386] on img at bounding box center [1301, 391] width 20 height 20
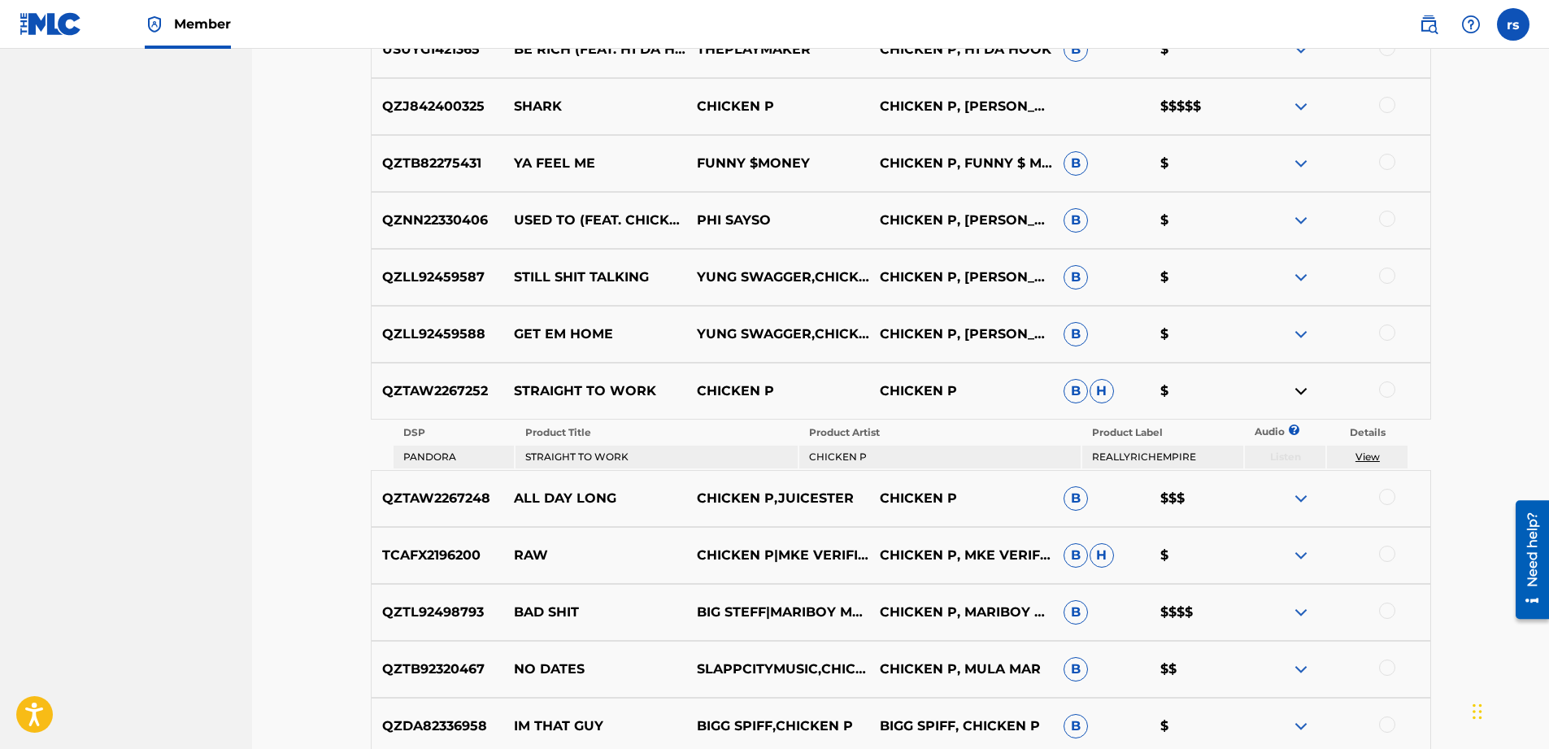
click at [1365, 454] on link "View" at bounding box center [1368, 457] width 24 height 12
click at [1404, 435] on th "Details" at bounding box center [1367, 432] width 81 height 23
click at [1312, 394] on div at bounding box center [1338, 391] width 183 height 20
click at [1296, 390] on img at bounding box center [1301, 391] width 20 height 20
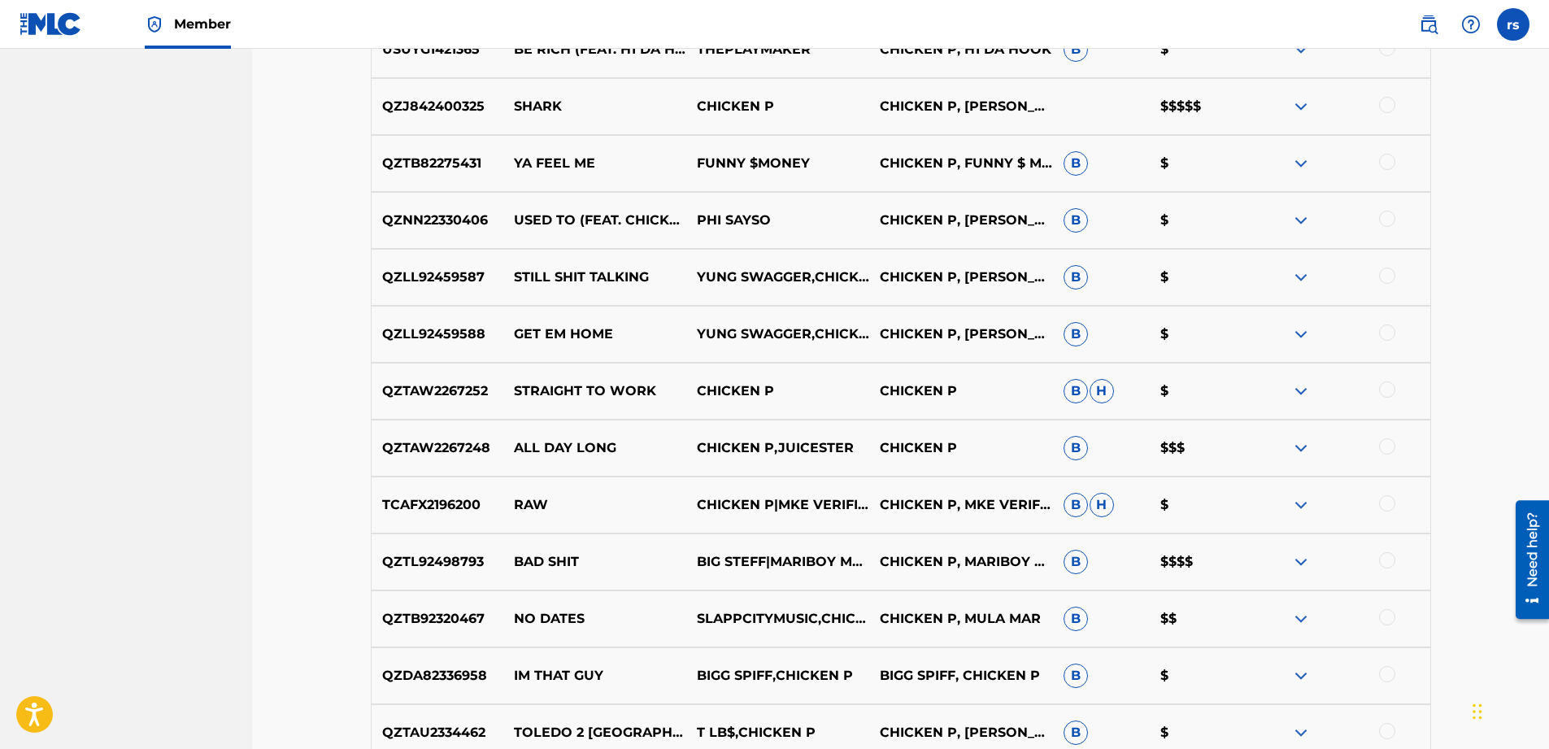
click at [1385, 390] on div at bounding box center [1387, 389] width 16 height 16
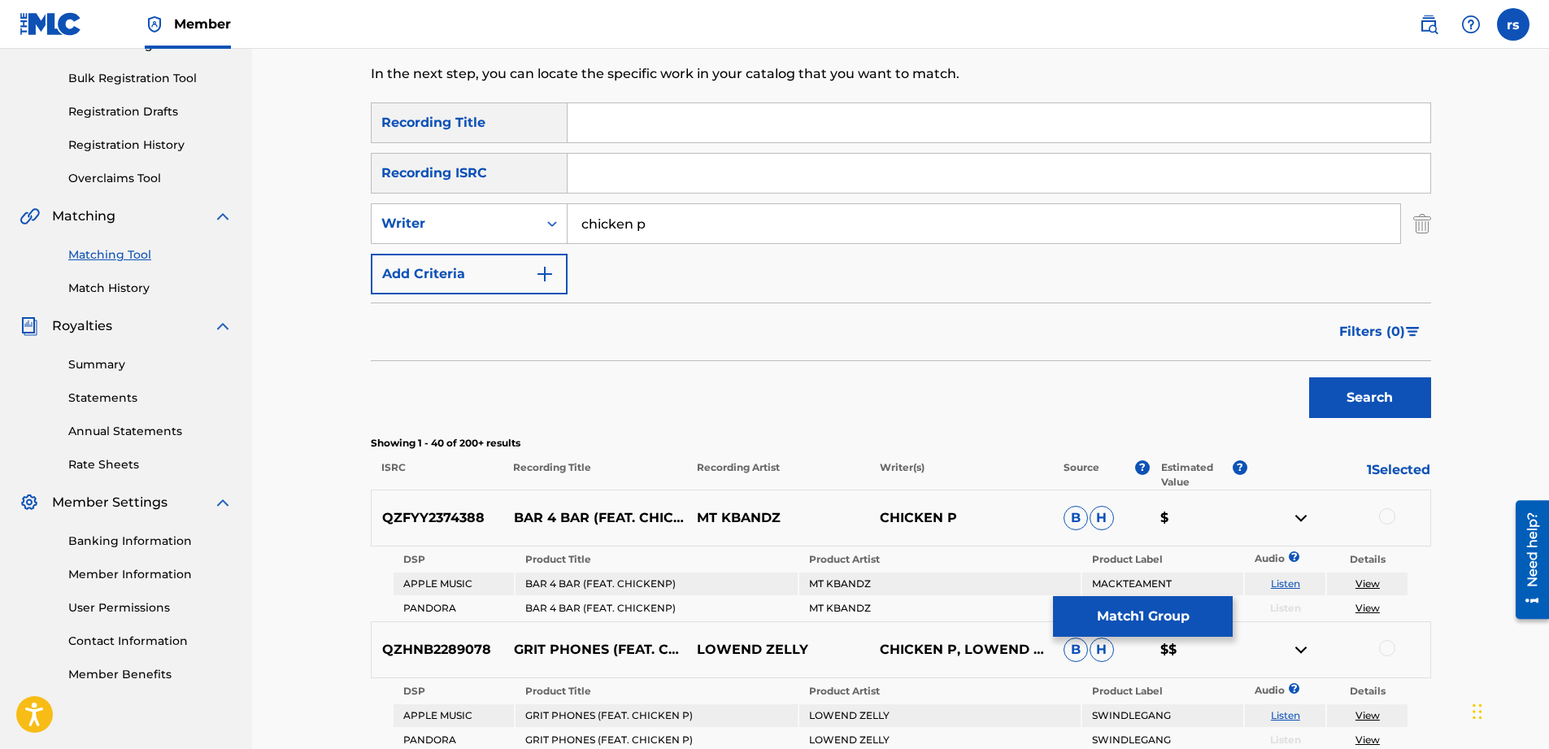
scroll to position [244, 0]
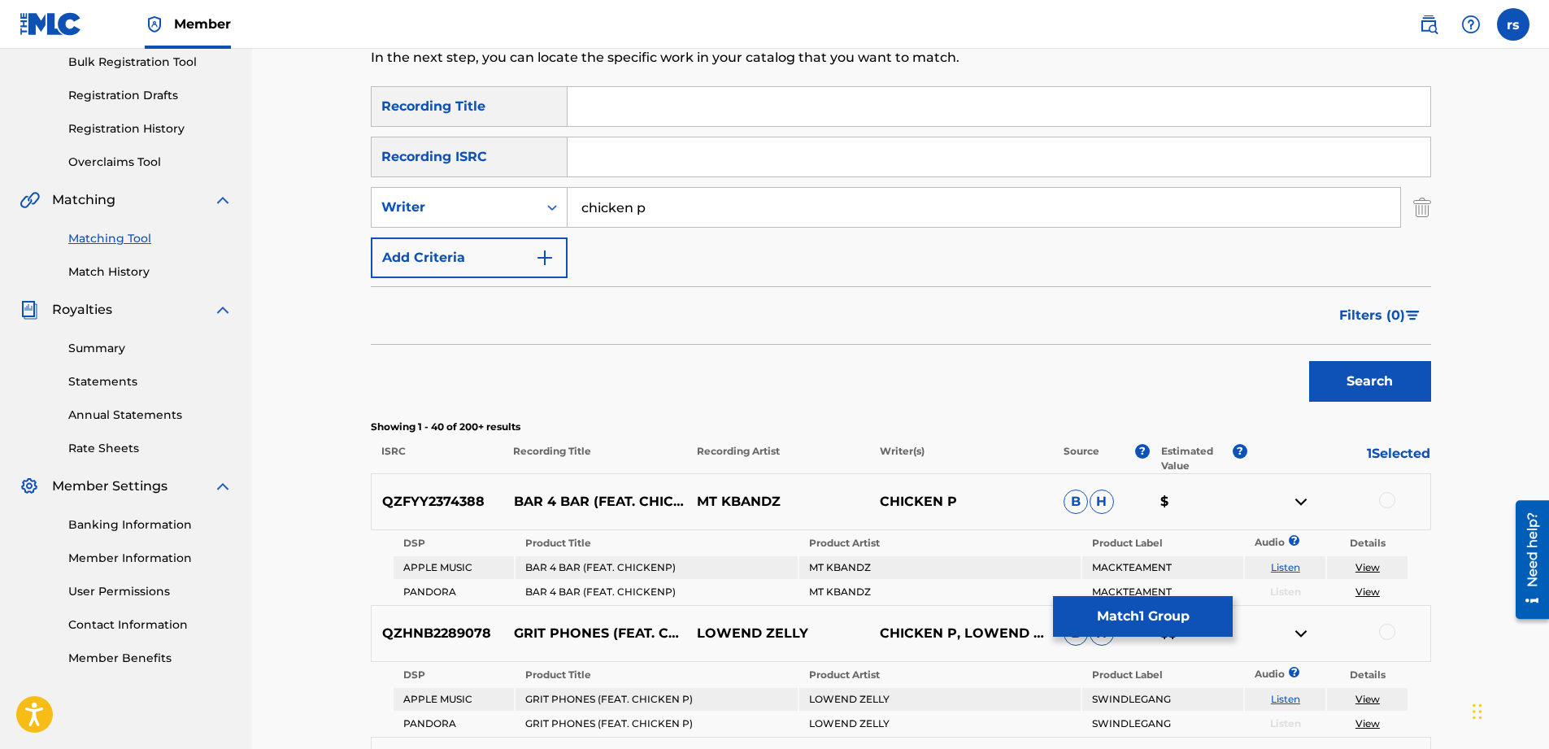
click at [1372, 391] on button "Search" at bounding box center [1370, 381] width 122 height 41
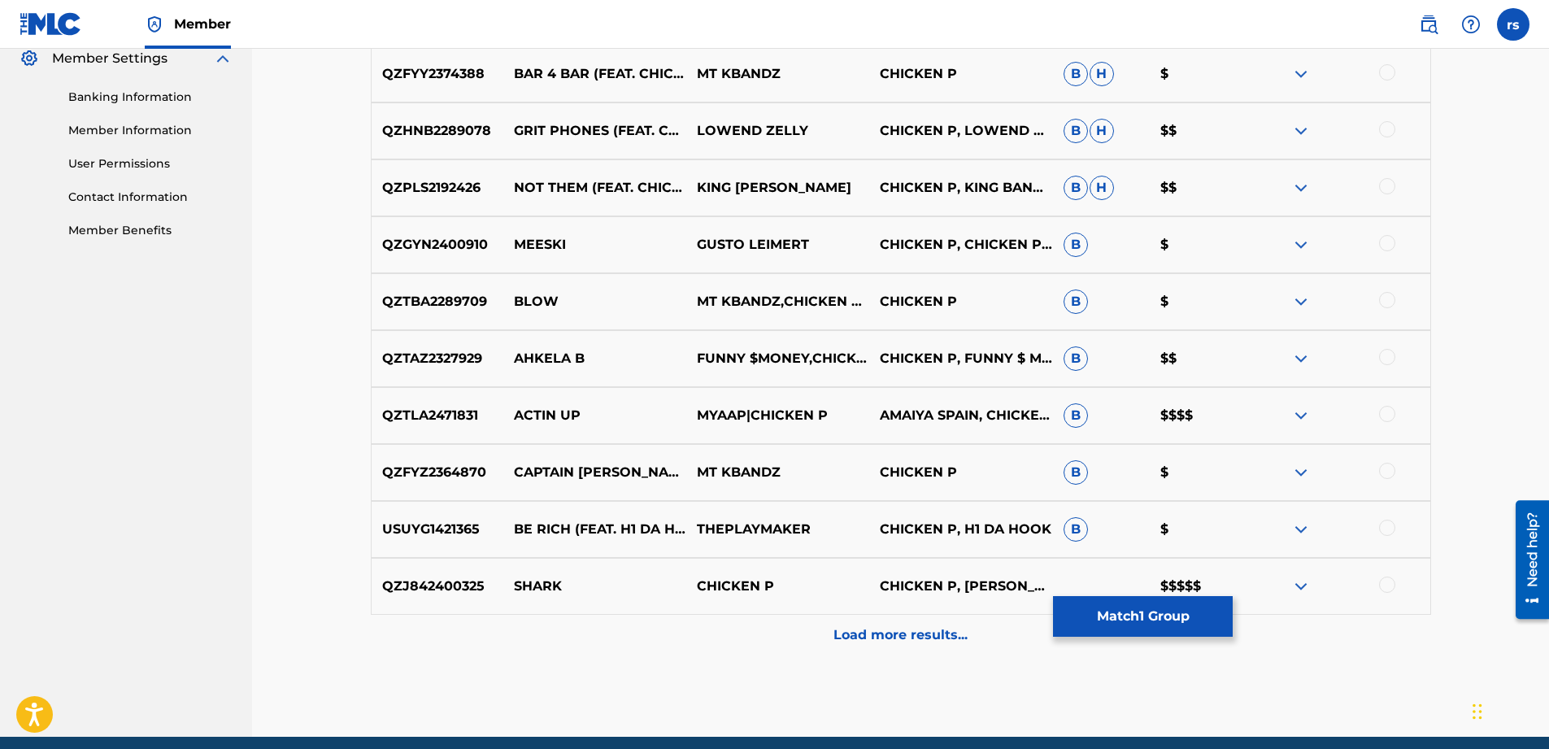
scroll to position [738, 0]
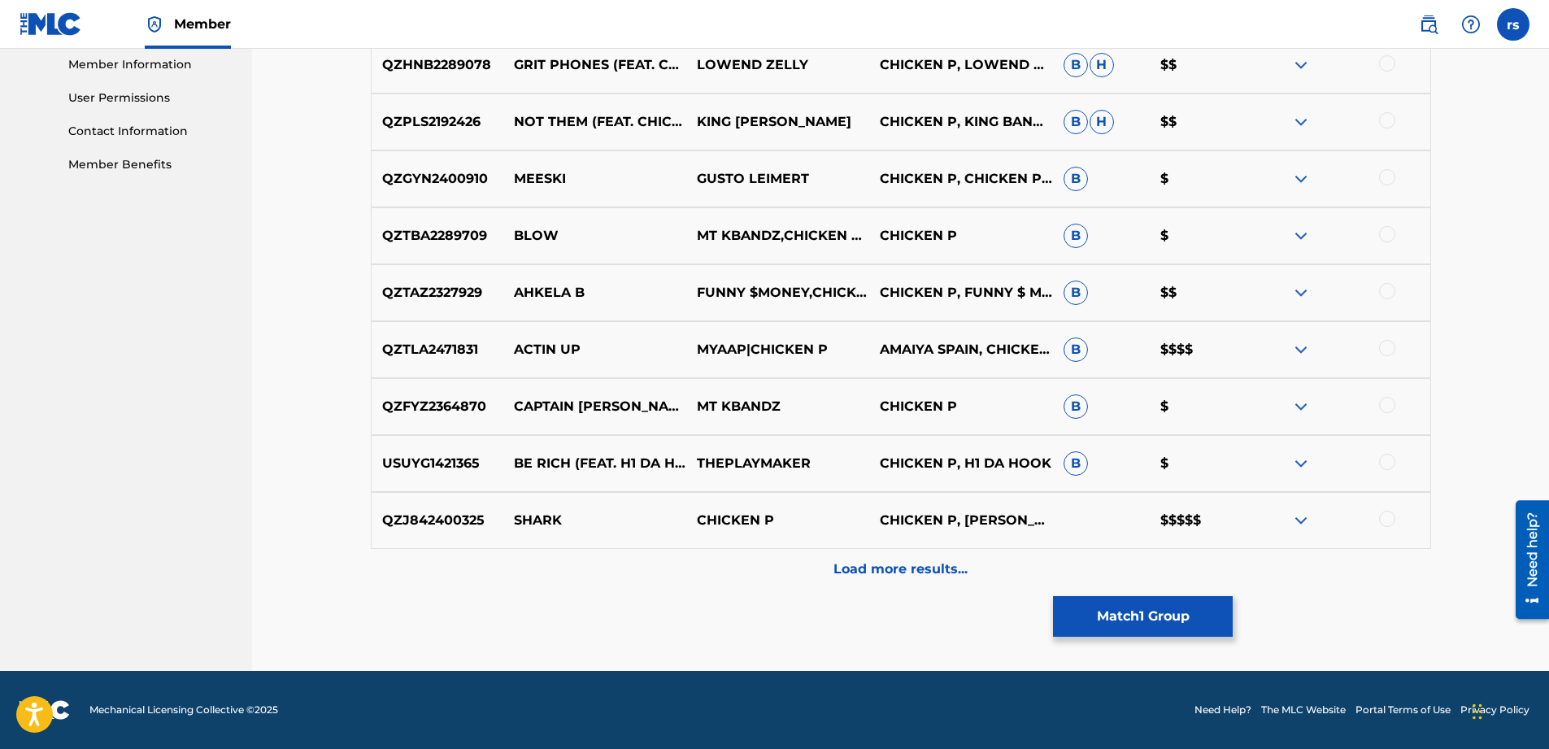
click at [1311, 516] on img at bounding box center [1301, 521] width 20 height 20
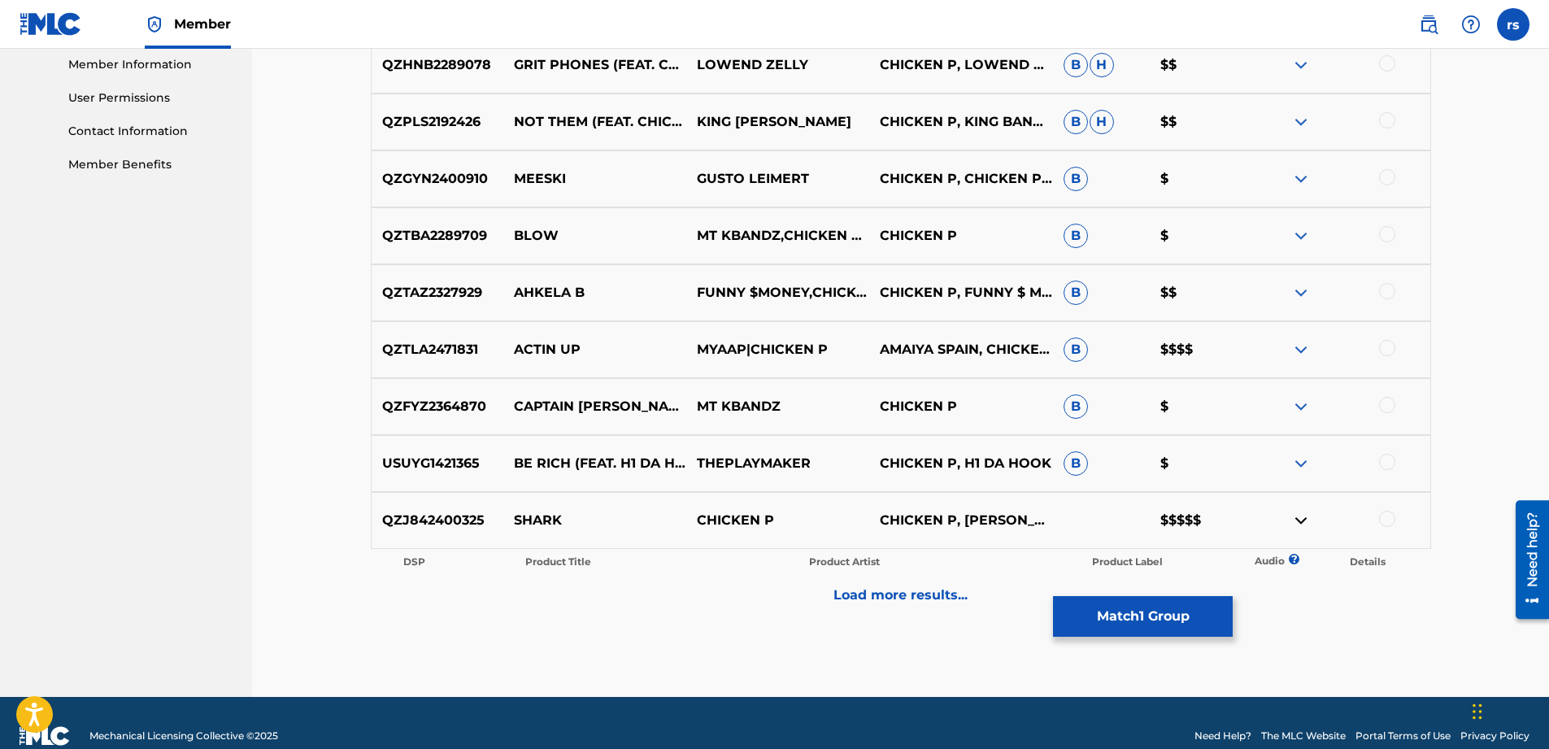
click at [1301, 518] on img at bounding box center [1301, 521] width 20 height 20
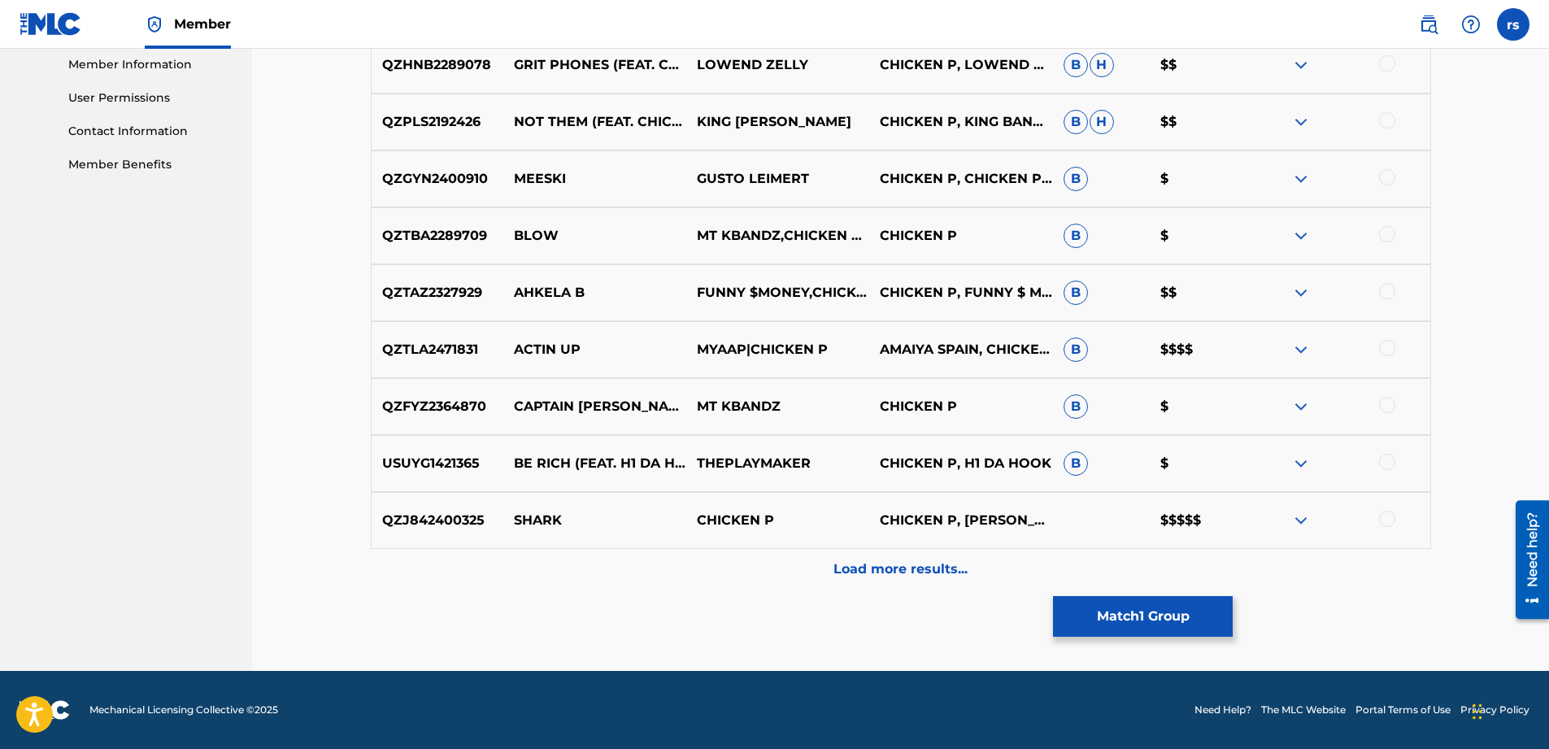
click at [1301, 518] on img at bounding box center [1301, 521] width 20 height 20
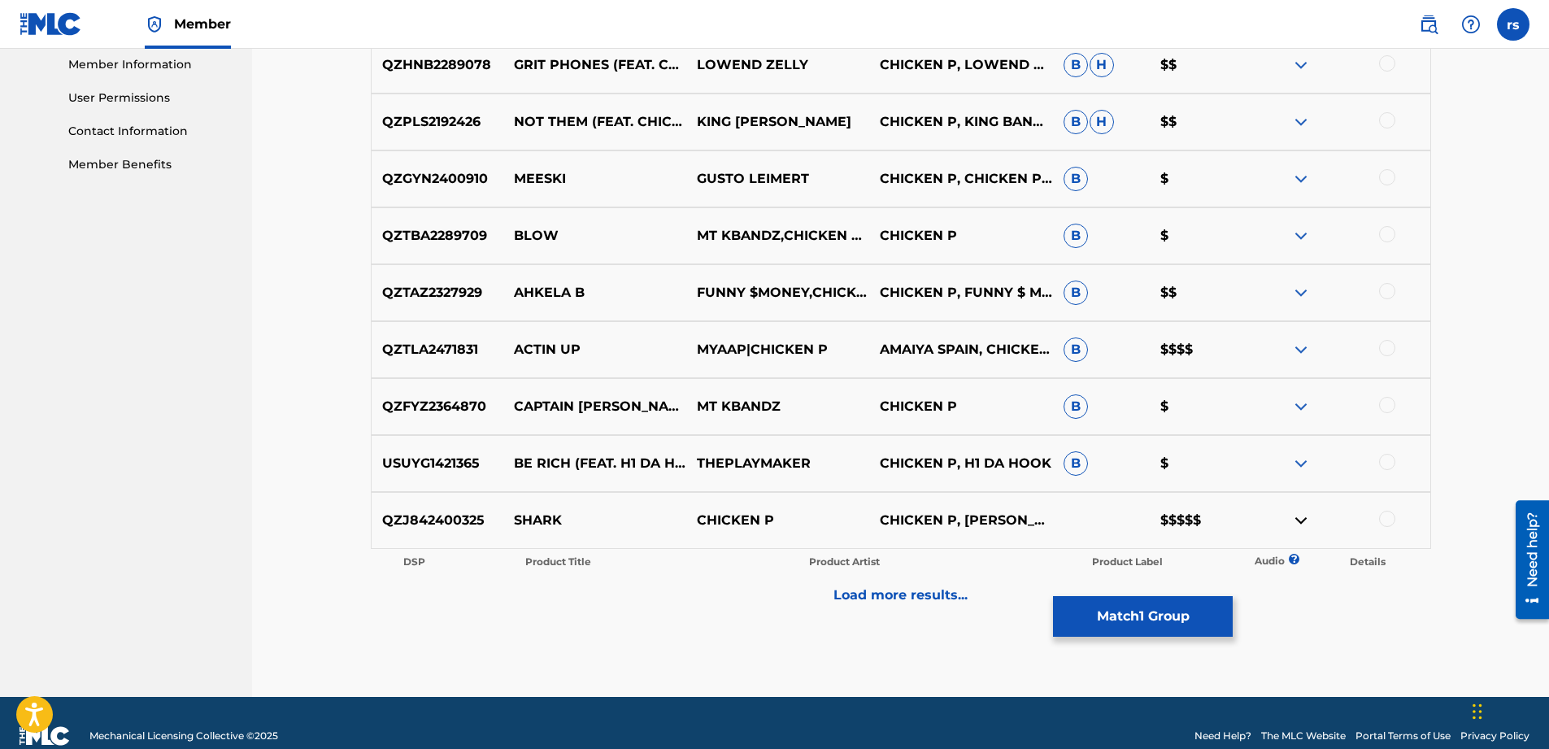
scroll to position [764, 0]
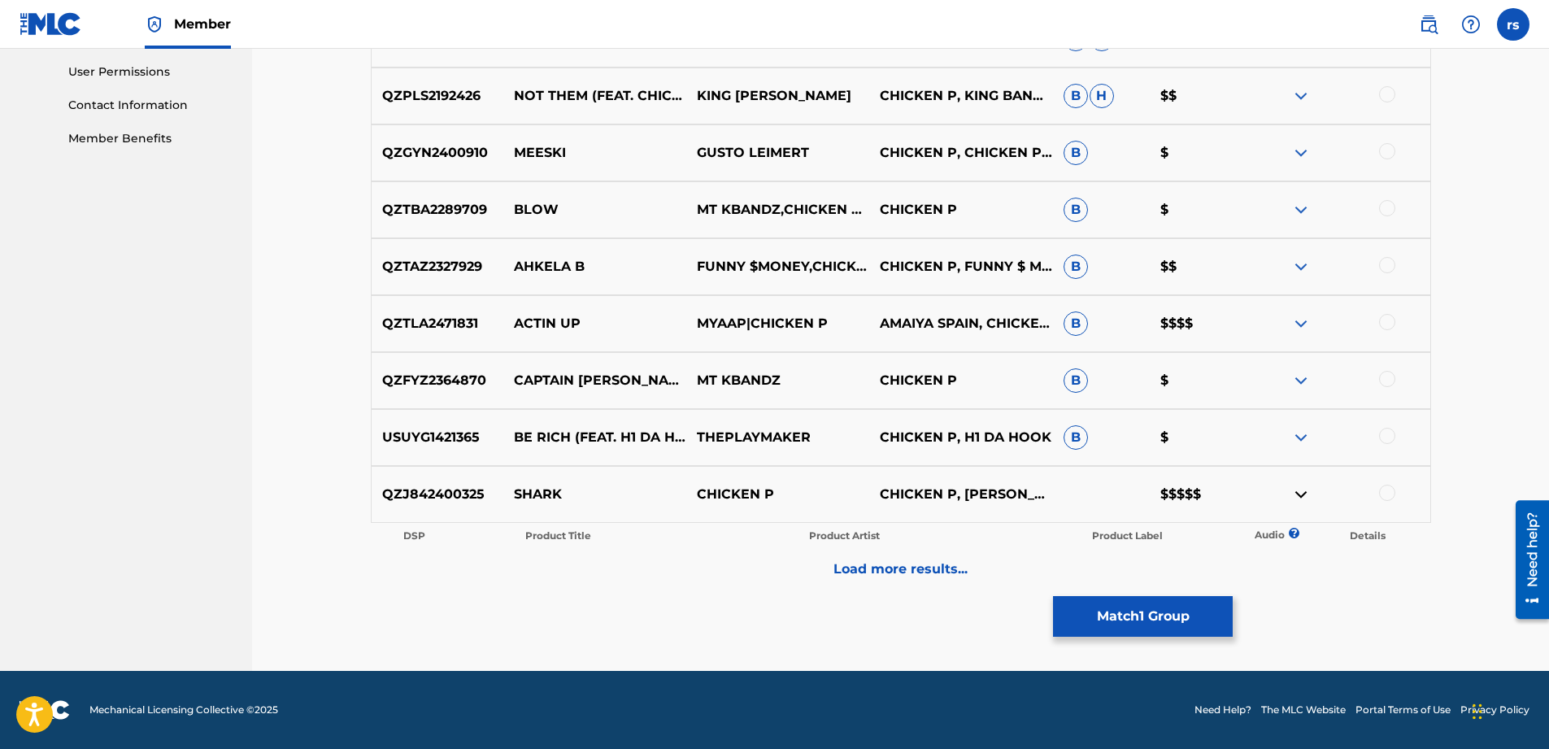
click at [1326, 481] on div "QZJ842400325 SHARK CHICKEN P CHICKEN P, RAHKEIB [PERSON_NAME] $$$$$" at bounding box center [901, 494] width 1060 height 57
click at [1304, 494] on img at bounding box center [1301, 495] width 20 height 20
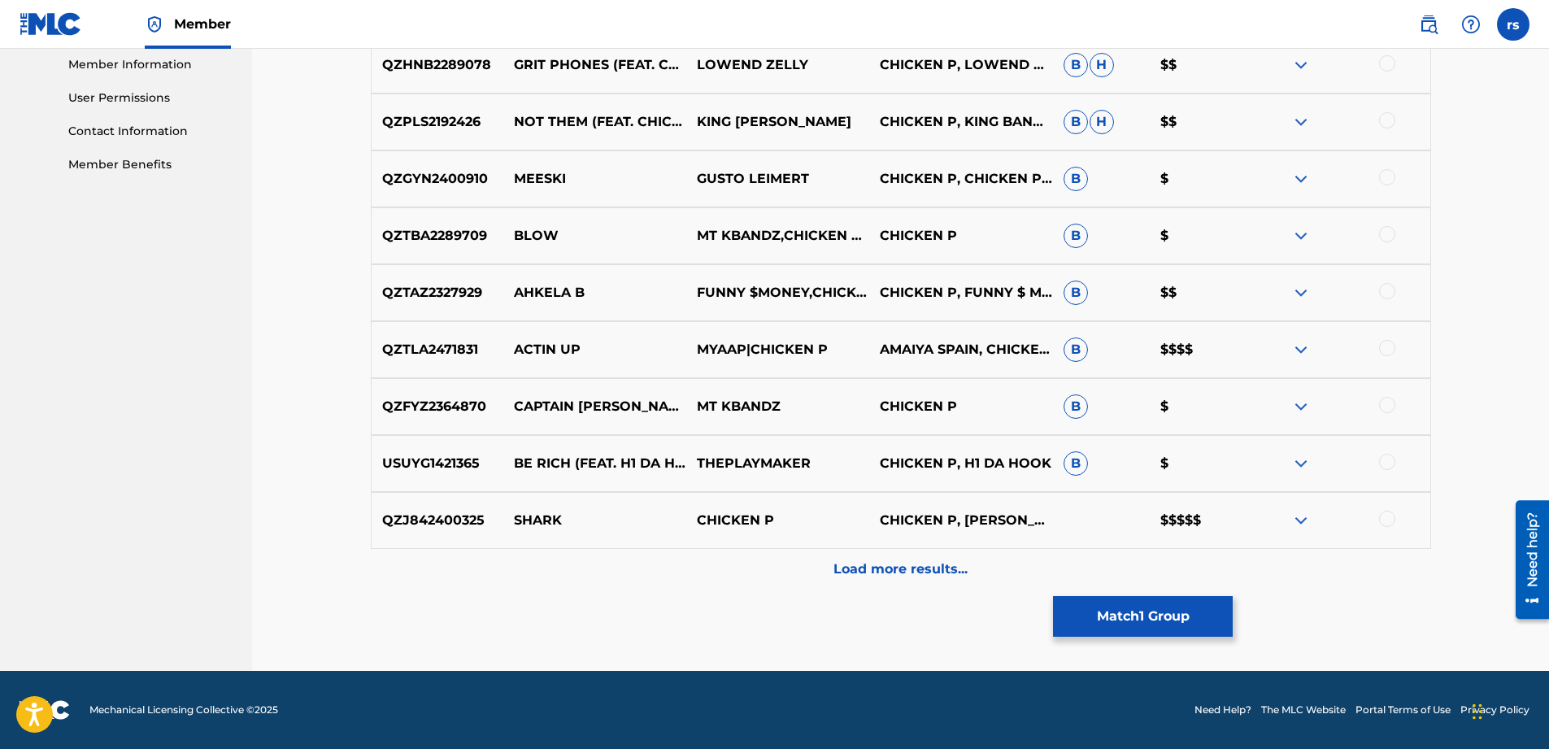
click at [1389, 510] on div "QZJ842400325 SHARK CHICKEN P CHICKEN P, RAHKEIB [PERSON_NAME] $$$$$" at bounding box center [901, 520] width 1060 height 57
click at [1389, 517] on div at bounding box center [1387, 519] width 16 height 16
click at [1160, 621] on button "Match 2 Groups" at bounding box center [1143, 616] width 180 height 41
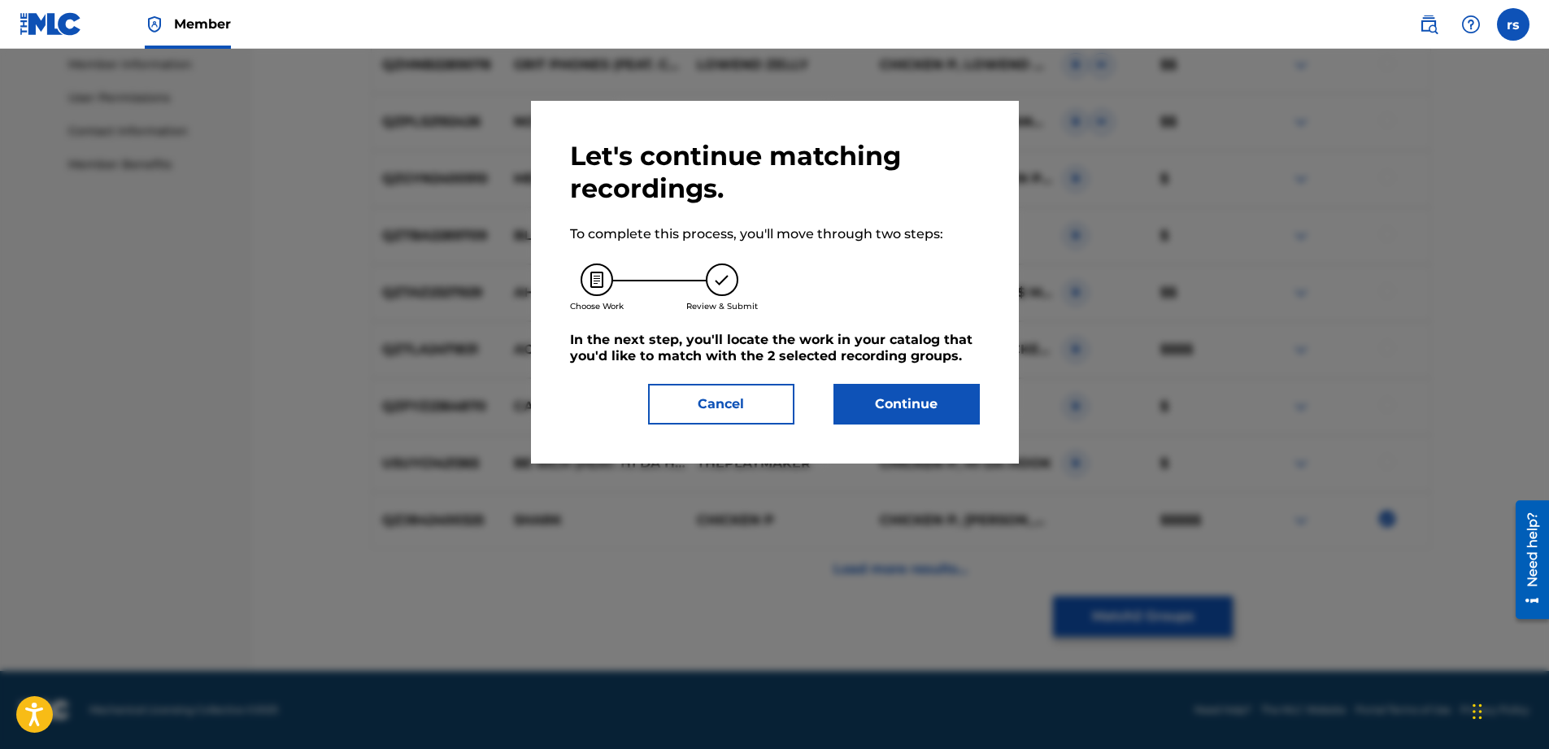
click at [904, 399] on button "Continue" at bounding box center [907, 404] width 146 height 41
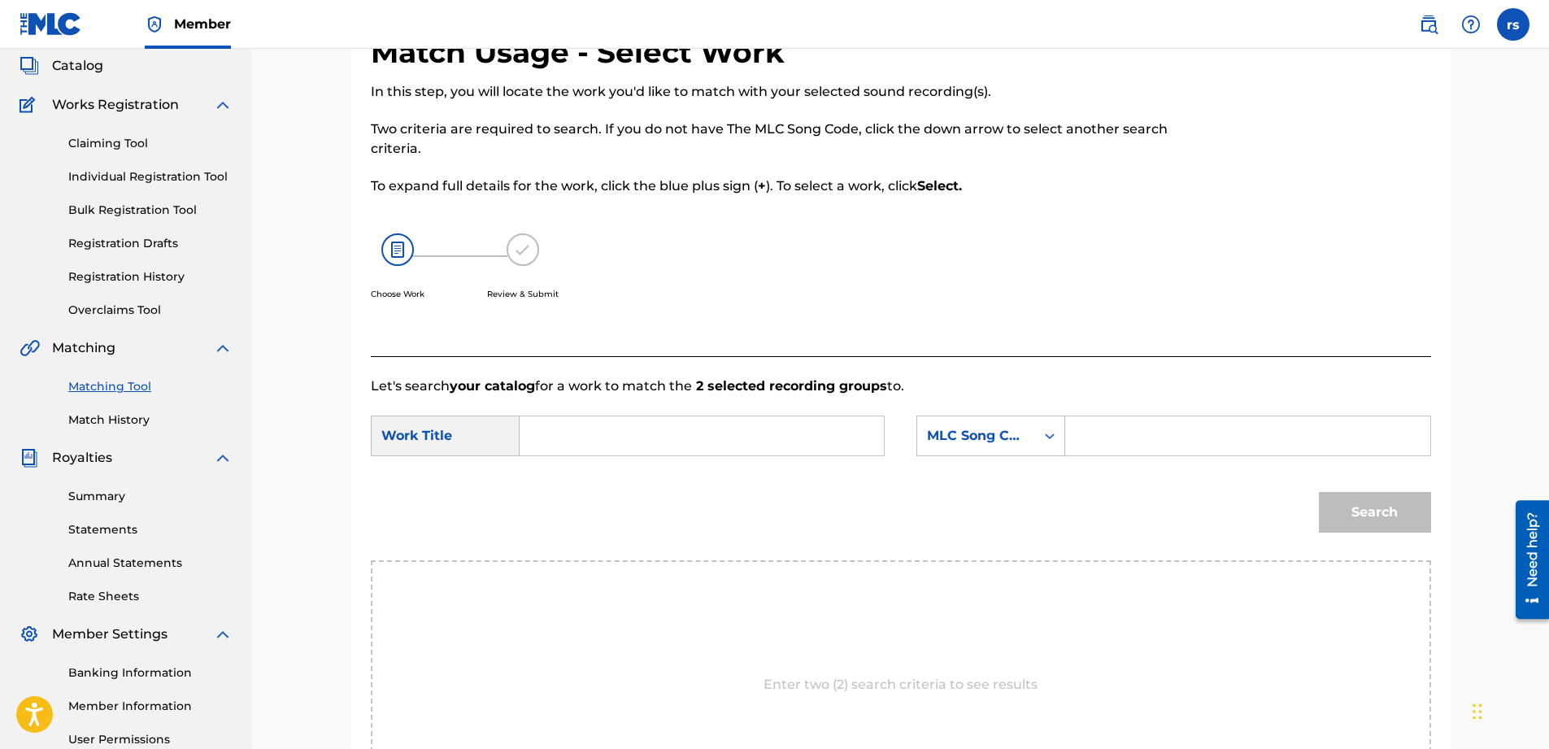
scroll to position [244, 0]
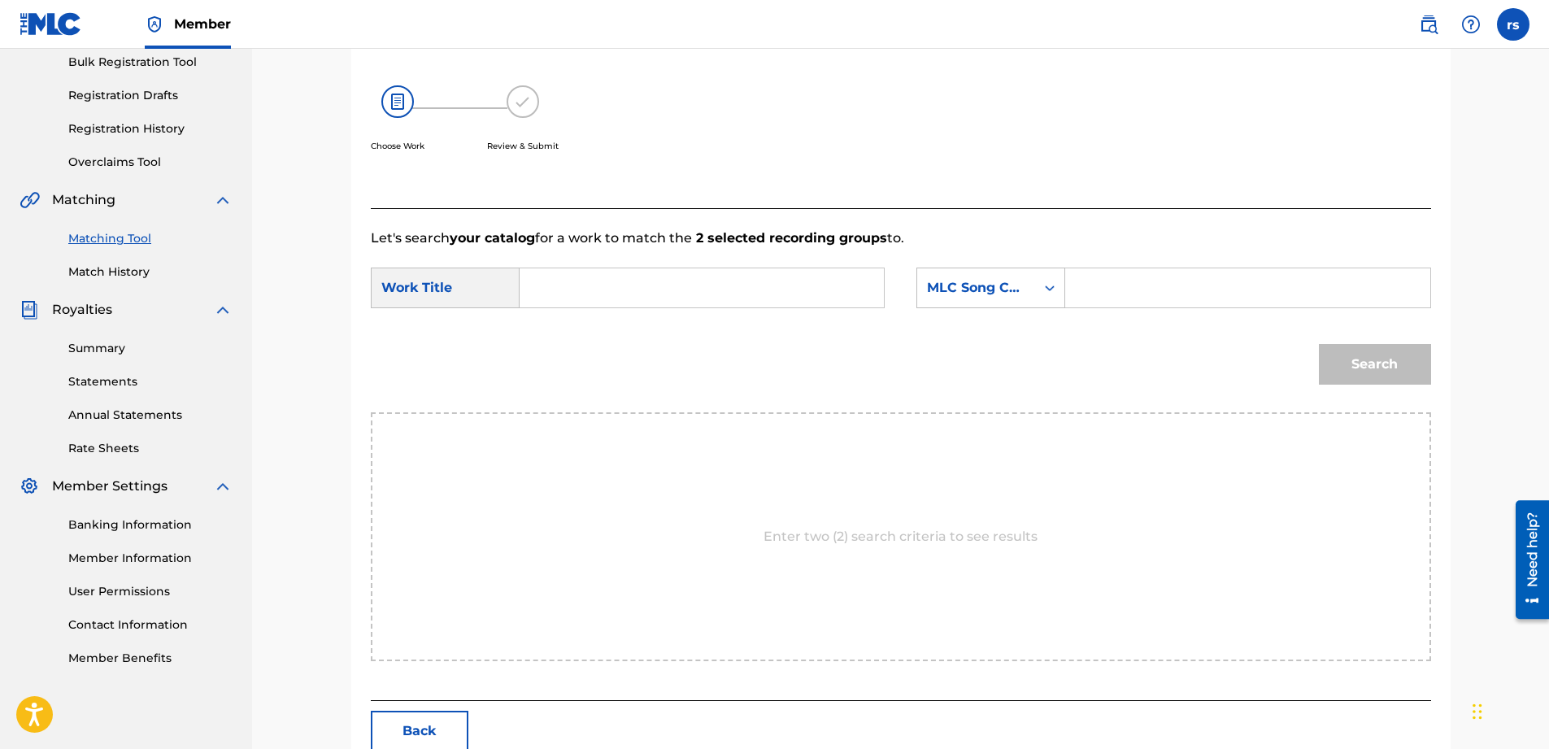
click at [550, 289] on input "Search Form" at bounding box center [701, 287] width 337 height 39
click at [634, 307] on input "Search Form" at bounding box center [701, 287] width 337 height 39
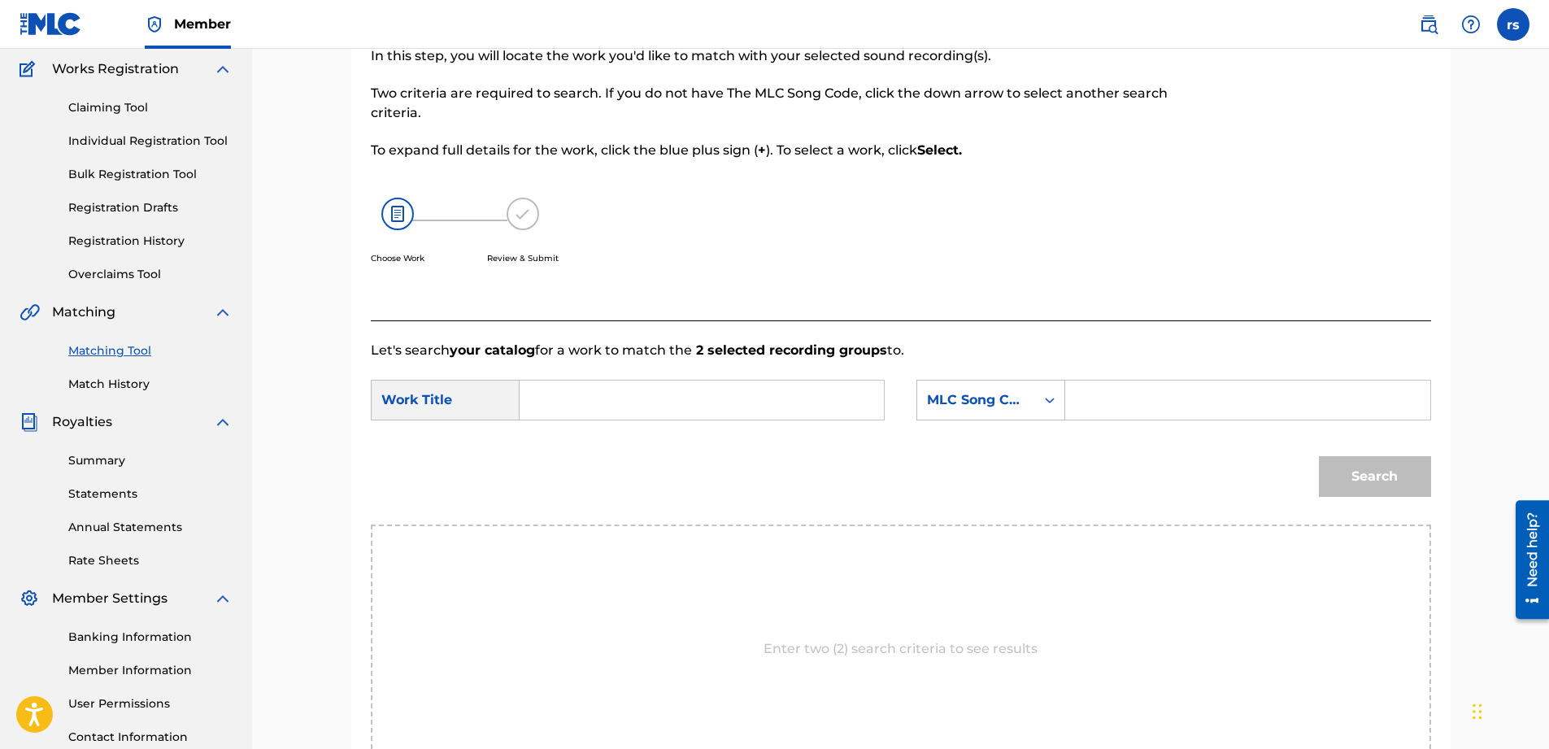
scroll to position [0, 0]
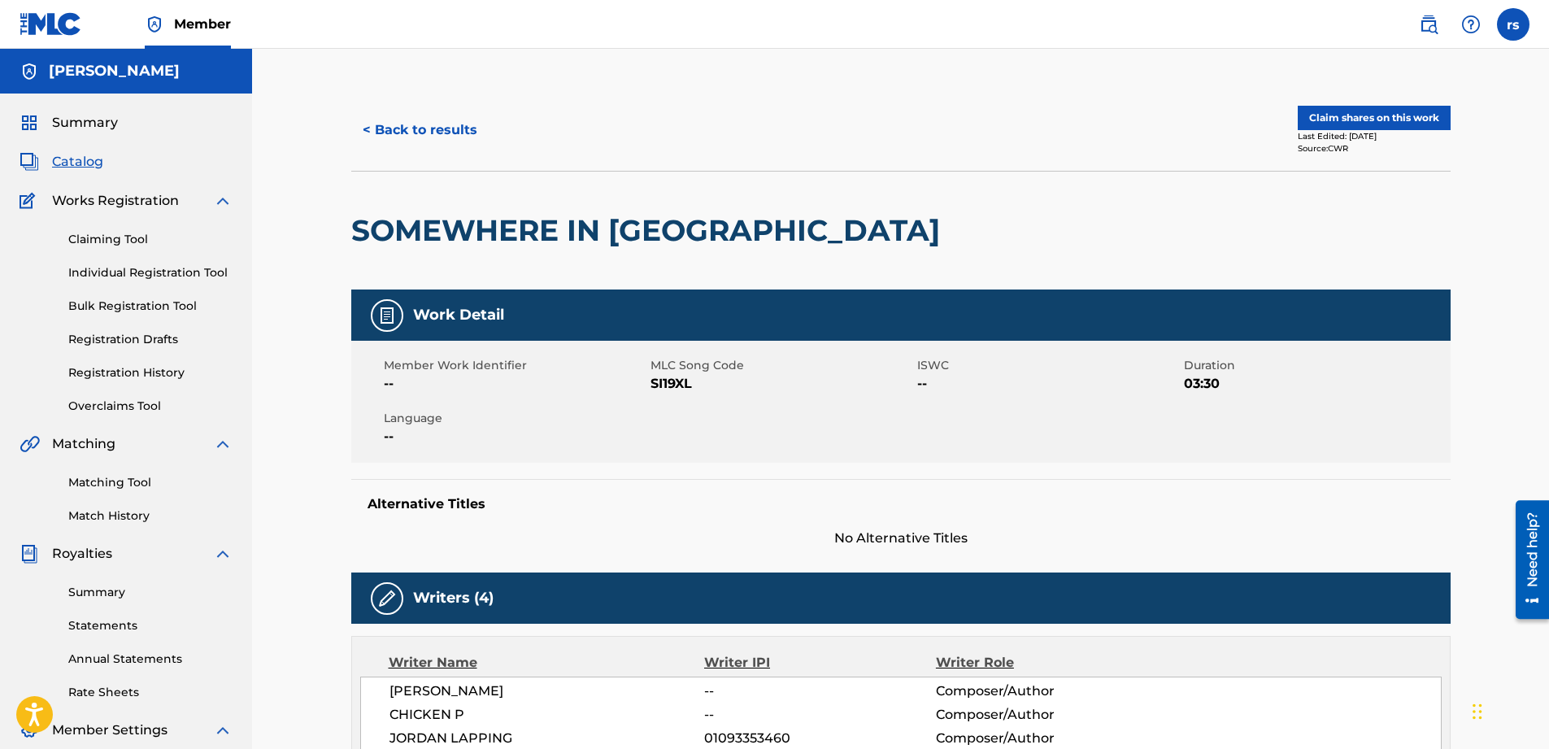
click at [368, 135] on button "< Back to results" at bounding box center [419, 130] width 137 height 41
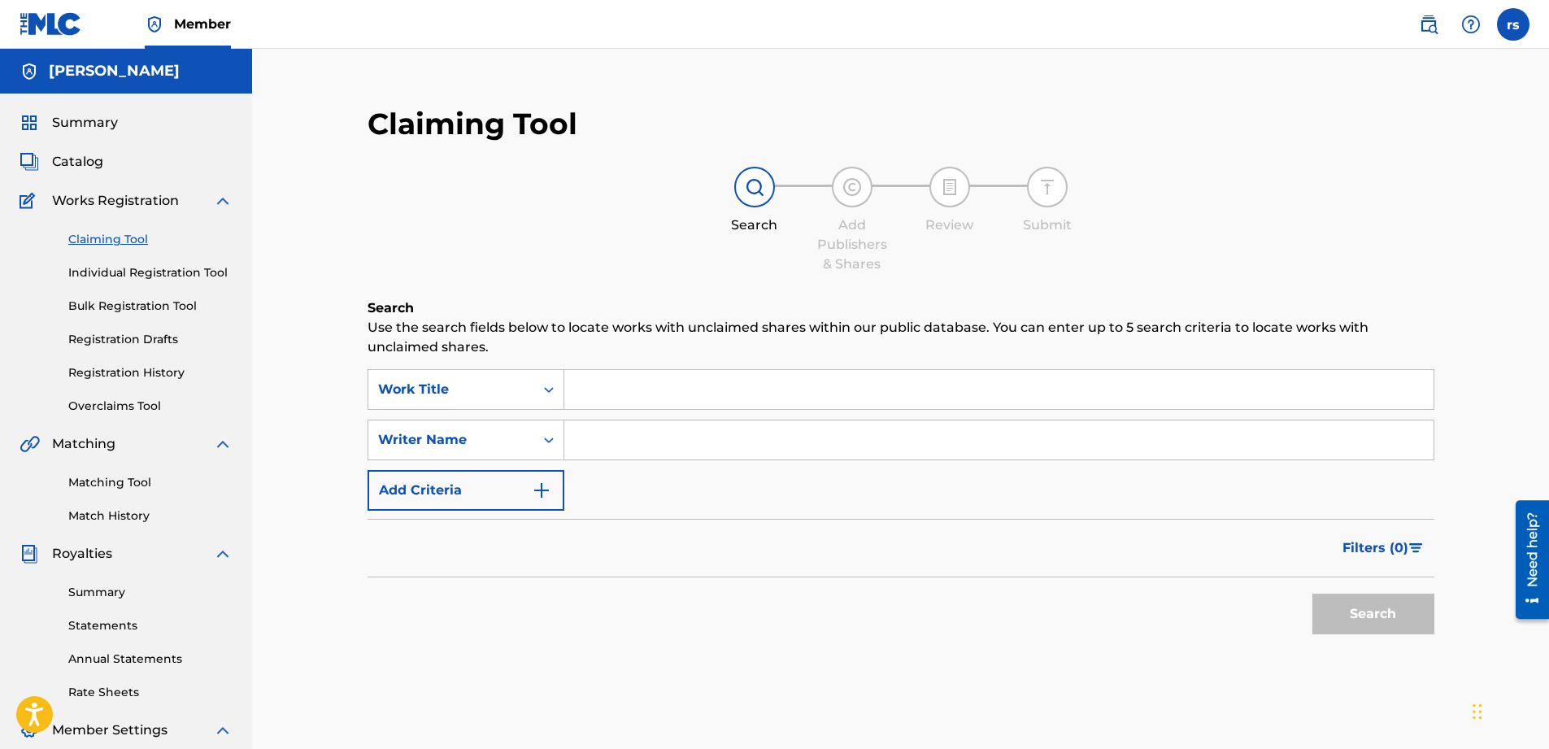
click at [658, 447] on input "Search Form" at bounding box center [998, 439] width 869 height 39
type input "Chicken p"
click at [1368, 608] on button "Search" at bounding box center [1373, 614] width 122 height 41
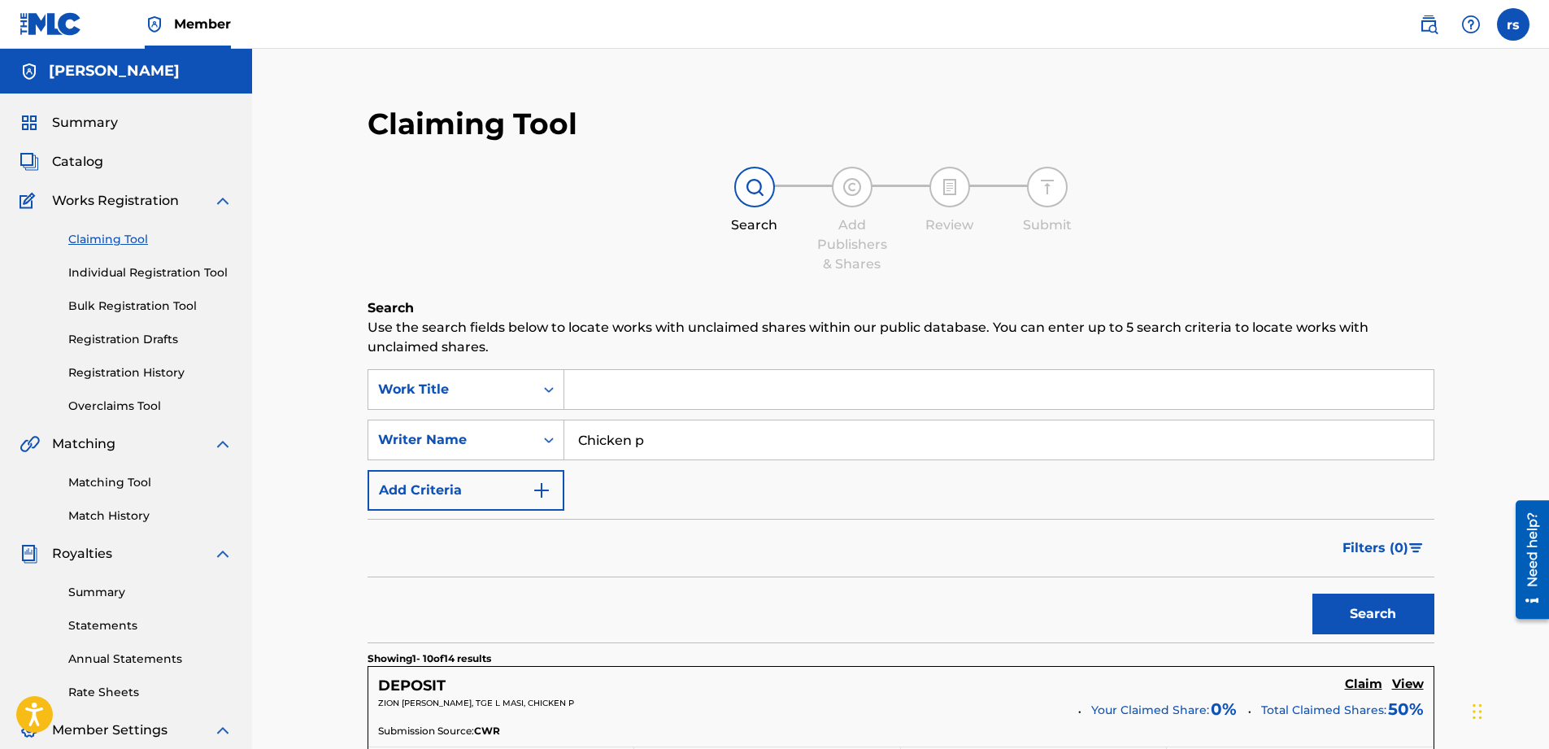
click at [142, 482] on link "Matching Tool" at bounding box center [150, 482] width 164 height 17
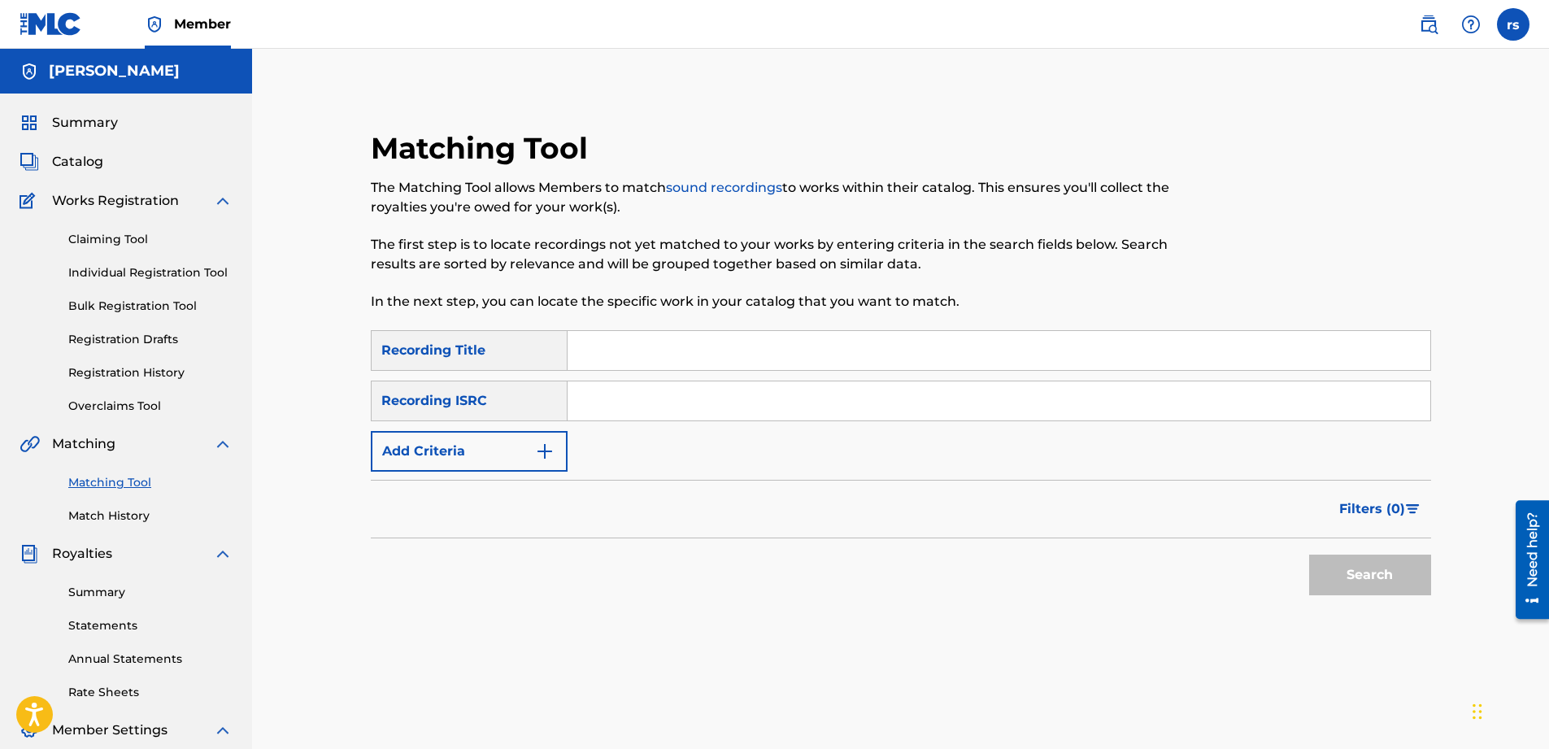
click at [553, 454] on img "Search Form" at bounding box center [545, 452] width 20 height 20
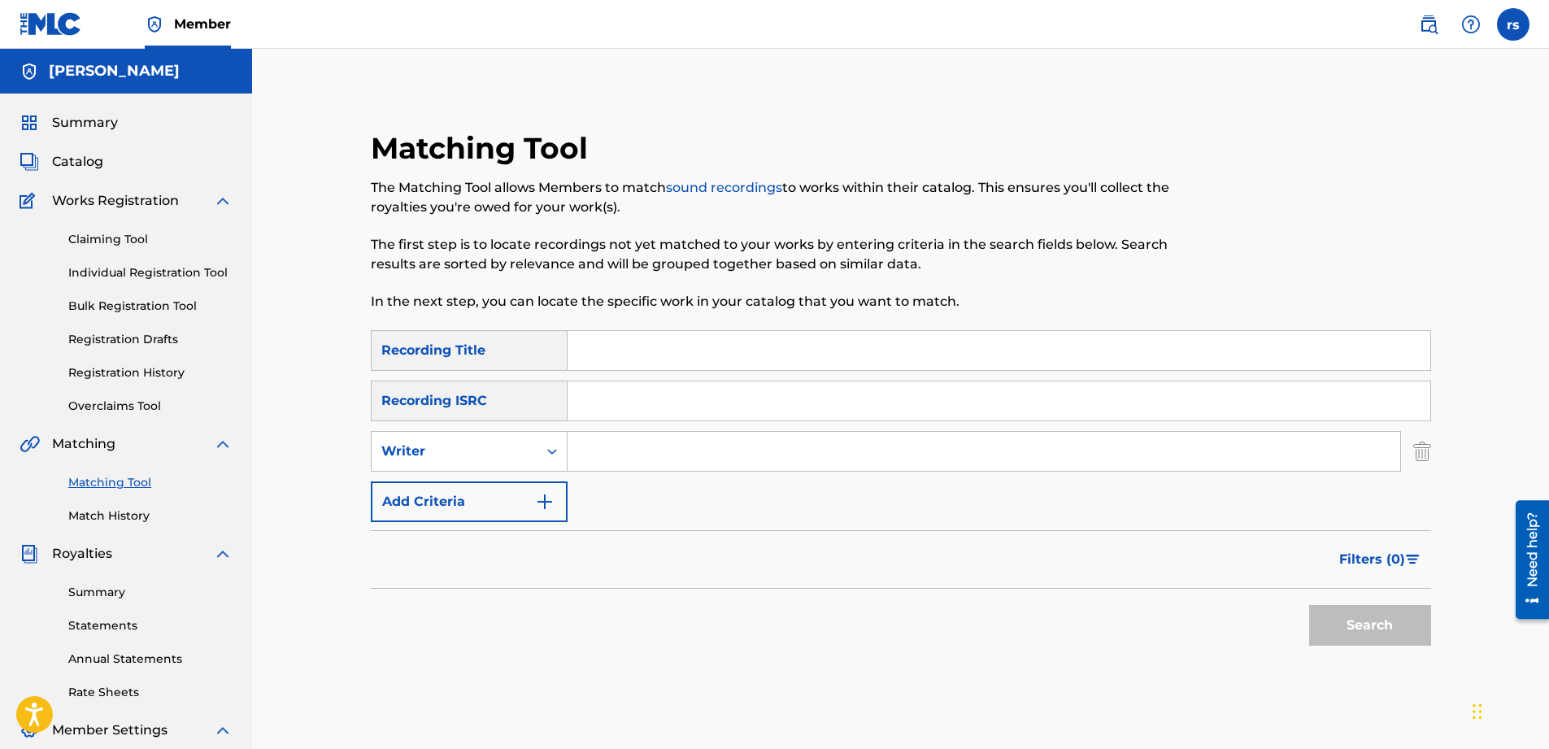
click at [605, 452] on input "Search Form" at bounding box center [984, 451] width 833 height 39
click at [1345, 633] on button "Search" at bounding box center [1370, 625] width 122 height 41
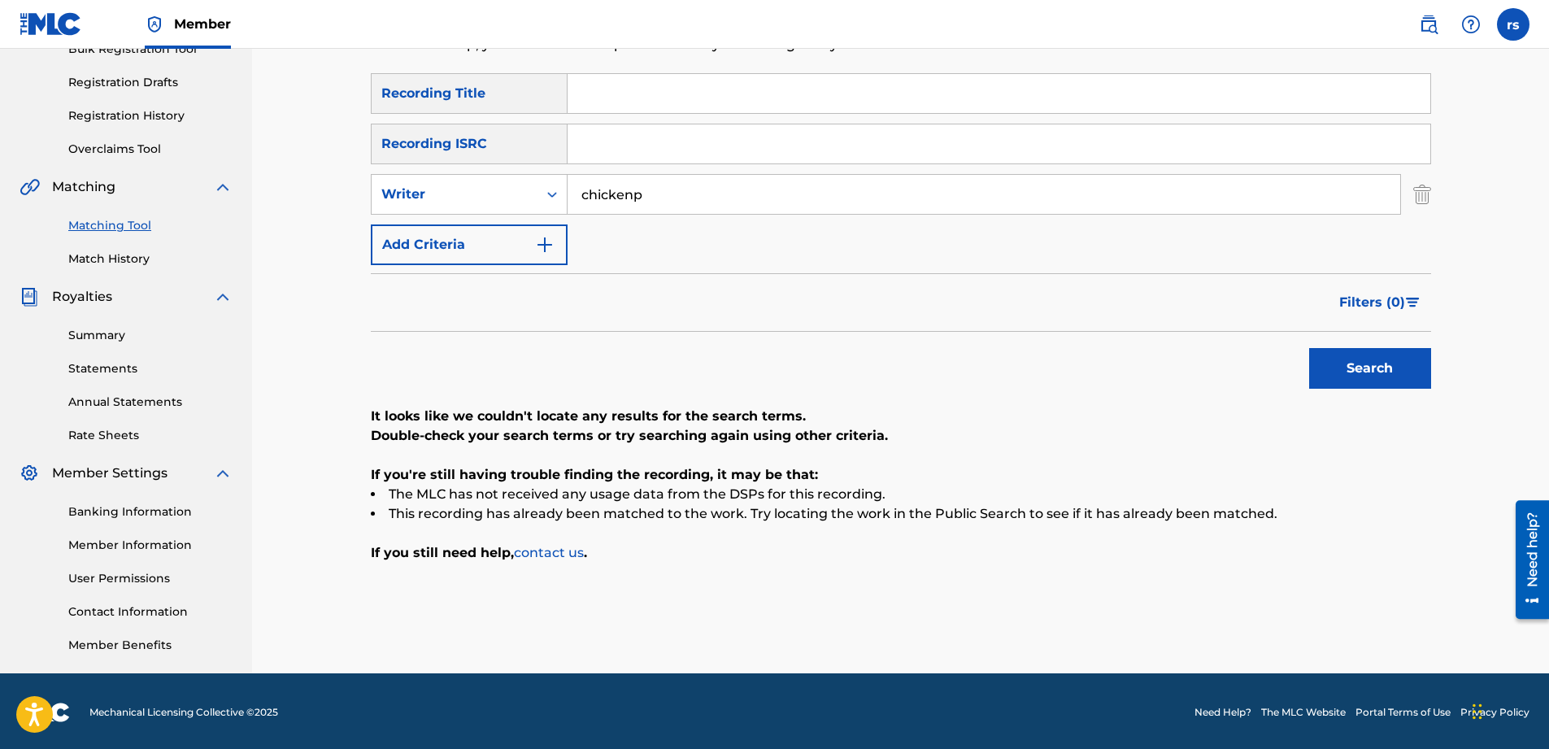
scroll to position [259, 0]
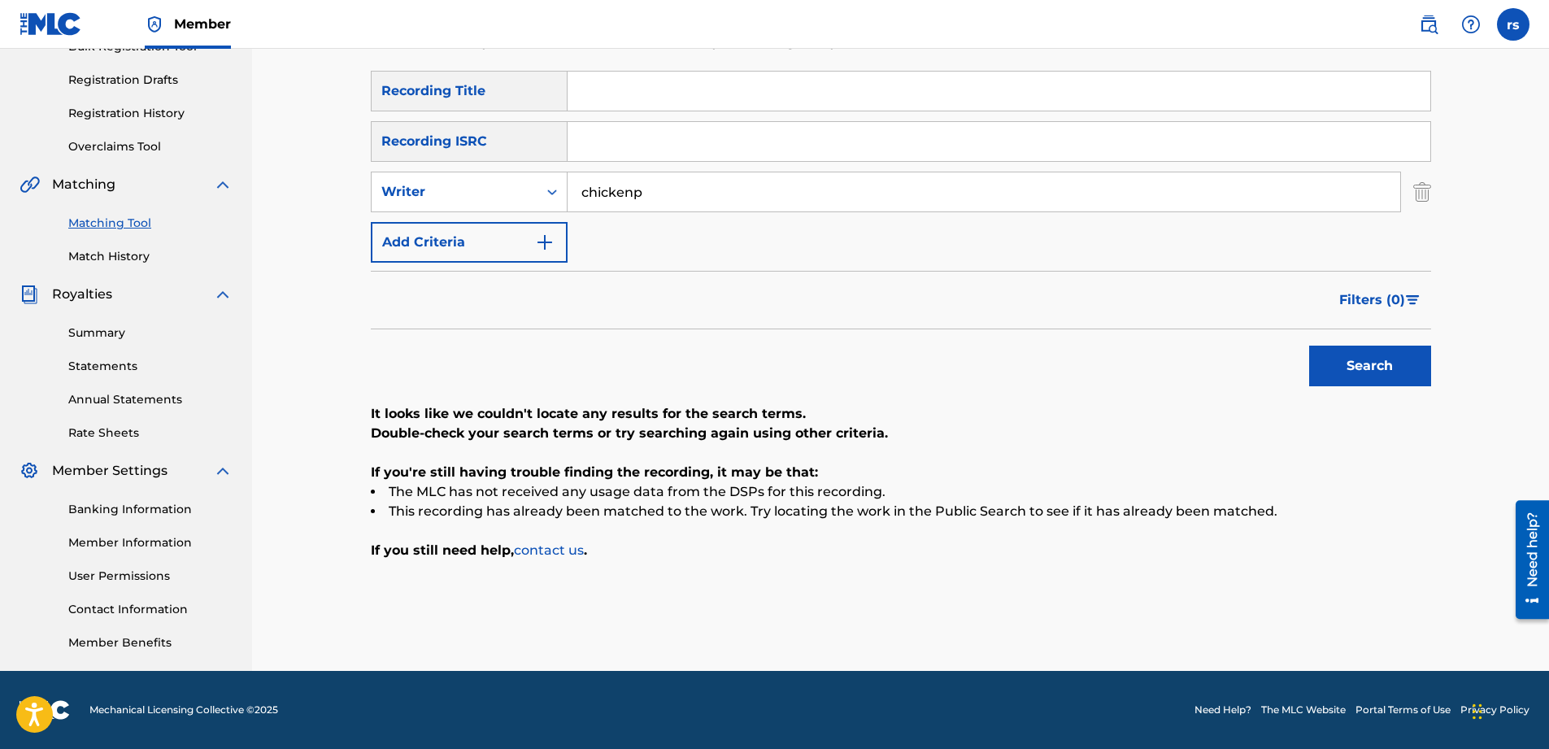
click at [630, 196] on input "chickenp" at bounding box center [984, 191] width 833 height 39
type input "chicken p"
click at [1360, 369] on button "Search" at bounding box center [1370, 366] width 122 height 41
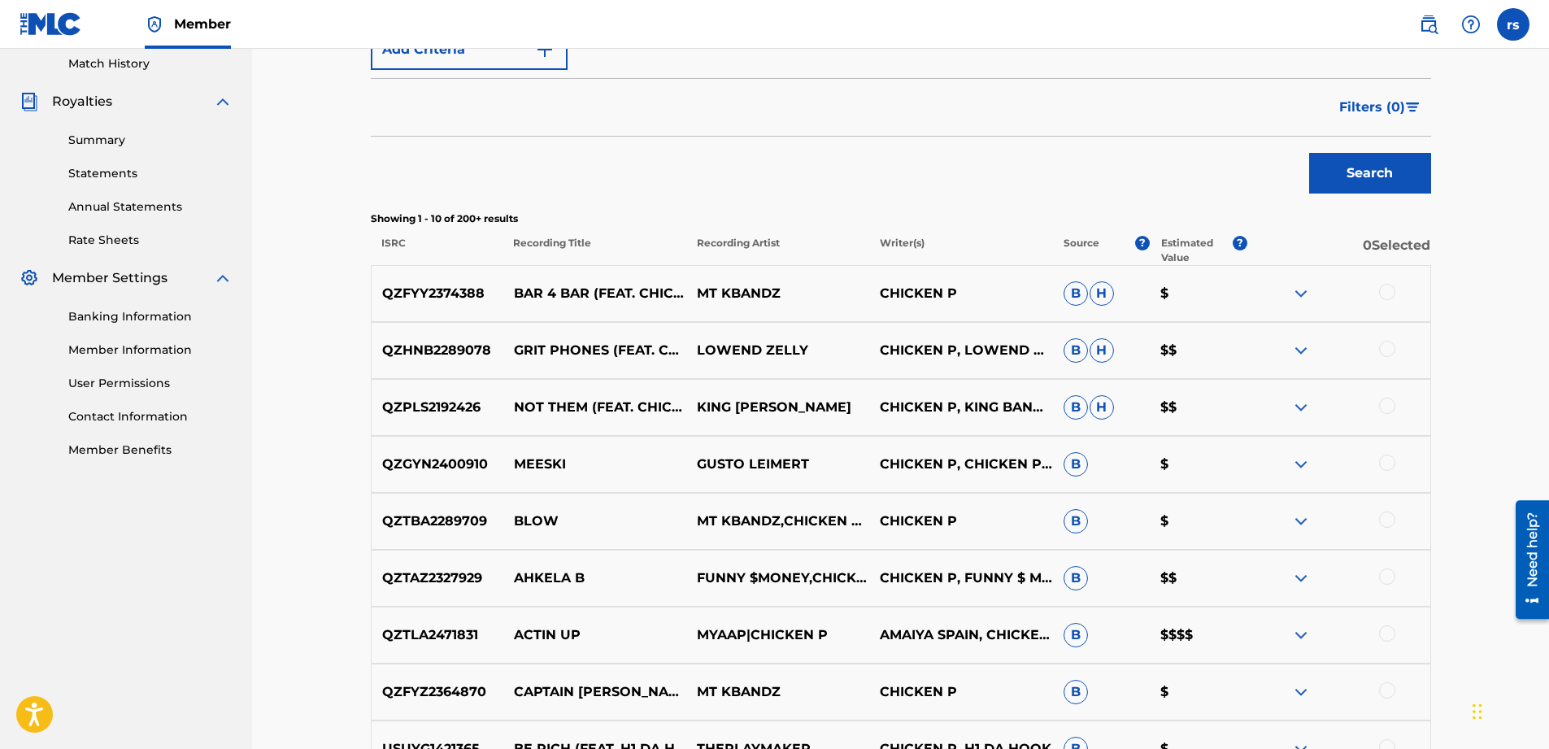
scroll to position [738, 0]
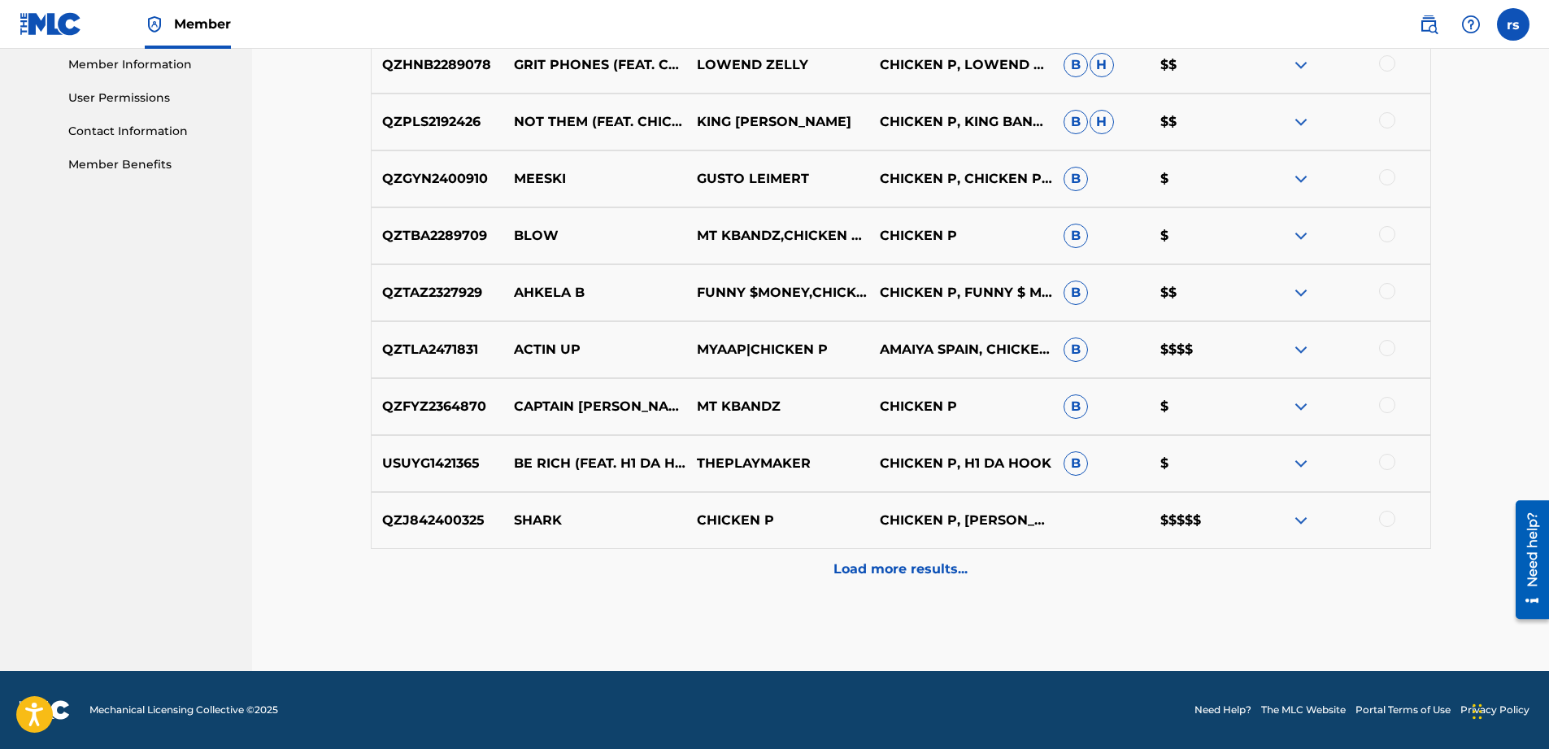
click at [1382, 516] on div at bounding box center [1387, 519] width 16 height 16
click at [1139, 617] on button "Match 1 Group" at bounding box center [1143, 616] width 180 height 41
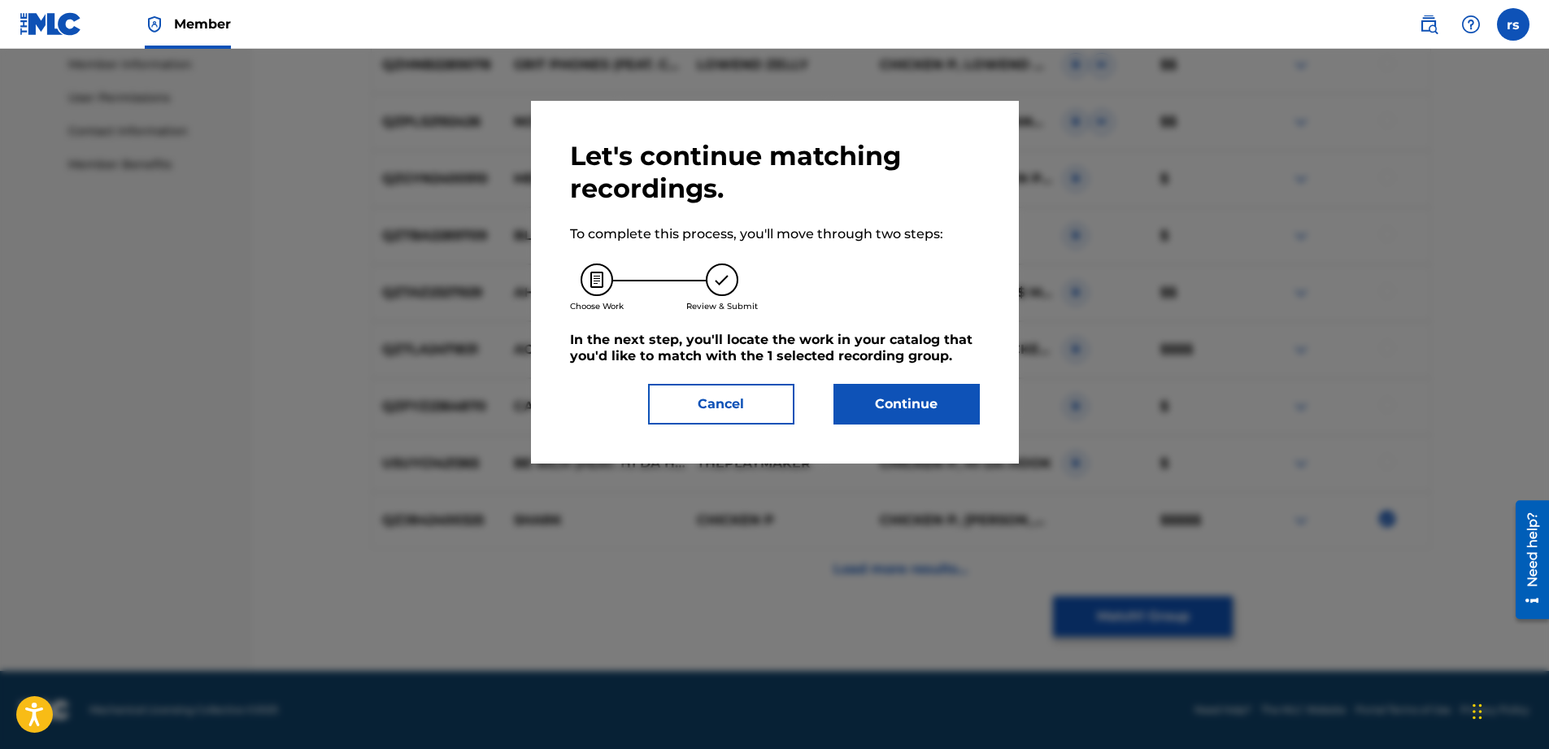
click at [890, 400] on button "Continue" at bounding box center [907, 404] width 146 height 41
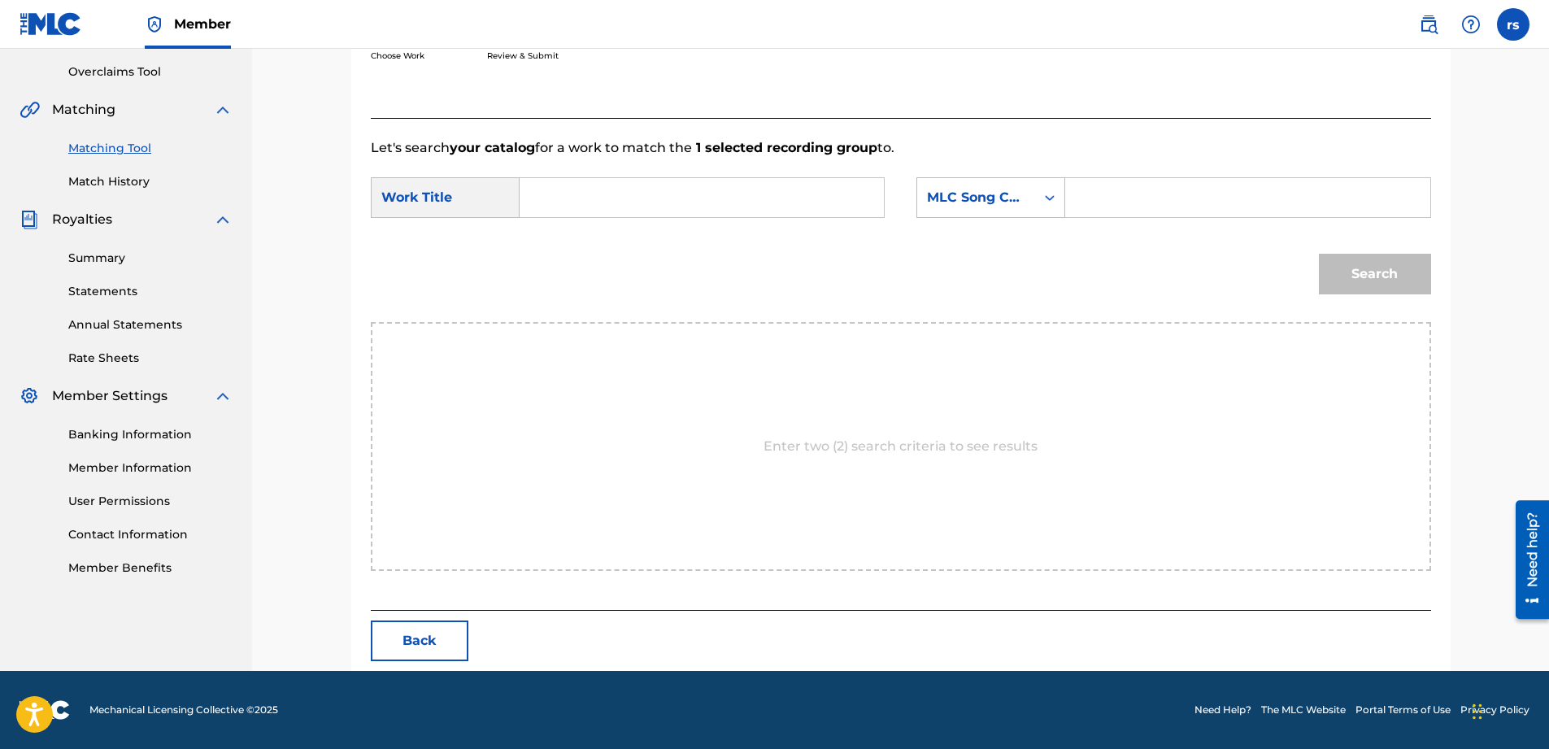
click at [628, 195] on input "Search Form" at bounding box center [701, 197] width 337 height 39
click at [1050, 196] on icon "Search Form" at bounding box center [1050, 197] width 16 height 16
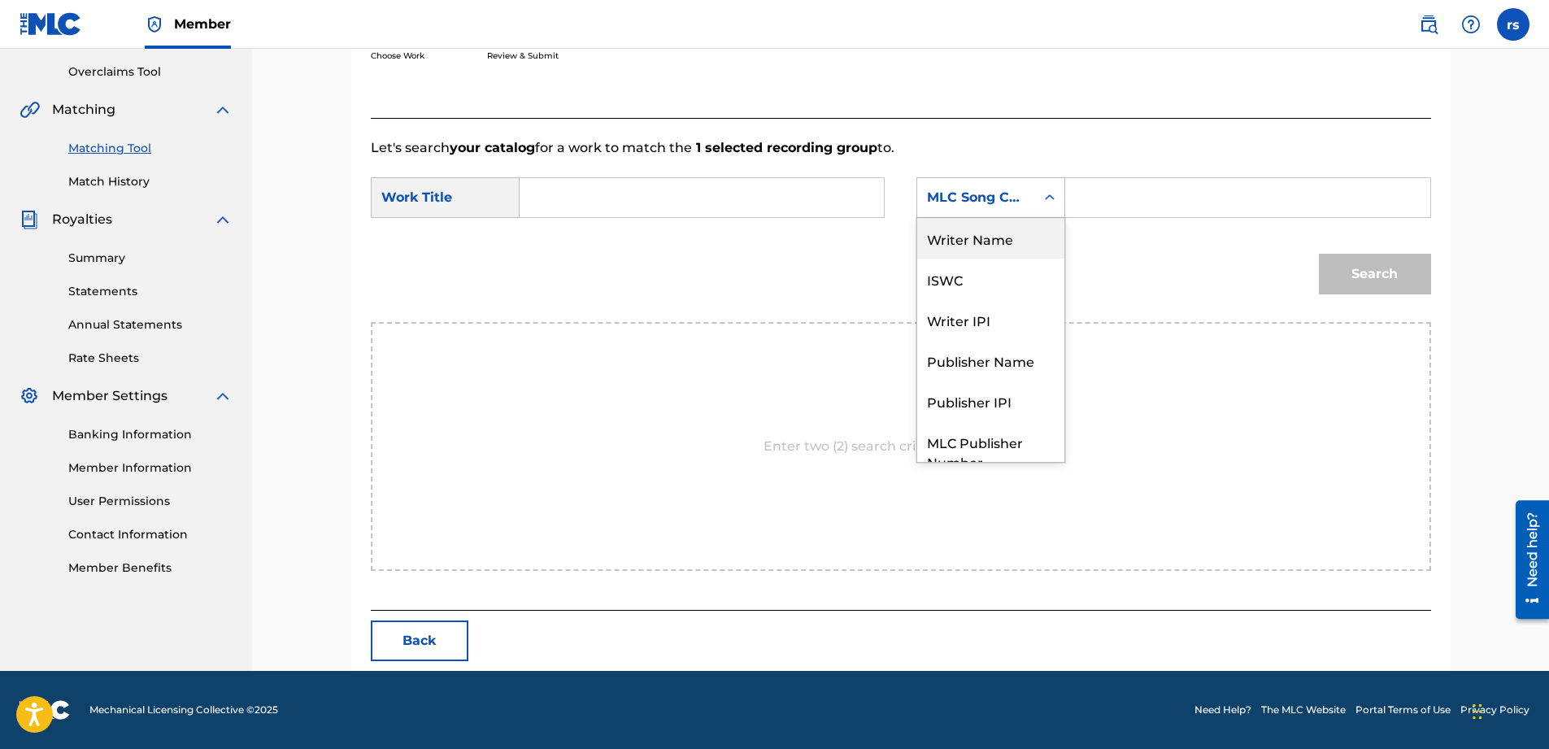
click at [990, 243] on div "Writer Name" at bounding box center [990, 238] width 147 height 41
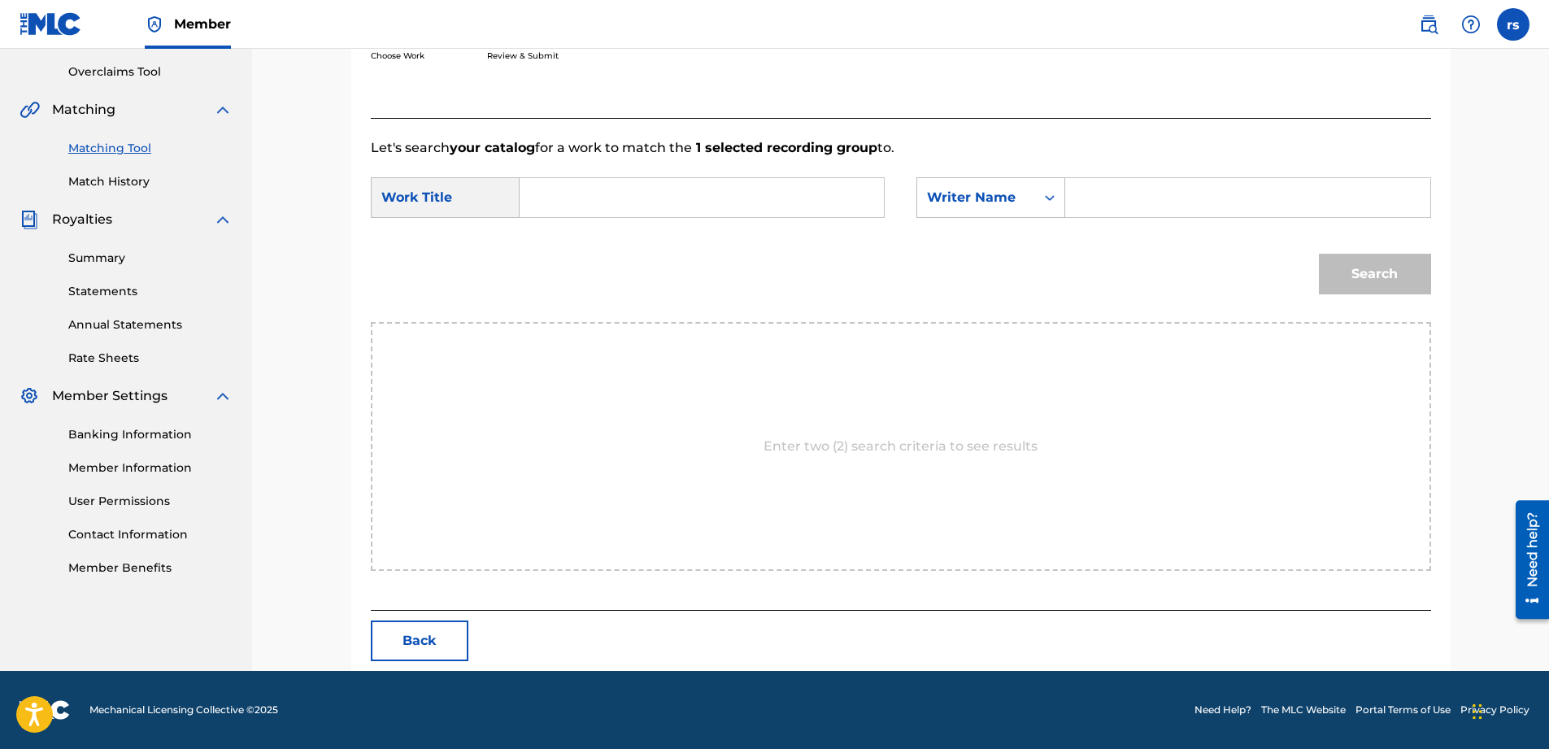
click at [1162, 211] on input "Search Form" at bounding box center [1247, 197] width 337 height 39
type input "Chicken p"
click at [612, 213] on input "Search Form" at bounding box center [701, 197] width 337 height 39
type input "shark"
click at [1352, 258] on button "Search" at bounding box center [1375, 274] width 112 height 41
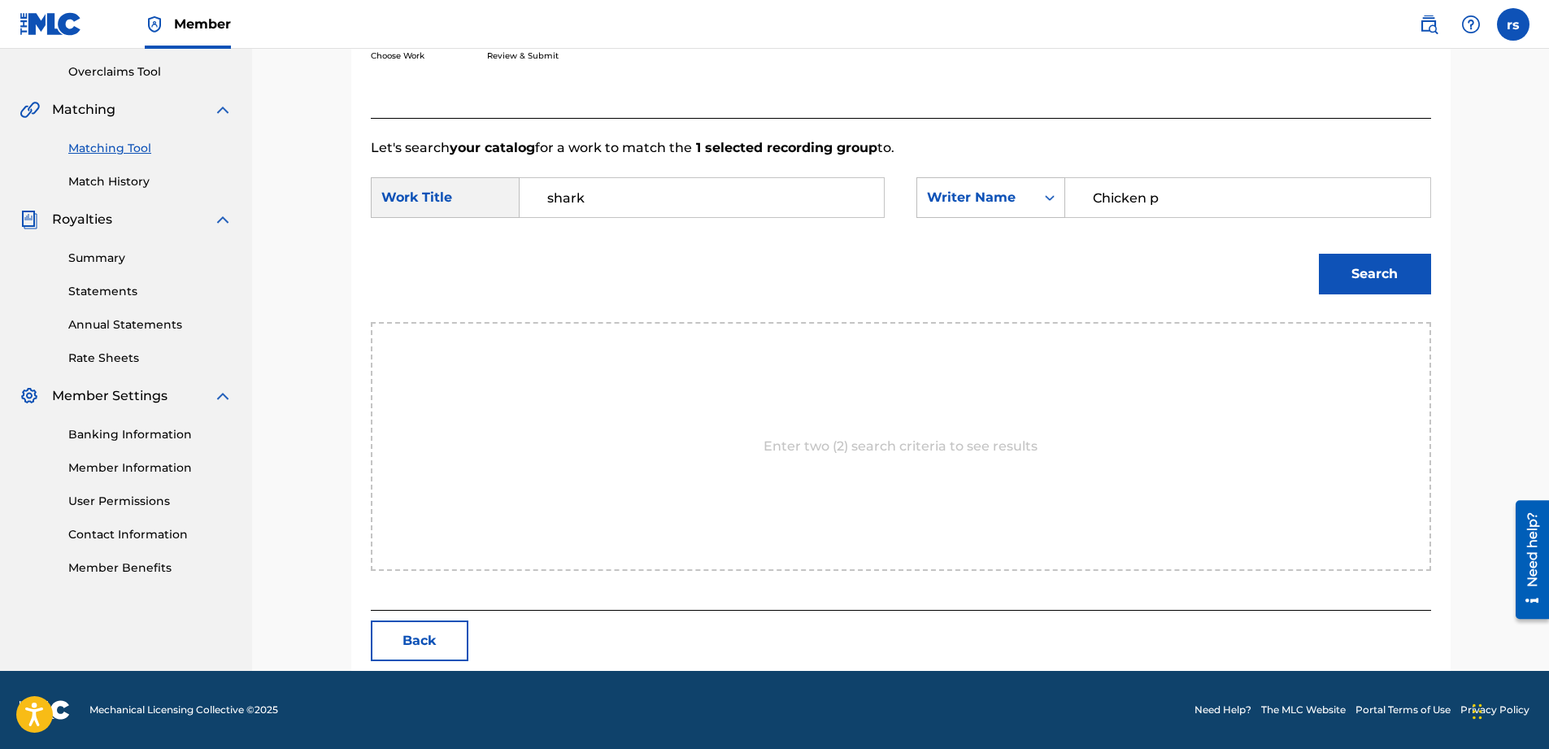
scroll to position [259, 0]
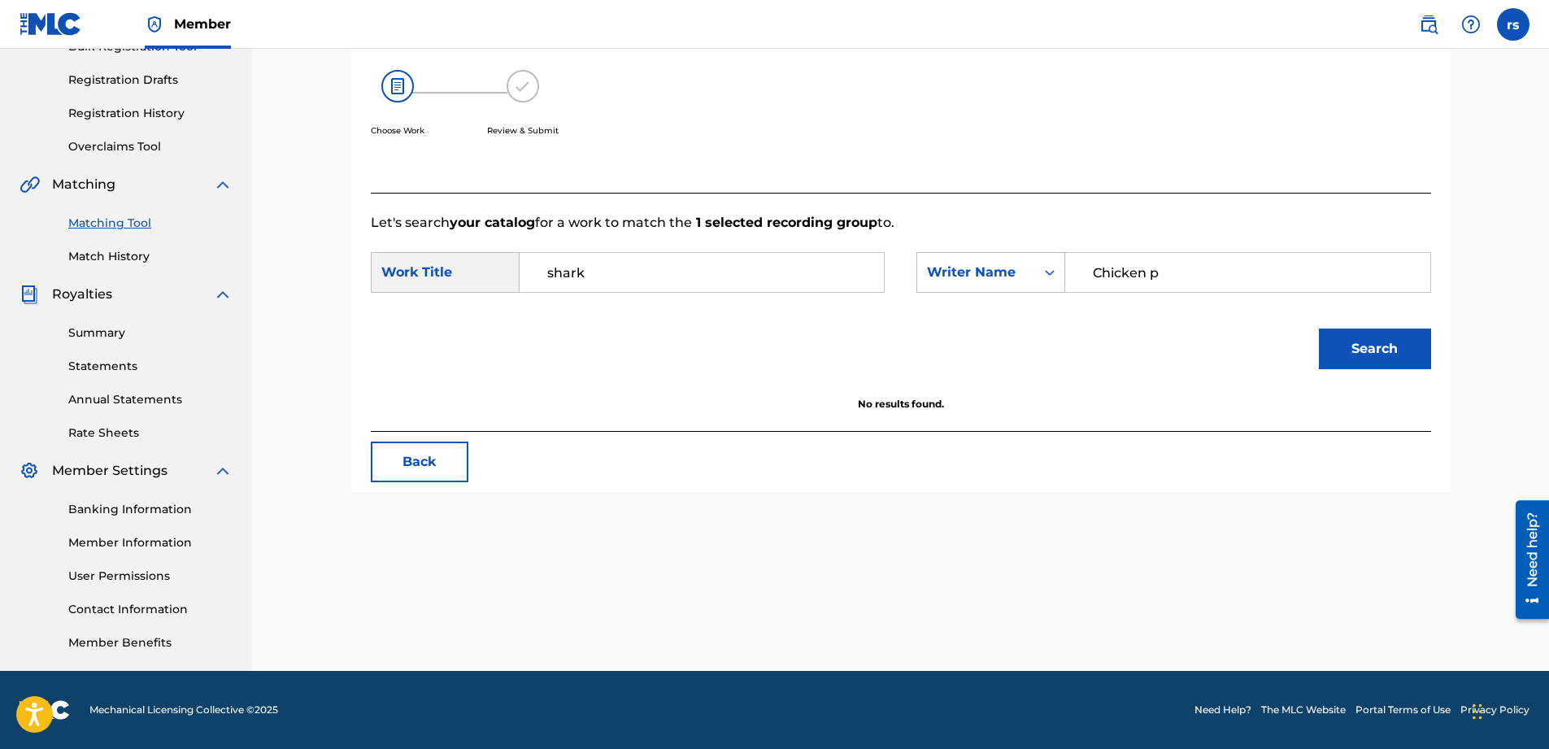
drag, startPoint x: 1160, startPoint y: 273, endPoint x: 1073, endPoint y: 282, distance: 87.5
click at [1073, 282] on div "Chicken p" at bounding box center [1247, 272] width 365 height 41
type input "[PERSON_NAME]"
click at [1352, 335] on button "Search" at bounding box center [1375, 349] width 112 height 41
click at [710, 281] on input "shark" at bounding box center [701, 272] width 337 height 39
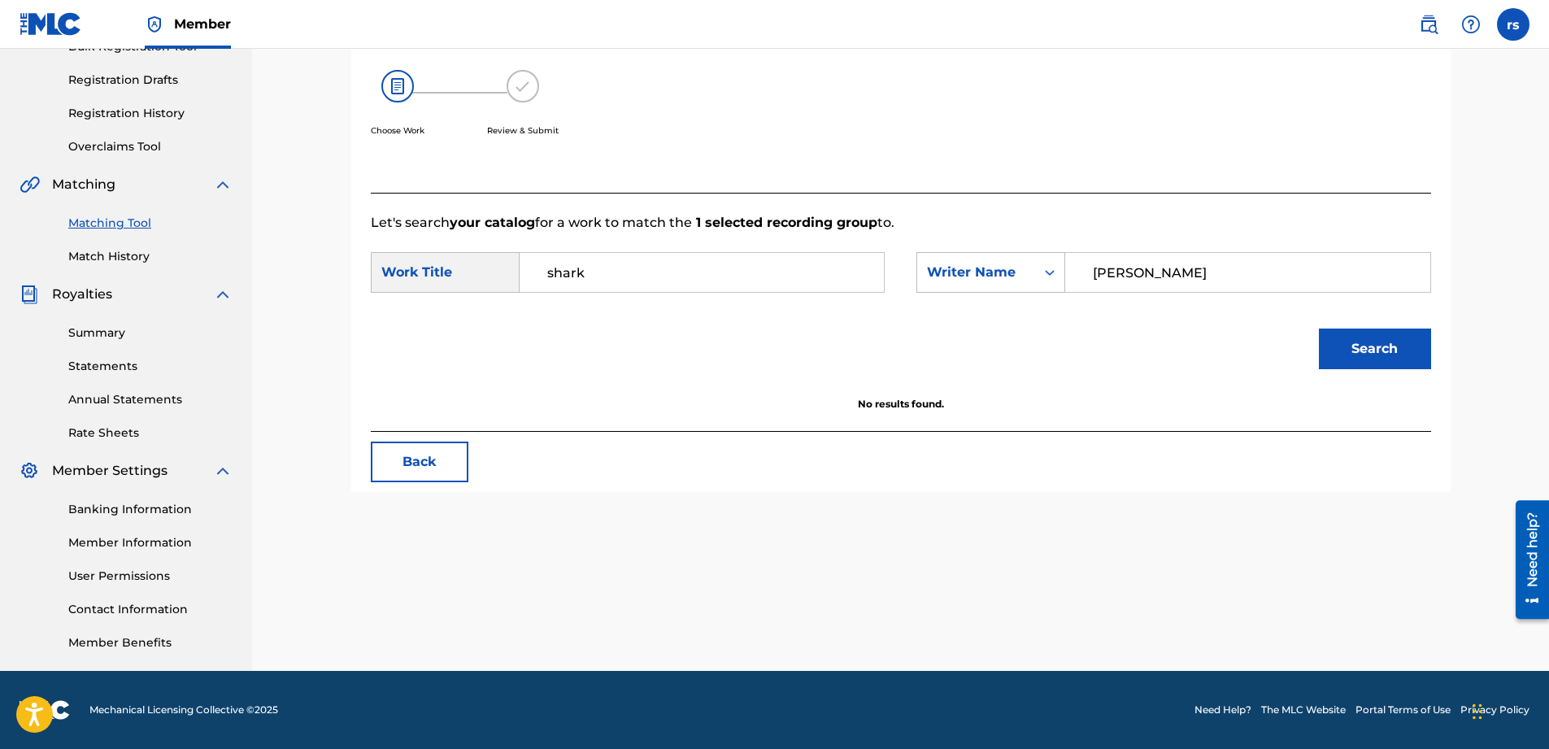
click at [550, 282] on input "shark" at bounding box center [701, 272] width 337 height 39
drag, startPoint x: 583, startPoint y: 272, endPoint x: 532, endPoint y: 273, distance: 51.2
click at [532, 273] on div "shark" at bounding box center [702, 272] width 365 height 41
click at [524, 266] on div "Search Form" at bounding box center [702, 272] width 365 height 41
click at [536, 267] on input "Search Form" at bounding box center [701, 272] width 337 height 39
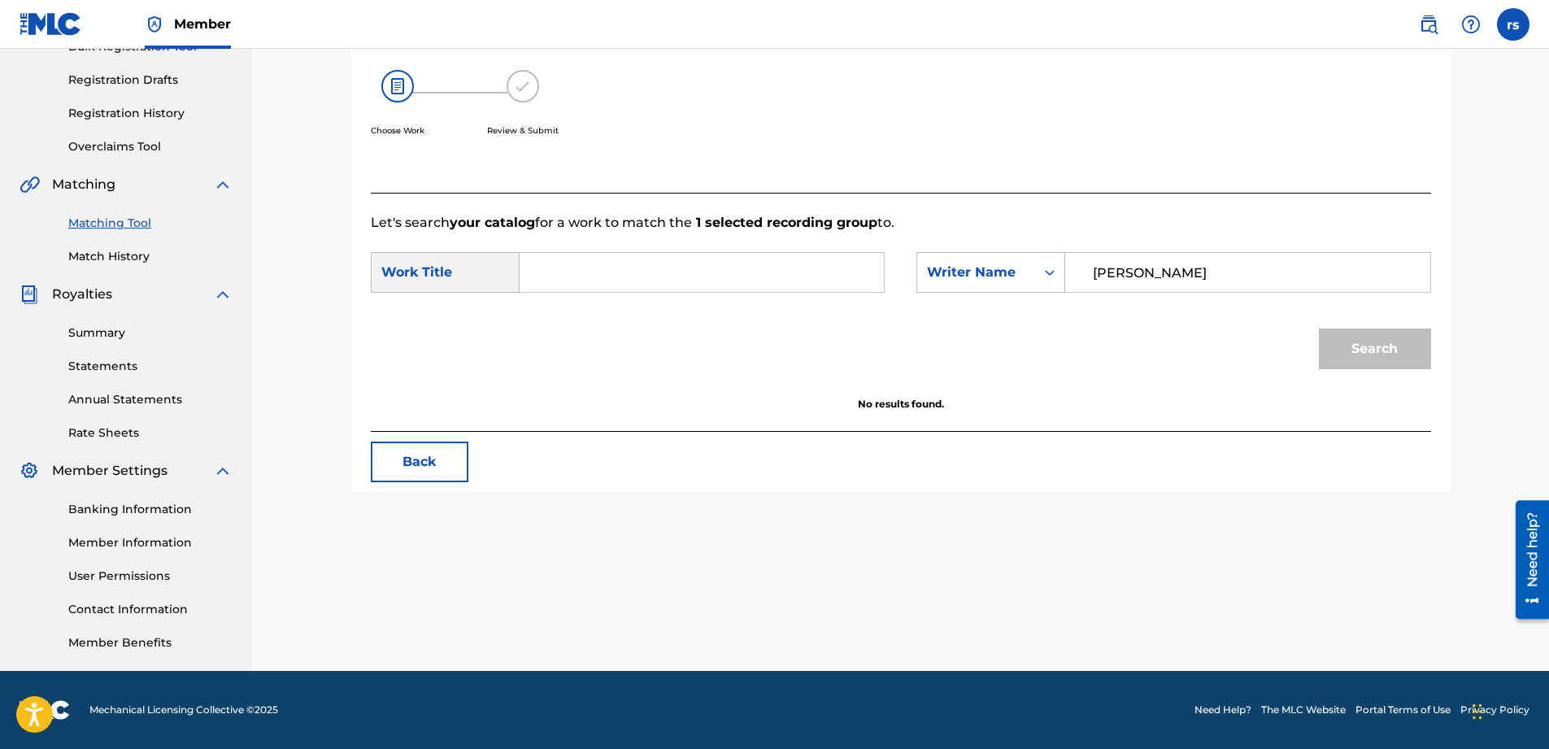
click at [558, 277] on input "Search Form" at bounding box center [701, 272] width 337 height 39
type input "a"
type input "shark"
click at [1392, 352] on button "Search" at bounding box center [1375, 349] width 112 height 41
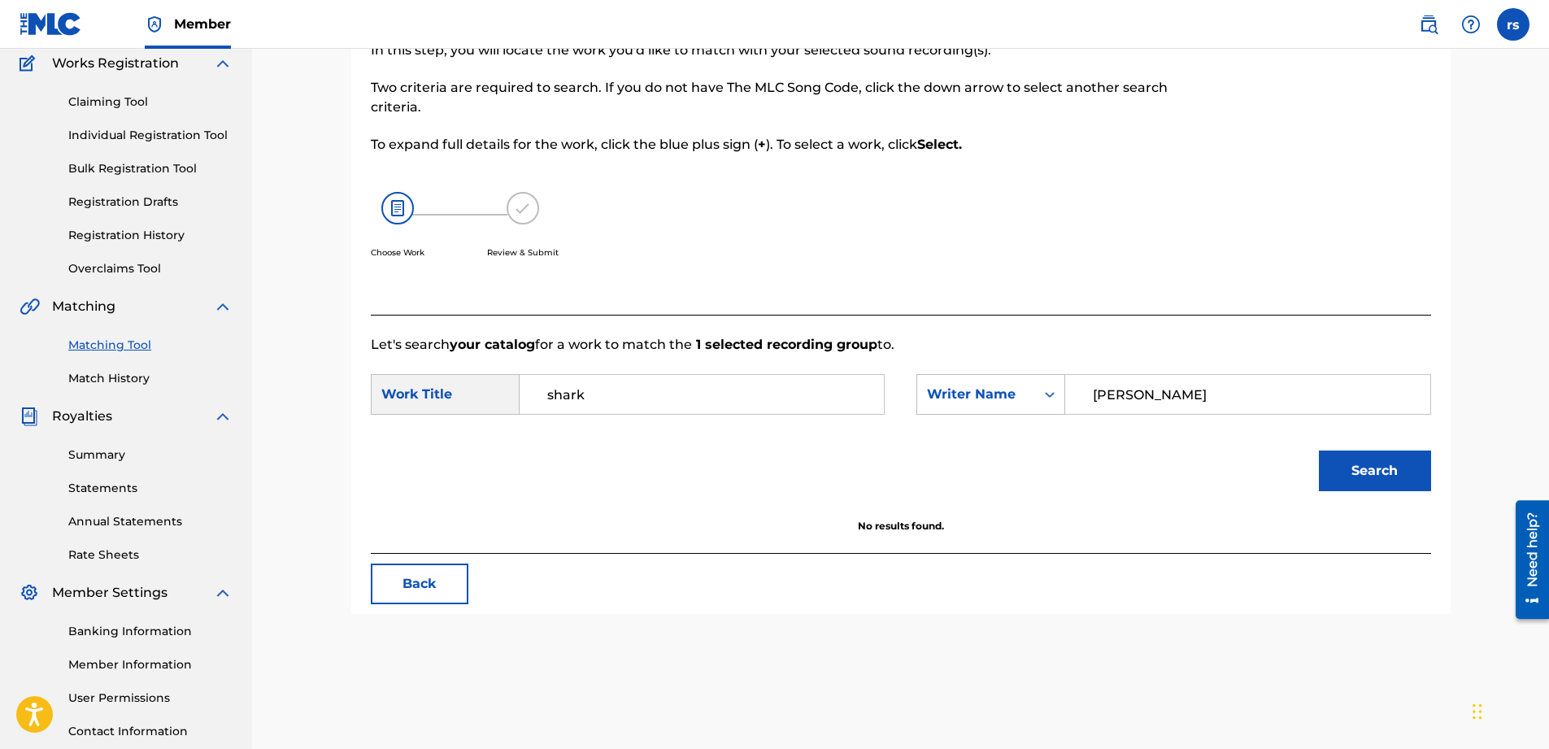
scroll to position [0, 0]
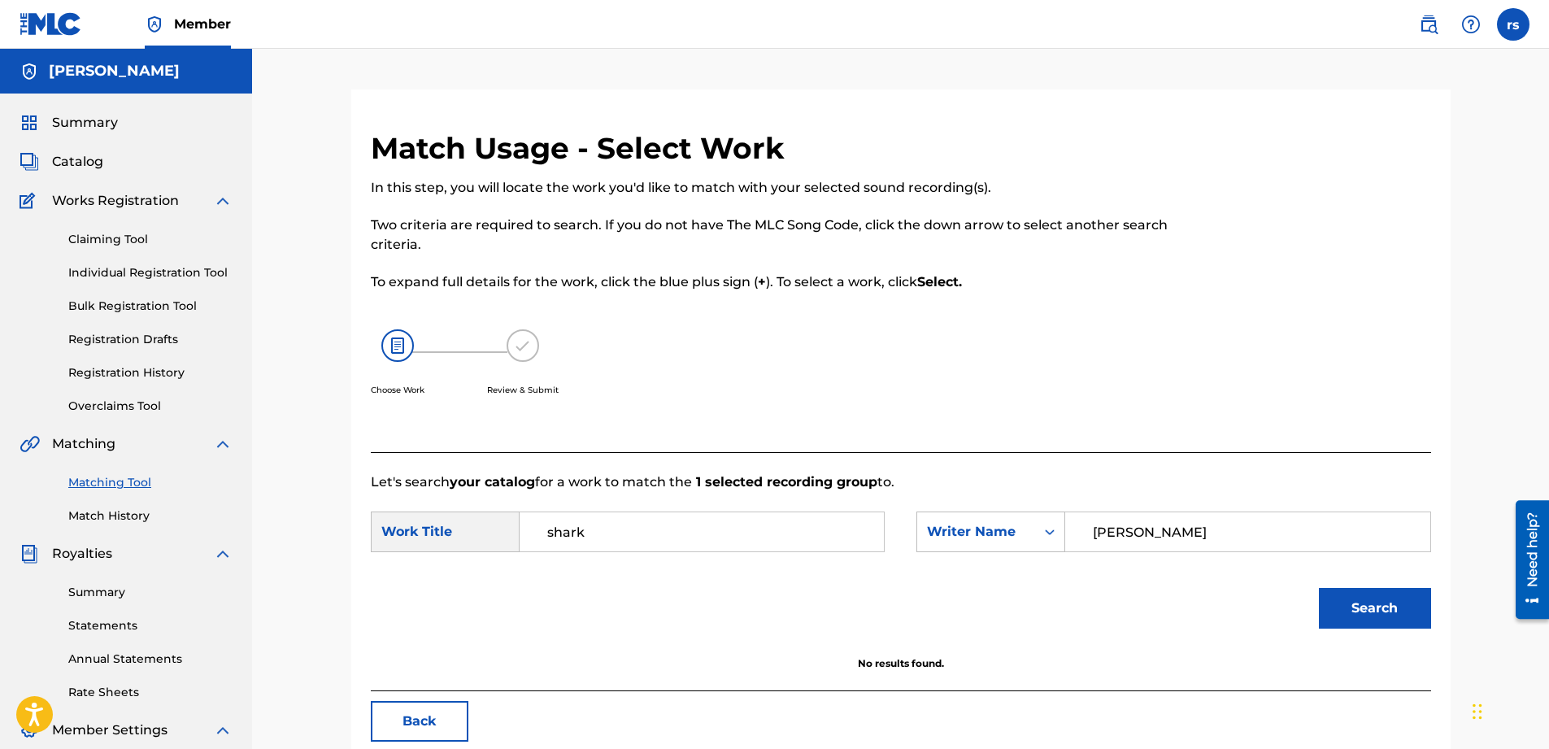
click at [152, 514] on link "Match History" at bounding box center [150, 515] width 164 height 17
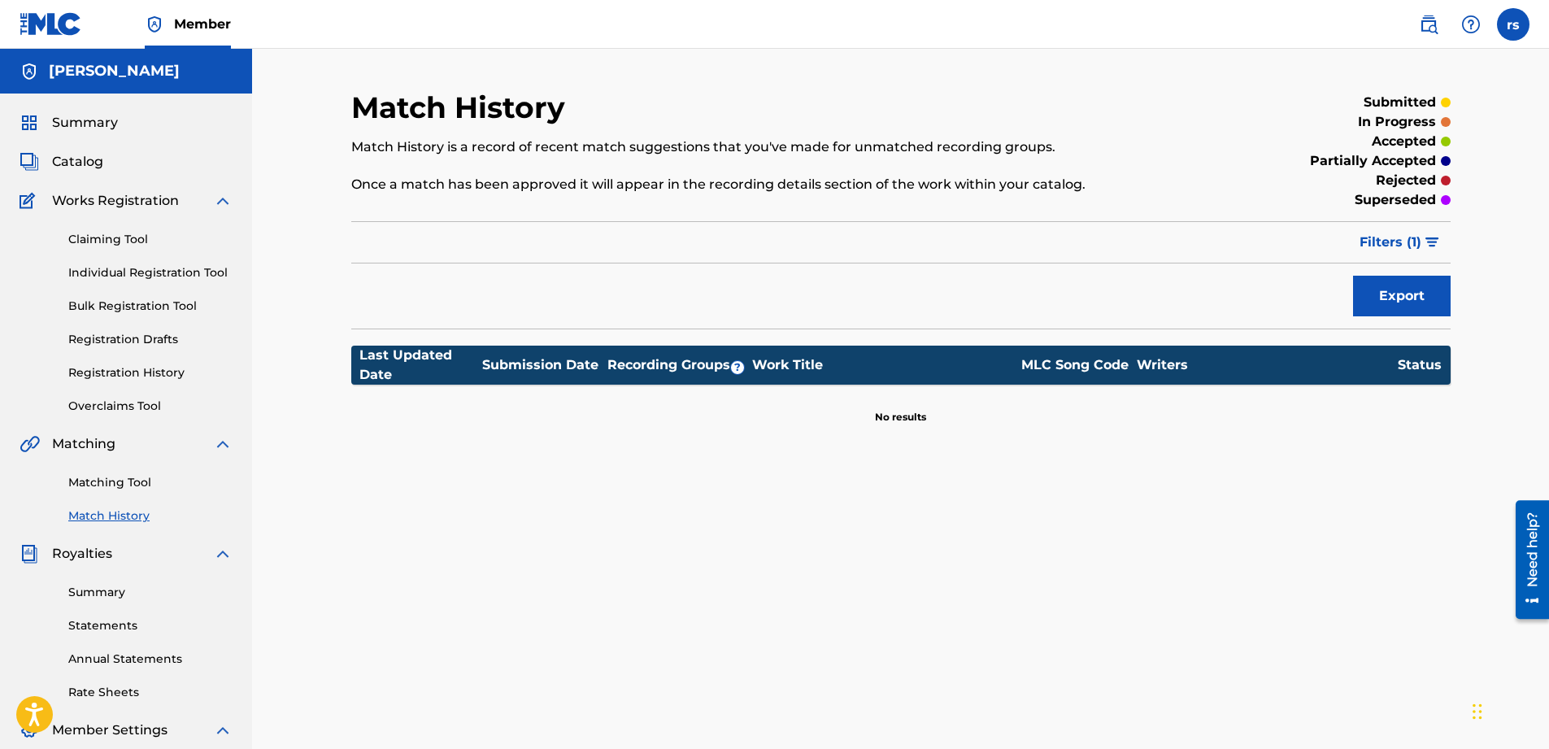
click at [106, 599] on link "Summary" at bounding box center [150, 592] width 164 height 17
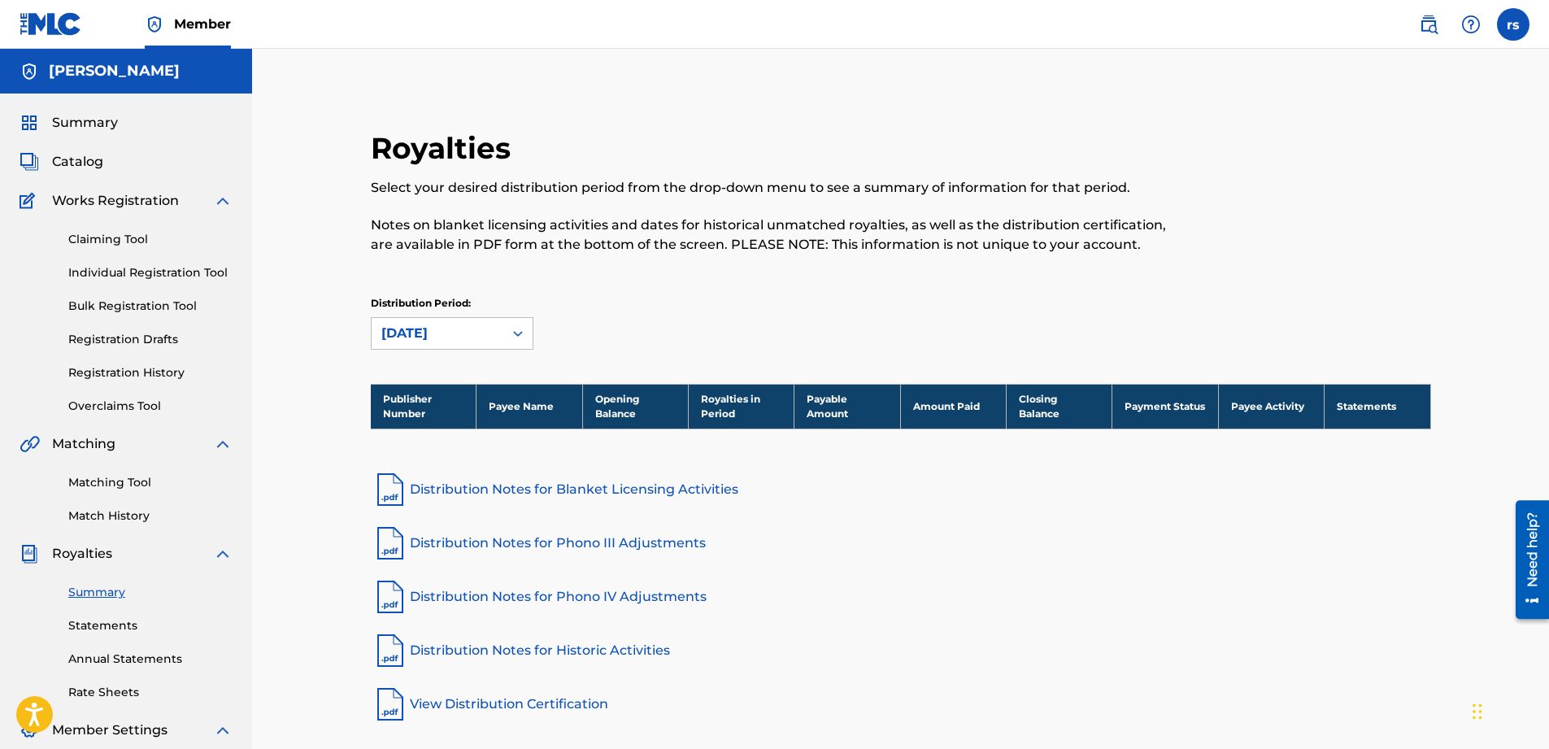
click at [107, 628] on link "Statements" at bounding box center [150, 625] width 164 height 17
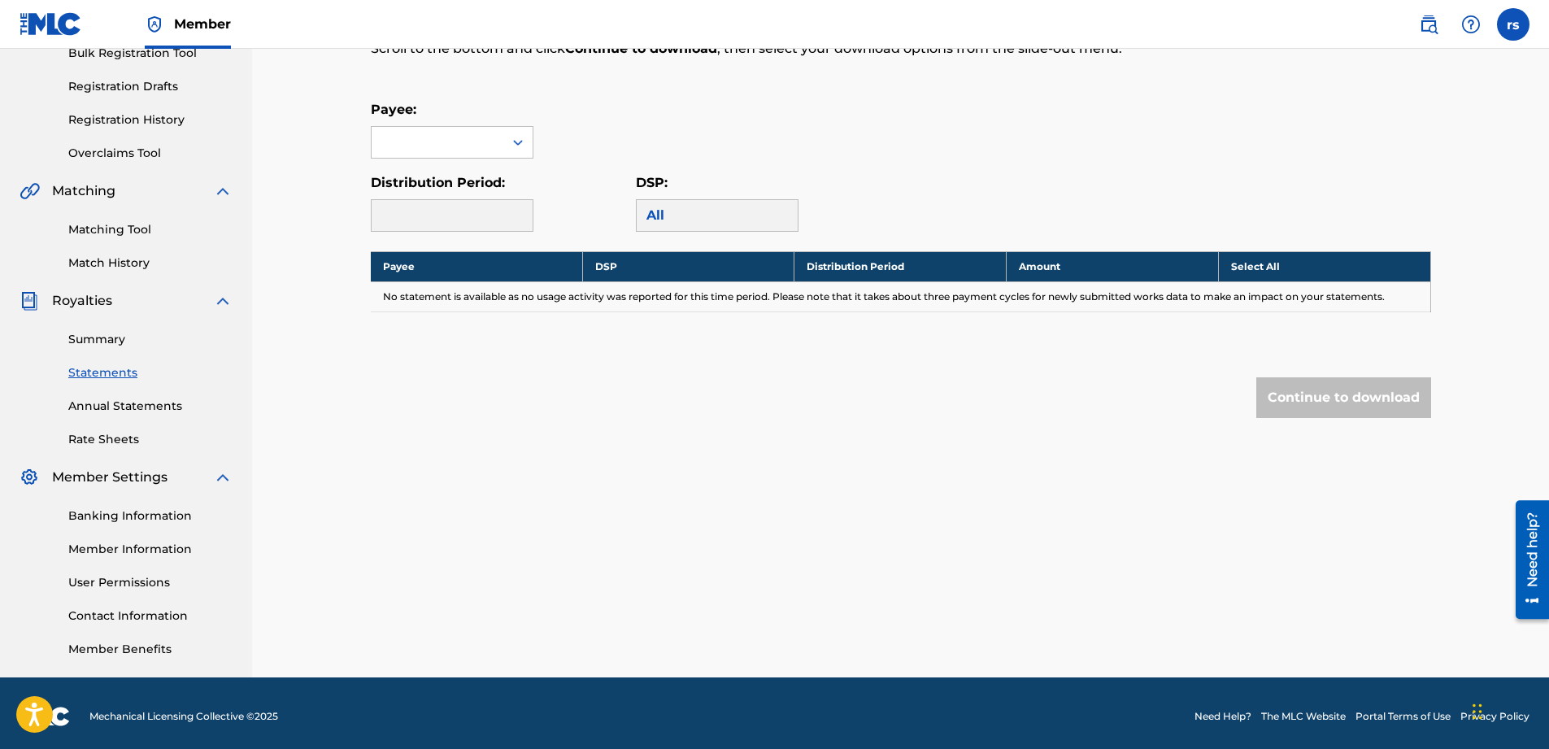
scroll to position [259, 0]
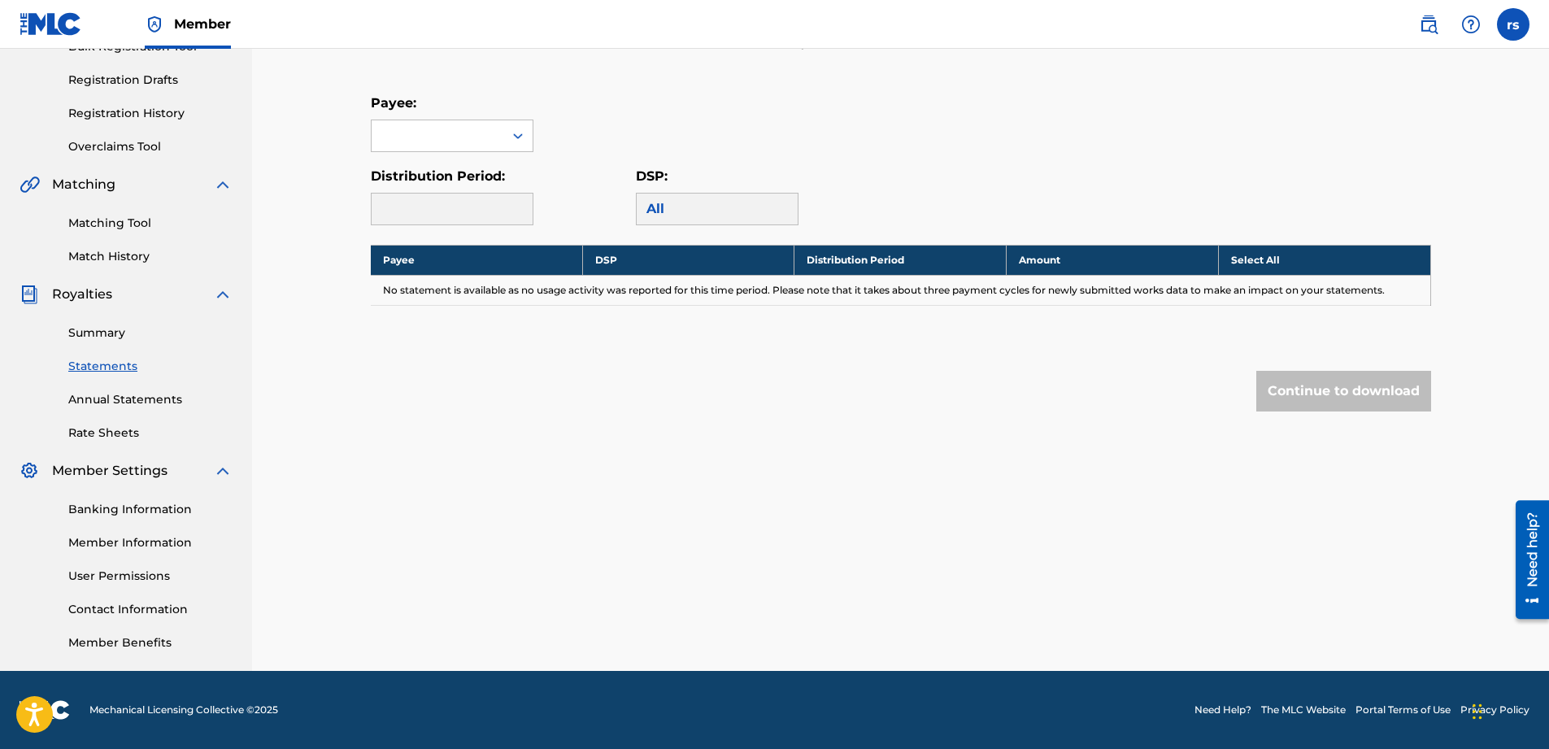
click at [153, 512] on link "Banking Information" at bounding box center [150, 509] width 164 height 17
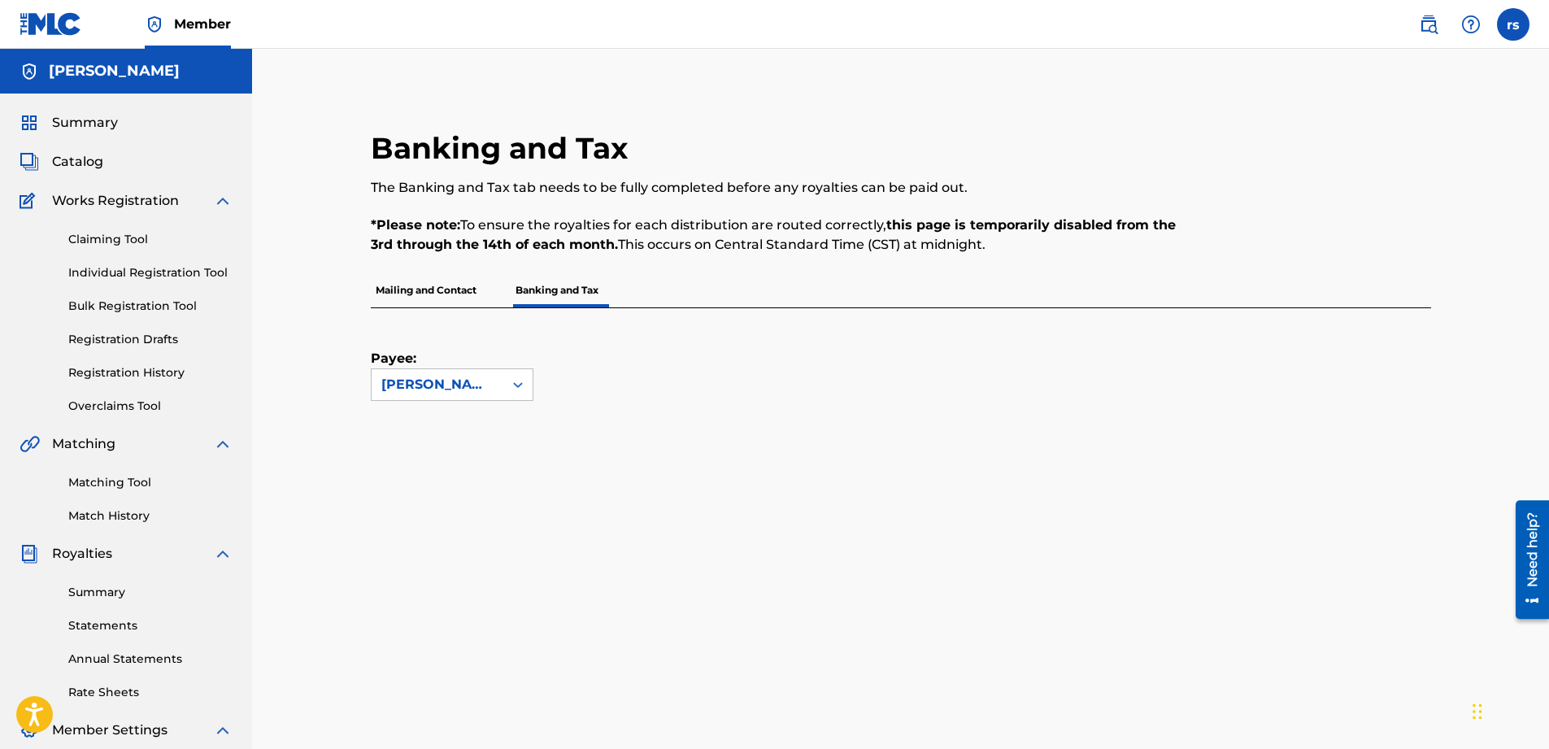
click at [99, 240] on link "Claiming Tool" at bounding box center [150, 239] width 164 height 17
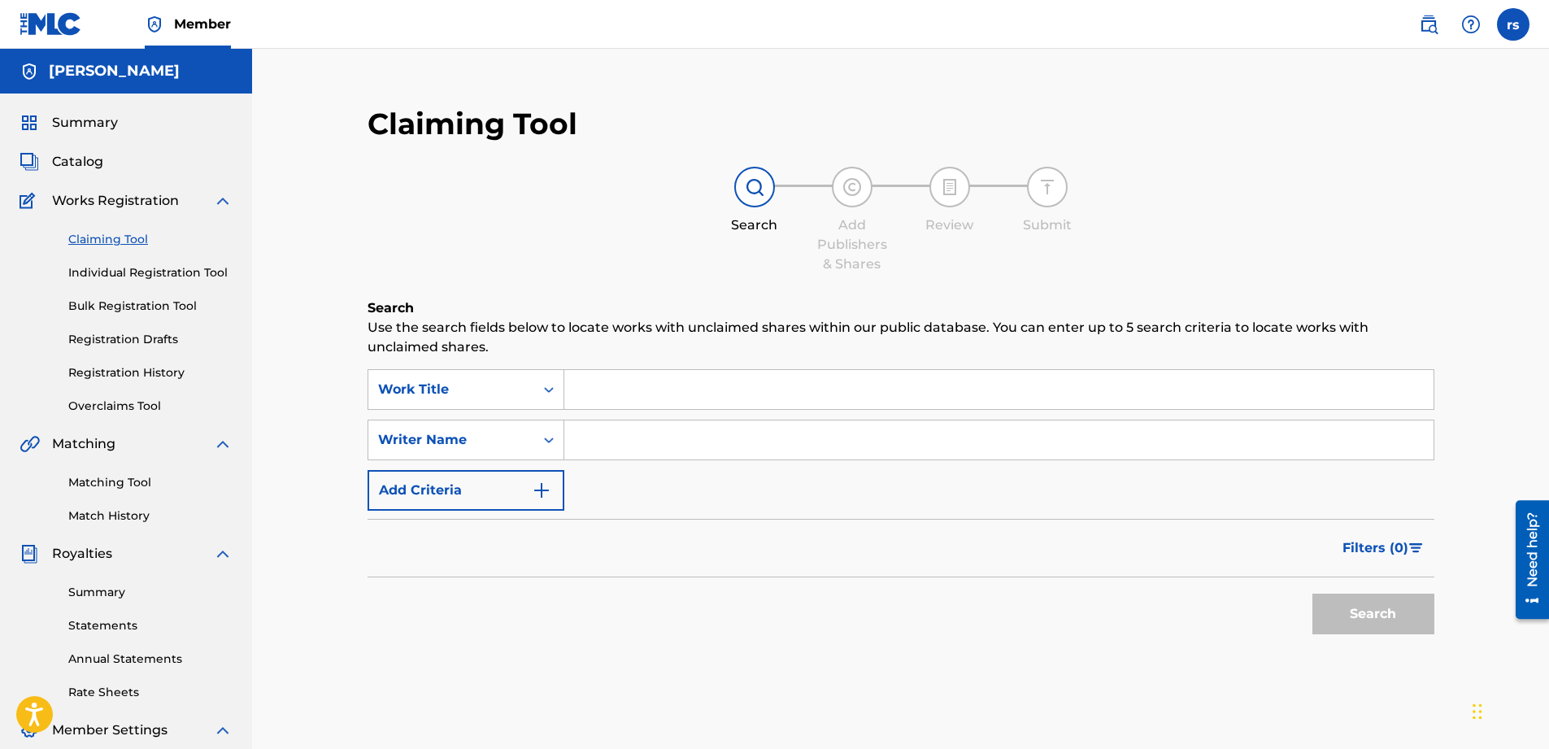
click at [125, 276] on link "Individual Registration Tool" at bounding box center [150, 272] width 164 height 17
